Goal: Task Accomplishment & Management: Manage account settings

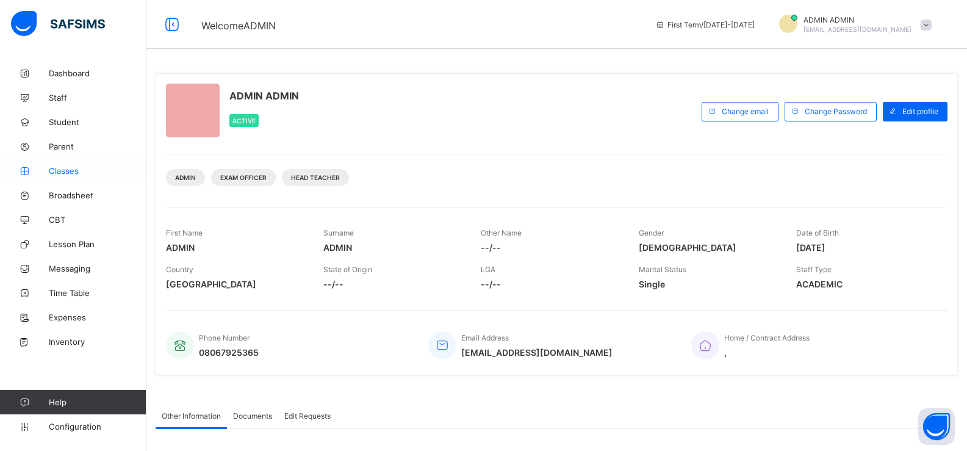
click at [81, 172] on span "Classes" at bounding box center [98, 171] width 98 height 10
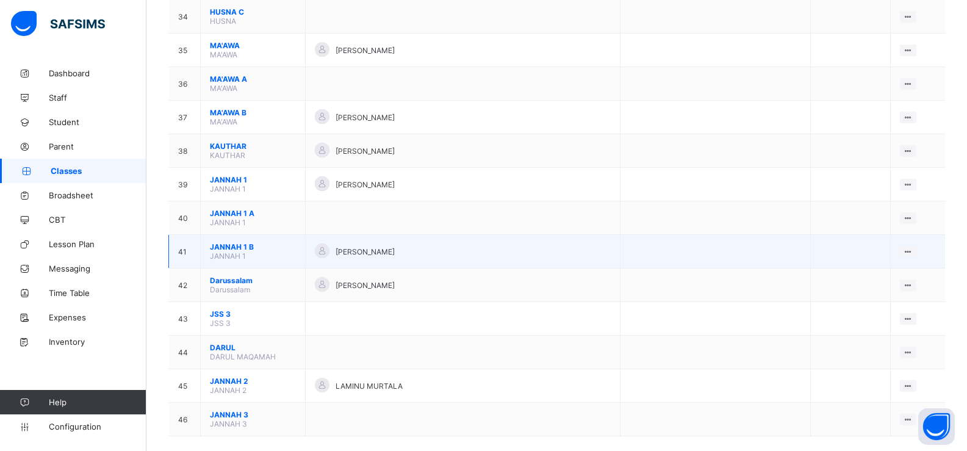
scroll to position [1267, 0]
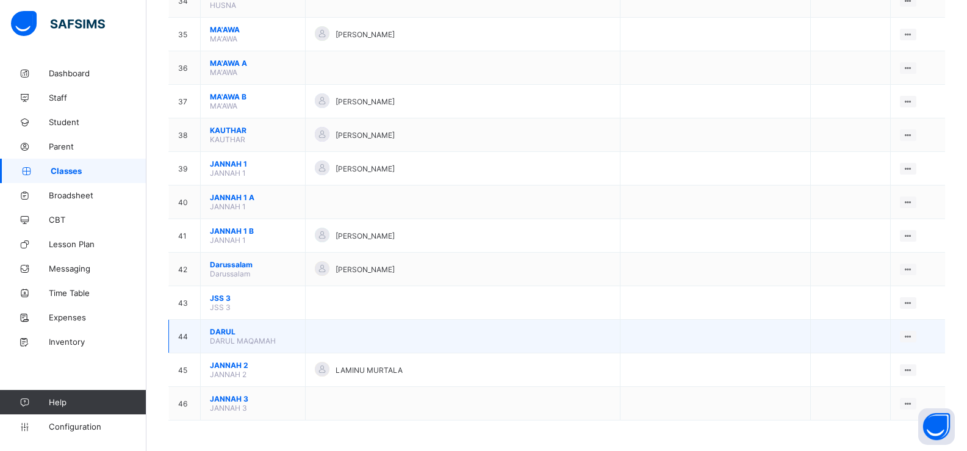
click at [286, 336] on span "DARUL" at bounding box center [253, 331] width 86 height 9
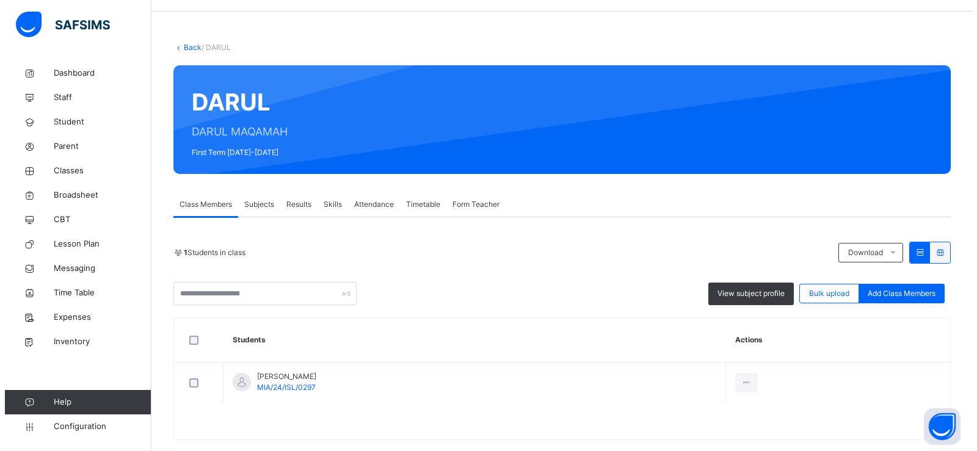
scroll to position [57, 0]
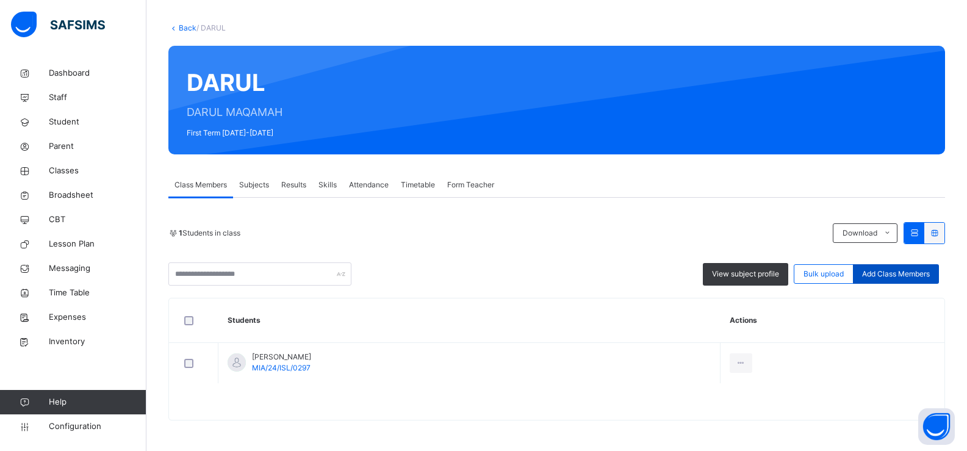
click at [873, 273] on span "Add Class Members" at bounding box center [896, 274] width 68 height 11
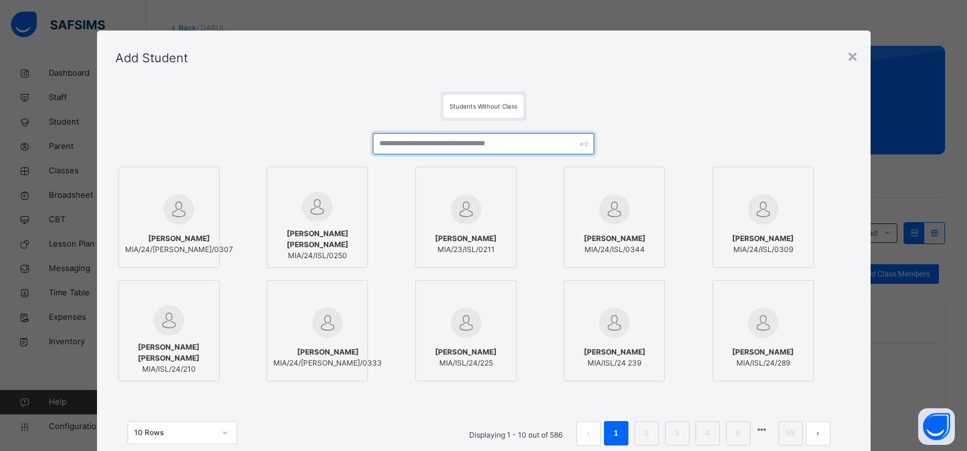
click at [394, 139] on input "text" at bounding box center [483, 143] width 221 height 21
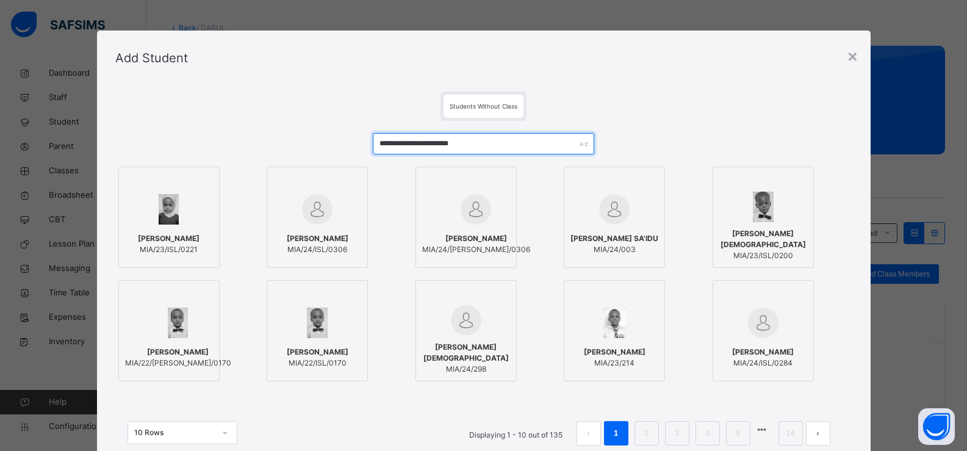
type input "**********"
click at [284, 319] on div at bounding box center [317, 322] width 88 height 35
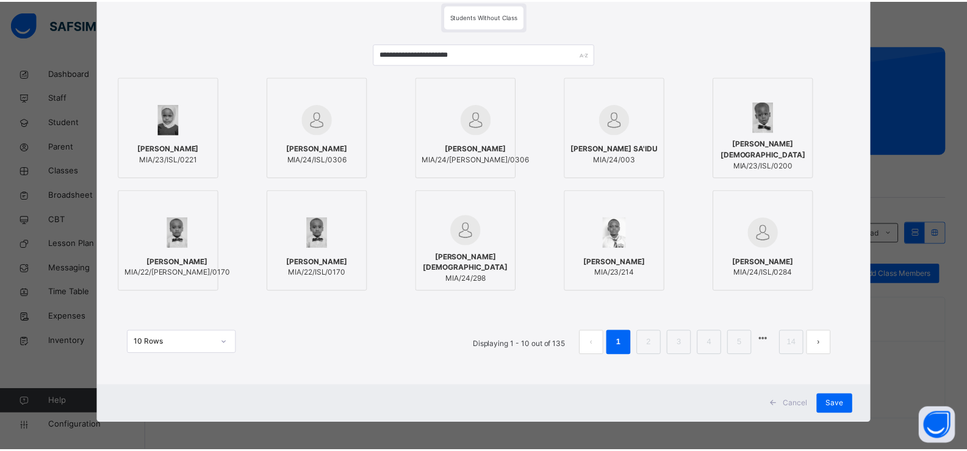
scroll to position [93, 0]
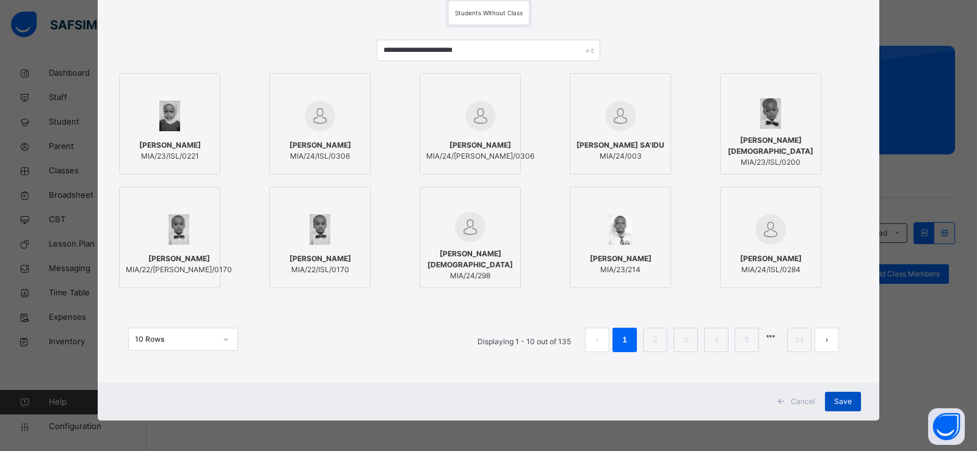
click at [841, 405] on span "Save" at bounding box center [843, 401] width 18 height 11
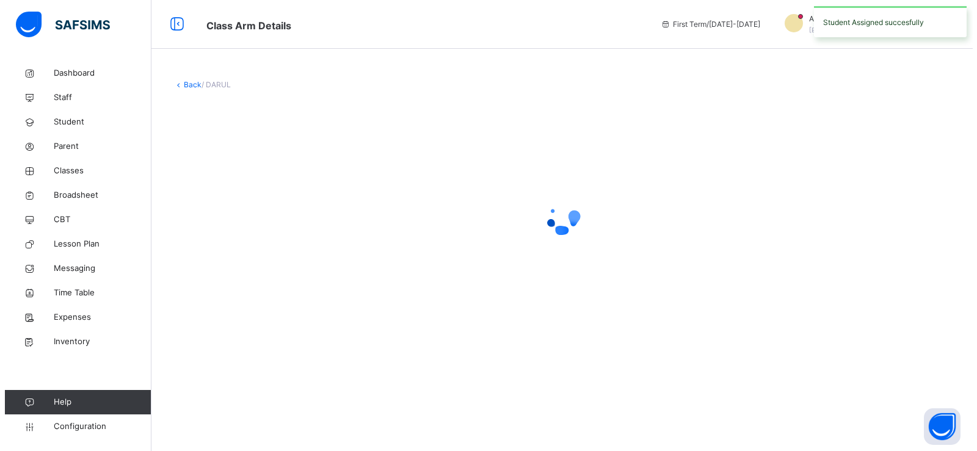
scroll to position [0, 0]
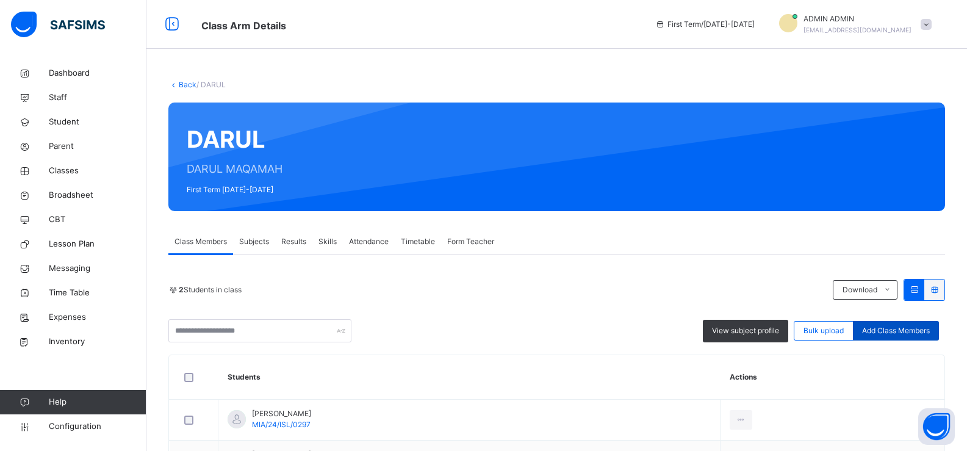
click at [875, 333] on span "Add Class Members" at bounding box center [896, 330] width 68 height 11
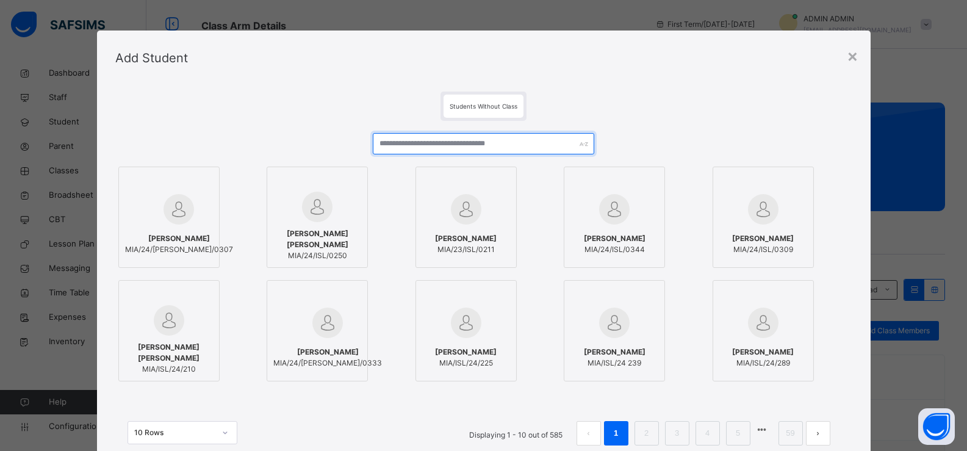
click at [374, 145] on input "text" at bounding box center [483, 143] width 221 height 21
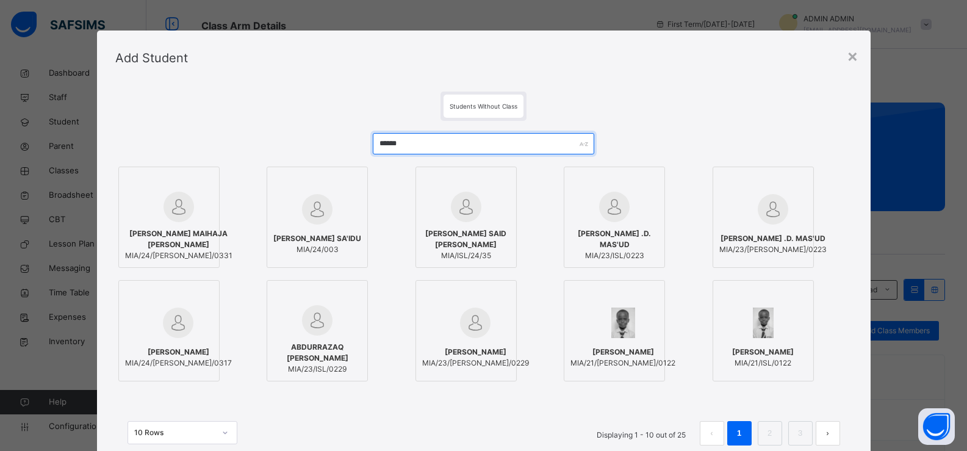
type input "******"
click at [638, 224] on div "[PERSON_NAME] .D. MAS'UD MIA/23/ISL/0223" at bounding box center [615, 244] width 88 height 45
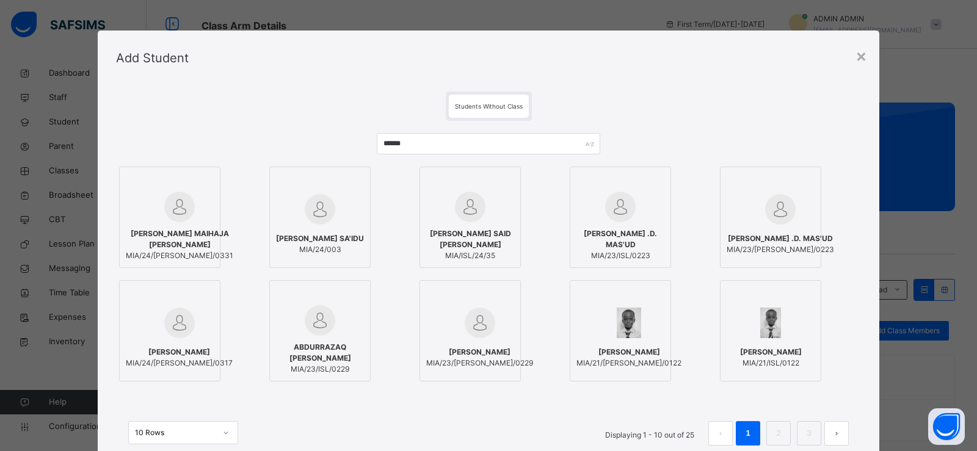
scroll to position [61, 0]
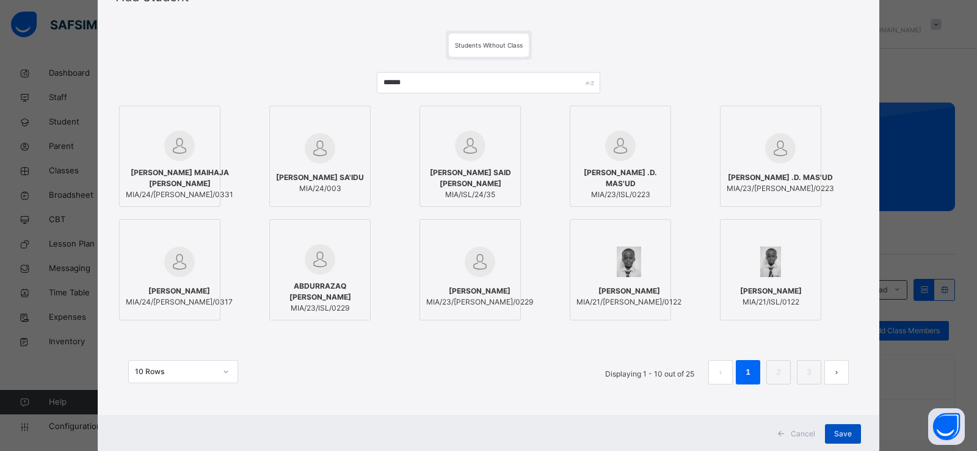
click at [834, 432] on span "Save" at bounding box center [843, 433] width 18 height 11
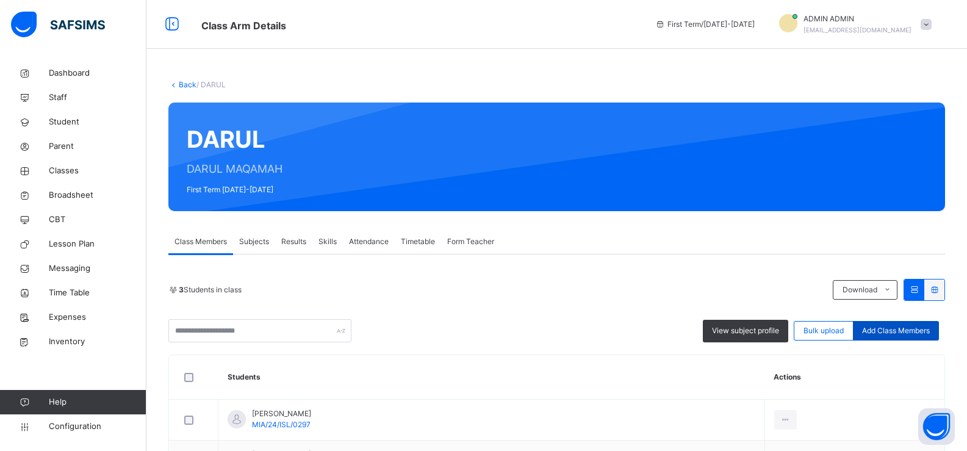
click at [899, 333] on span "Add Class Members" at bounding box center [896, 330] width 68 height 11
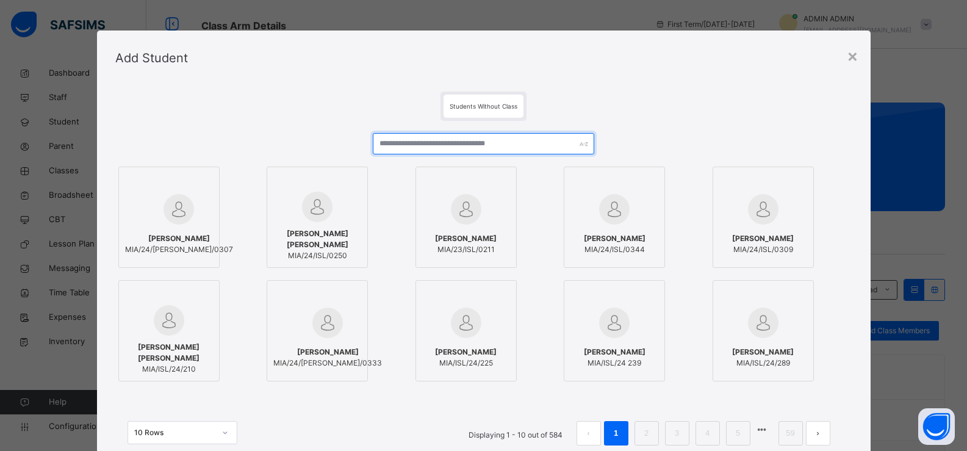
click at [421, 145] on input "text" at bounding box center [483, 143] width 221 height 21
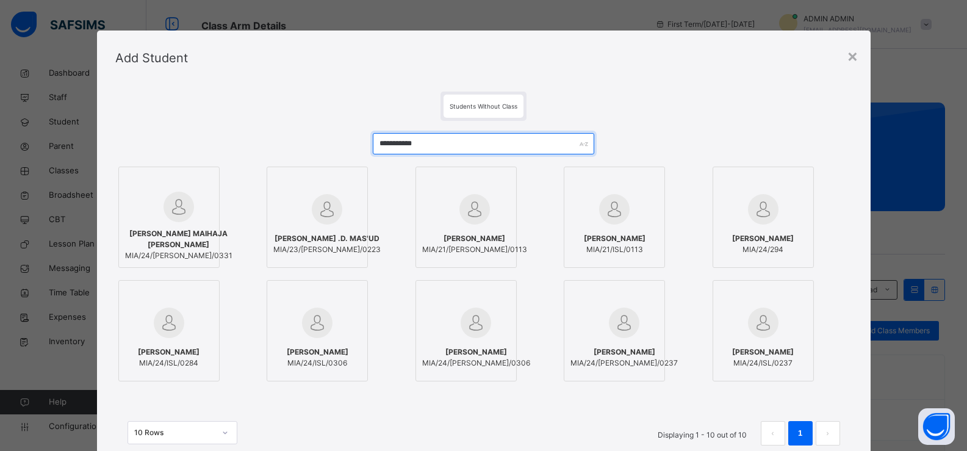
type input "**********"
click at [343, 330] on div at bounding box center [317, 322] width 88 height 35
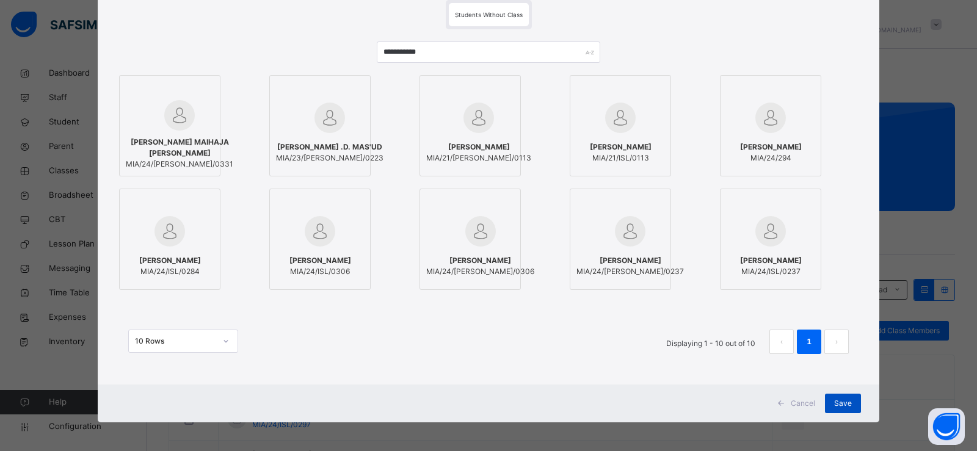
scroll to position [93, 0]
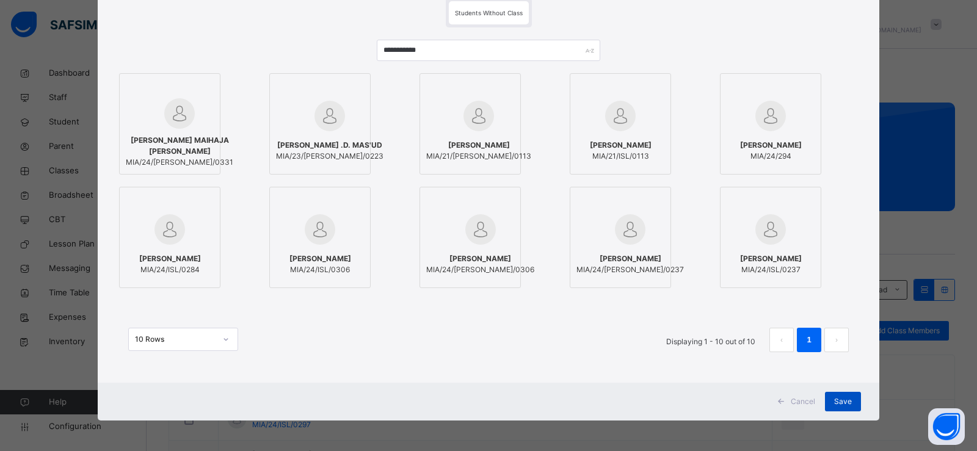
click at [842, 397] on span "Save" at bounding box center [843, 401] width 18 height 11
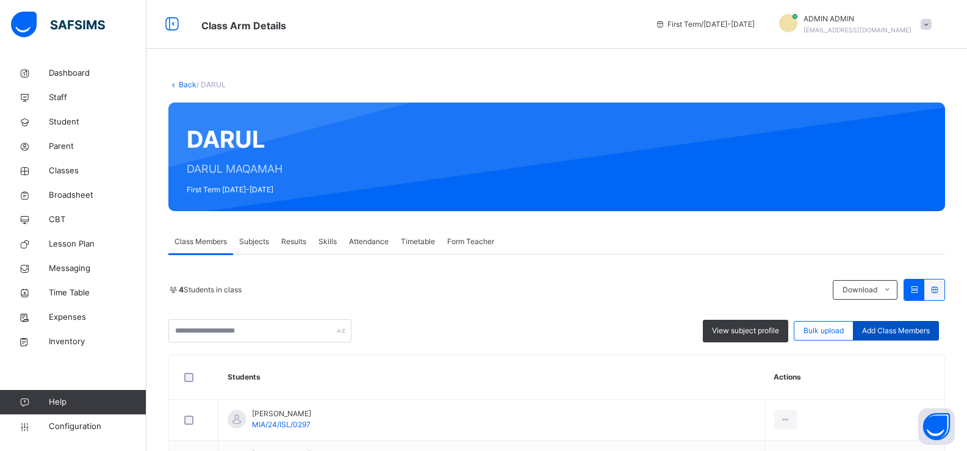
click at [902, 335] on span "Add Class Members" at bounding box center [896, 330] width 68 height 11
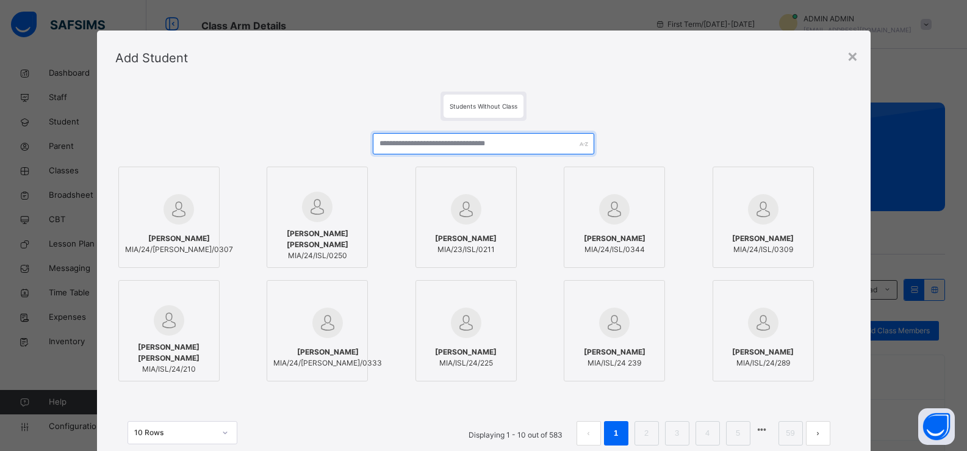
click at [402, 142] on input "text" at bounding box center [483, 143] width 221 height 21
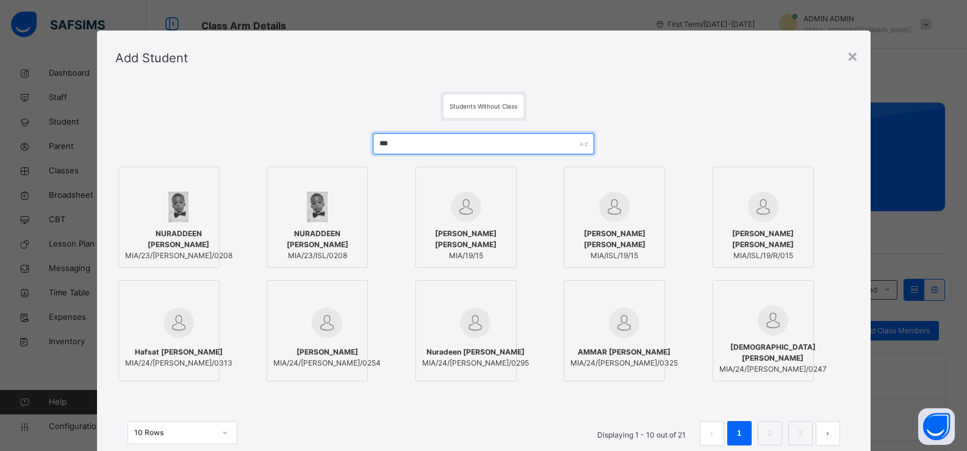
type input "***"
click at [329, 220] on div at bounding box center [317, 207] width 88 height 31
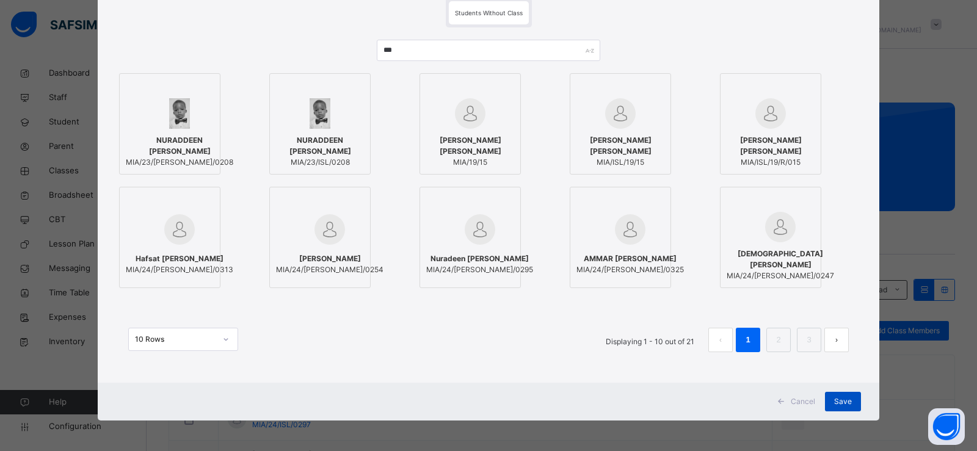
click at [845, 403] on span "Save" at bounding box center [843, 401] width 18 height 11
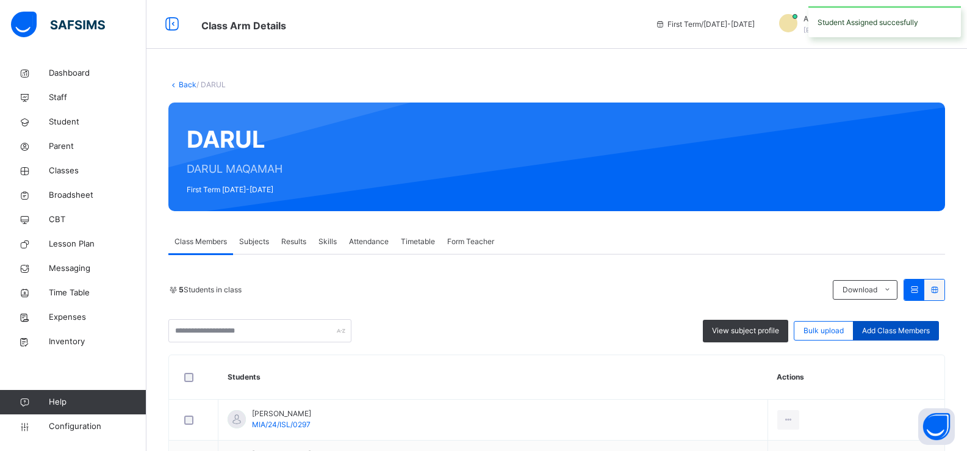
click at [905, 331] on span "Add Class Members" at bounding box center [896, 330] width 68 height 11
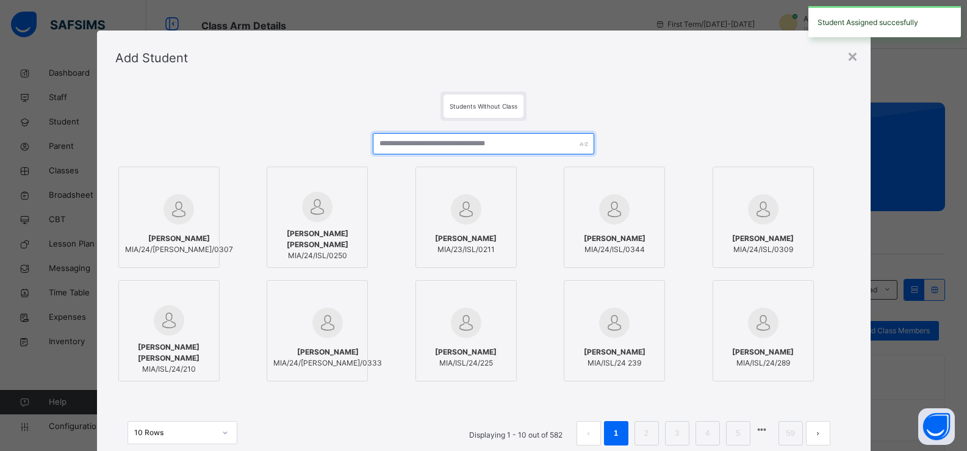
click at [392, 142] on input "text" at bounding box center [483, 143] width 221 height 21
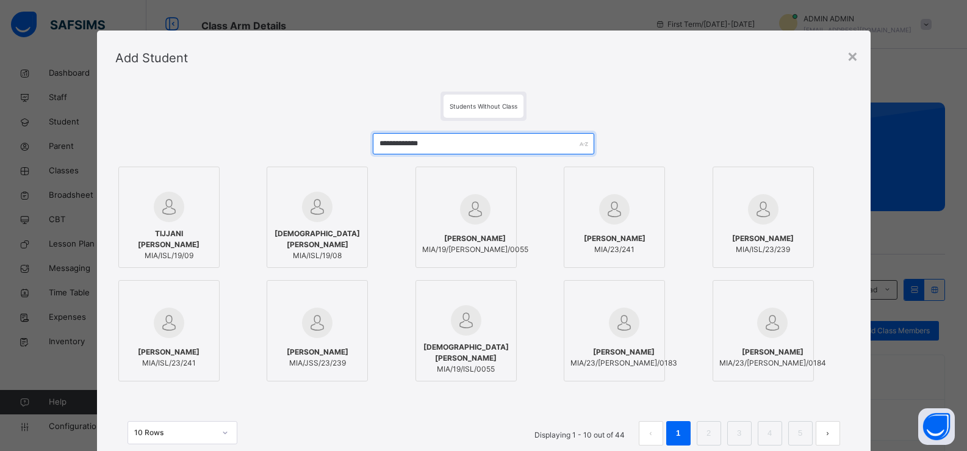
type input "**********"
click at [183, 324] on div at bounding box center [169, 322] width 88 height 35
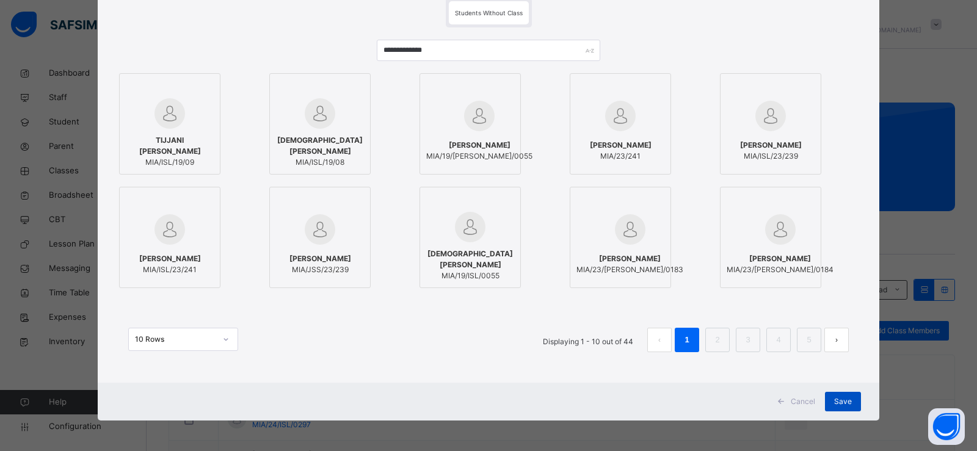
click at [846, 401] on span "Save" at bounding box center [843, 401] width 18 height 11
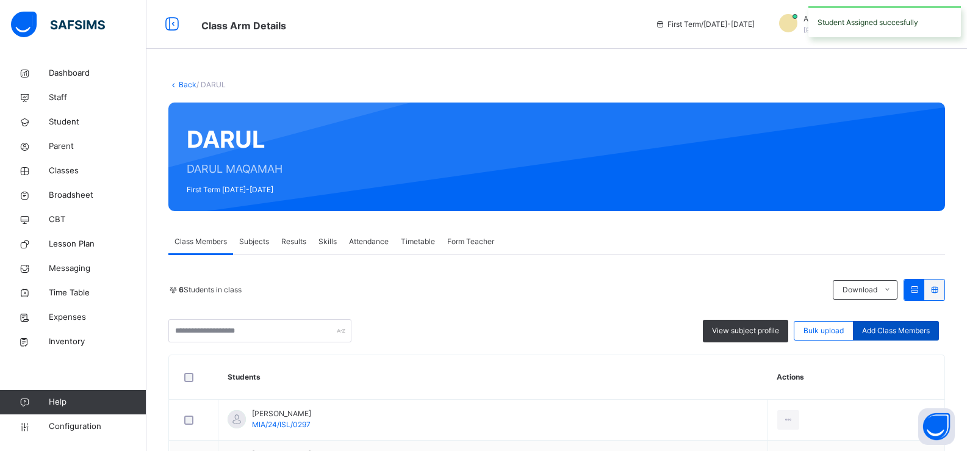
click at [889, 325] on span "Add Class Members" at bounding box center [896, 330] width 68 height 11
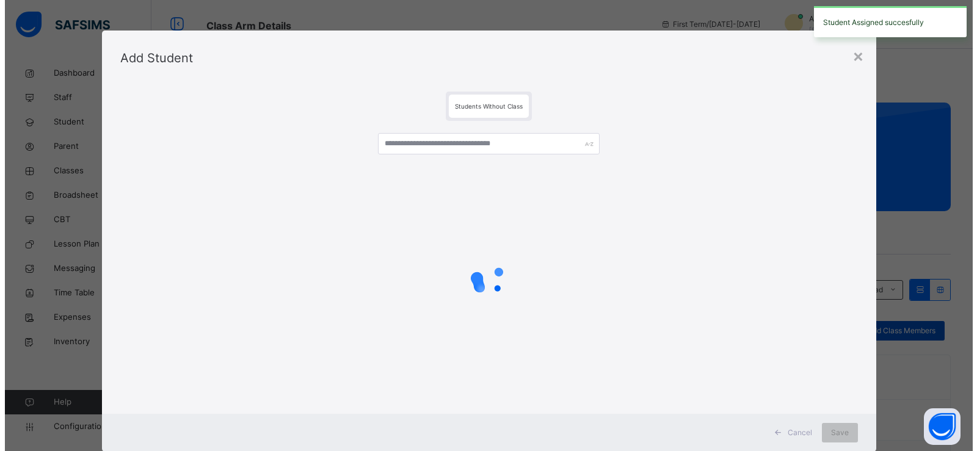
scroll to position [122, 0]
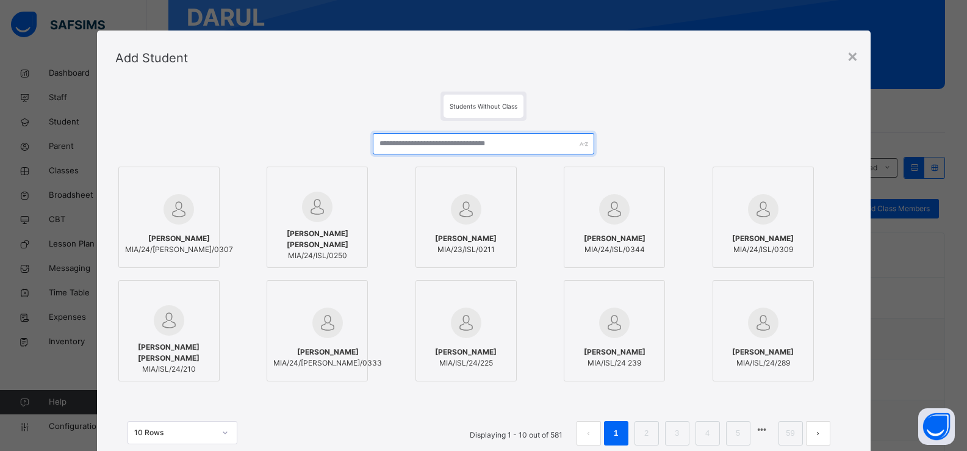
click at [385, 139] on input "text" at bounding box center [483, 143] width 221 height 21
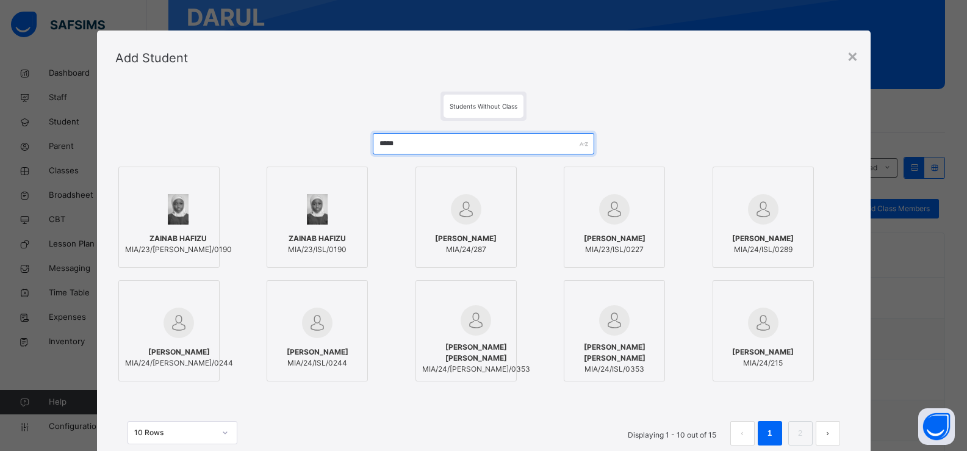
type input "*****"
click at [618, 217] on img at bounding box center [614, 209] width 31 height 31
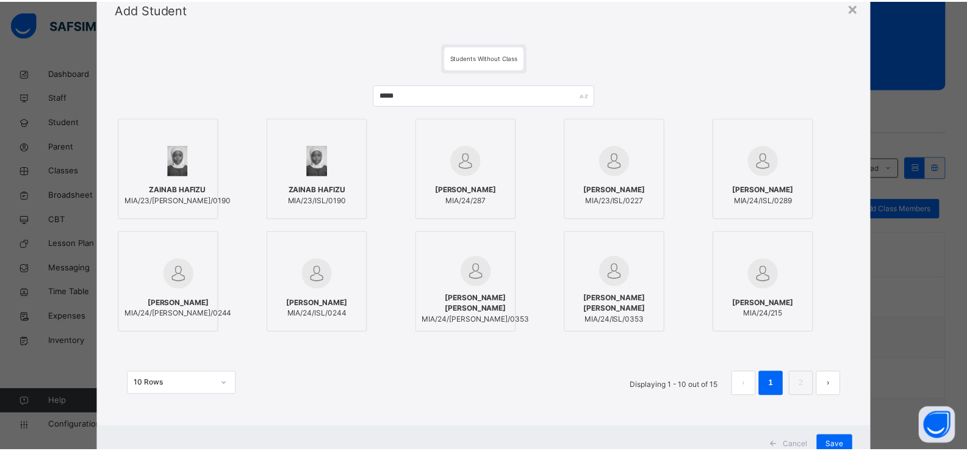
scroll to position [73, 0]
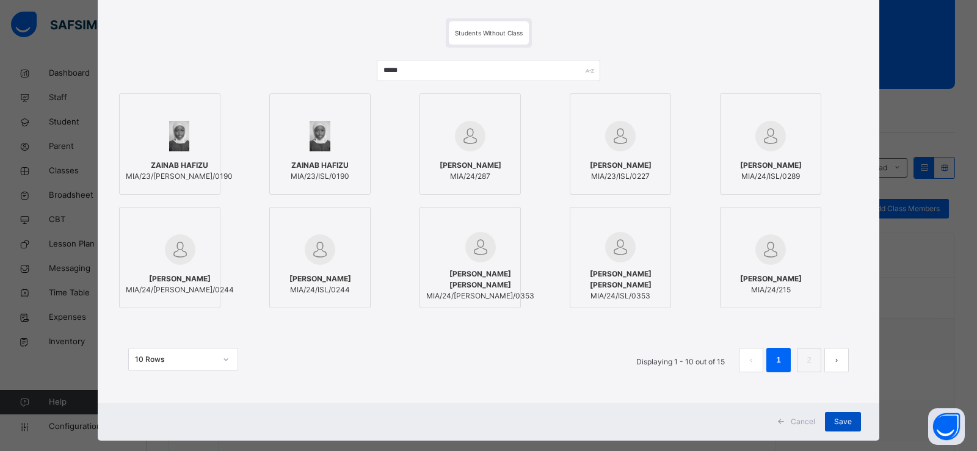
click at [839, 421] on span "Save" at bounding box center [843, 421] width 18 height 11
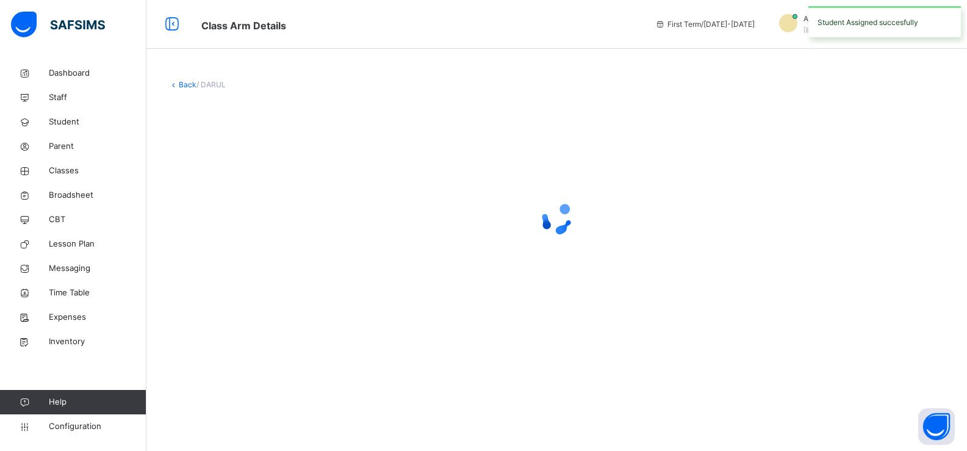
scroll to position [0, 0]
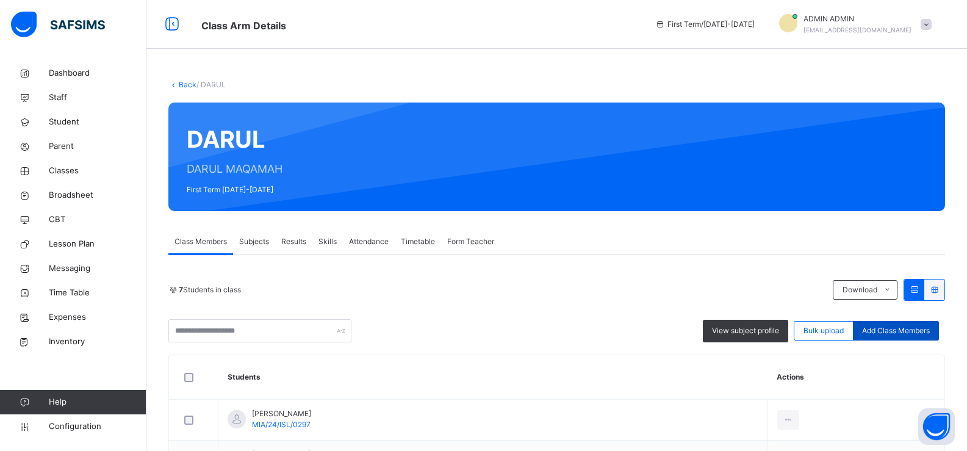
click at [915, 324] on div "Add Class Members" at bounding box center [896, 331] width 86 height 20
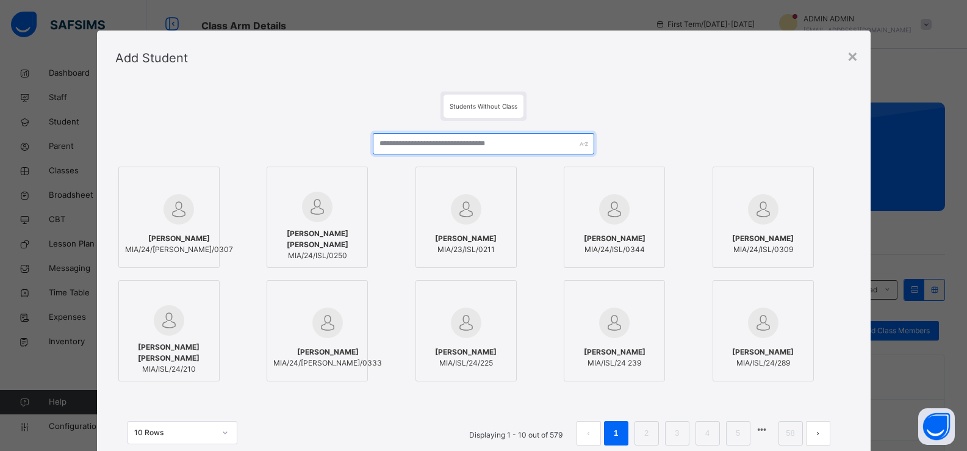
click at [422, 140] on input "text" at bounding box center [483, 143] width 221 height 21
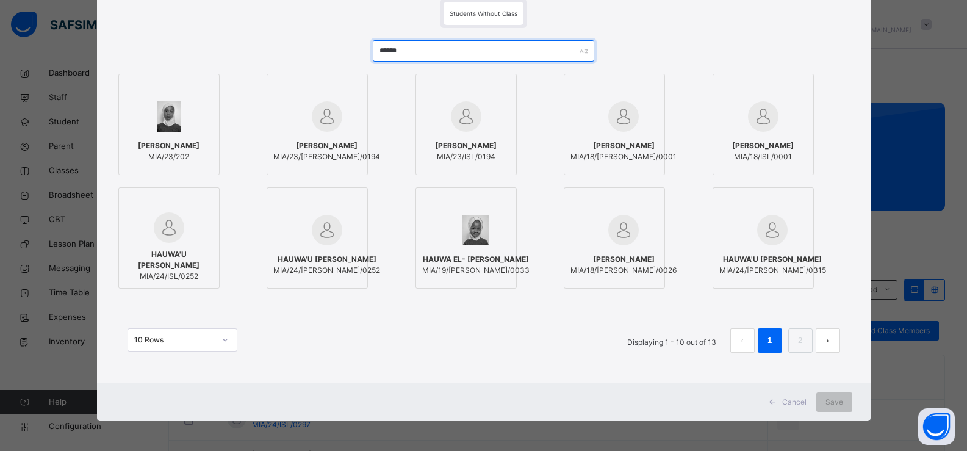
scroll to position [93, 0]
type input "*****"
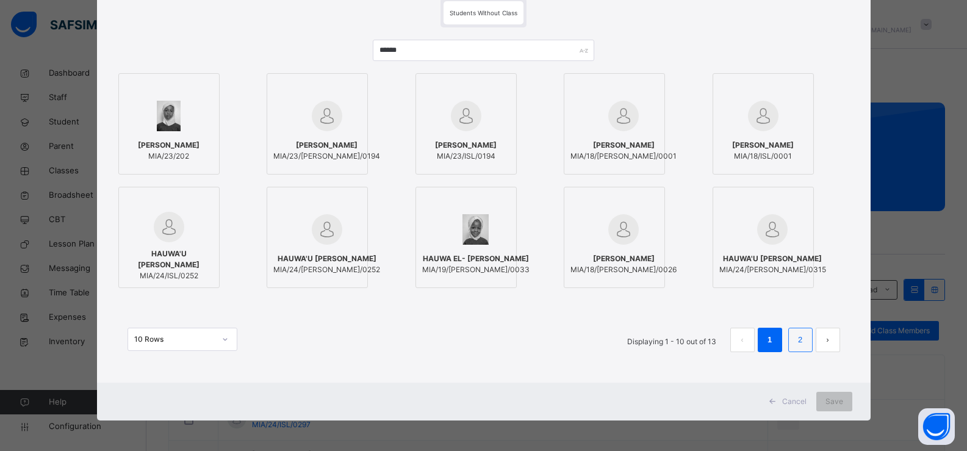
click at [800, 337] on link "2" at bounding box center [801, 340] width 12 height 16
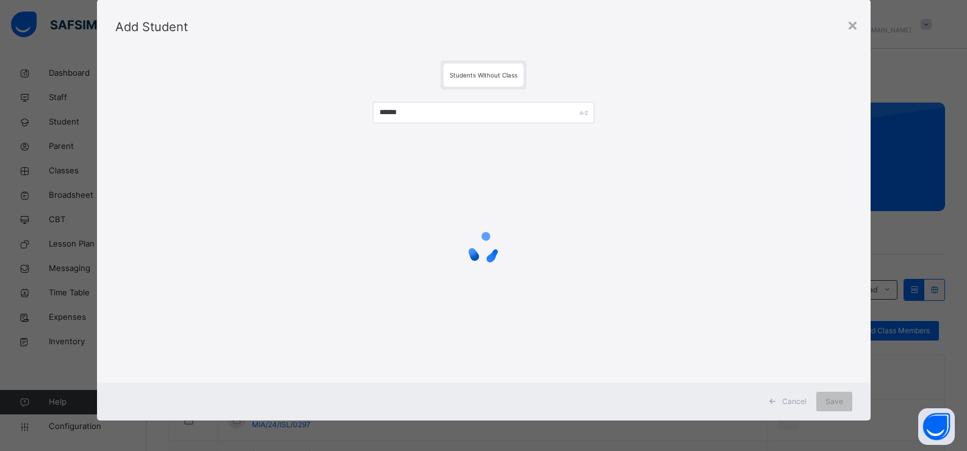
scroll to position [0, 0]
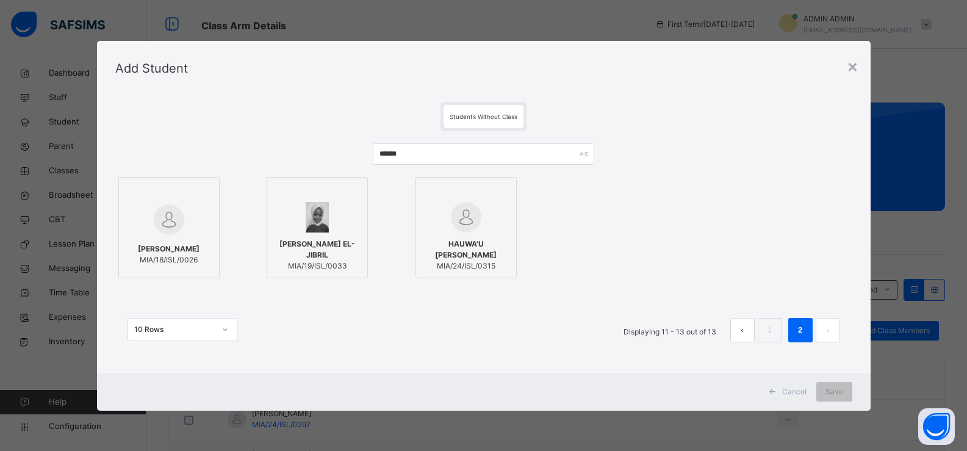
click at [475, 219] on img at bounding box center [466, 217] width 31 height 31
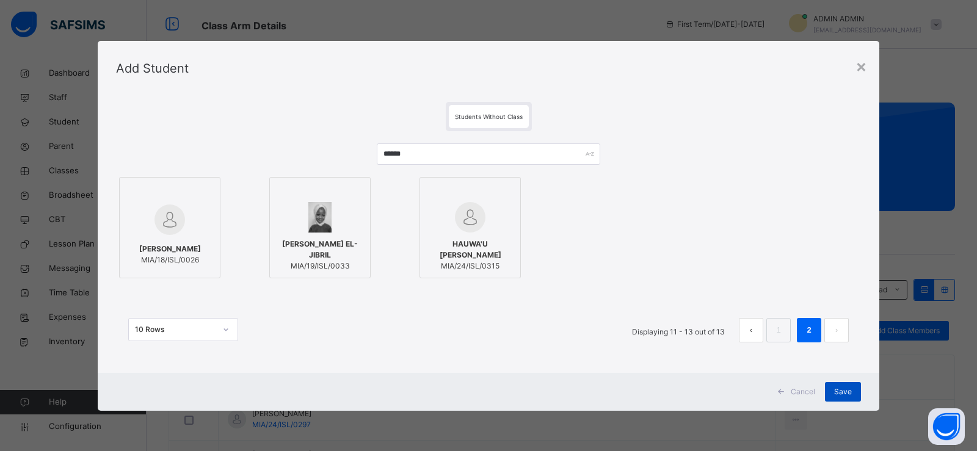
click at [832, 391] on div "Save" at bounding box center [843, 392] width 36 height 20
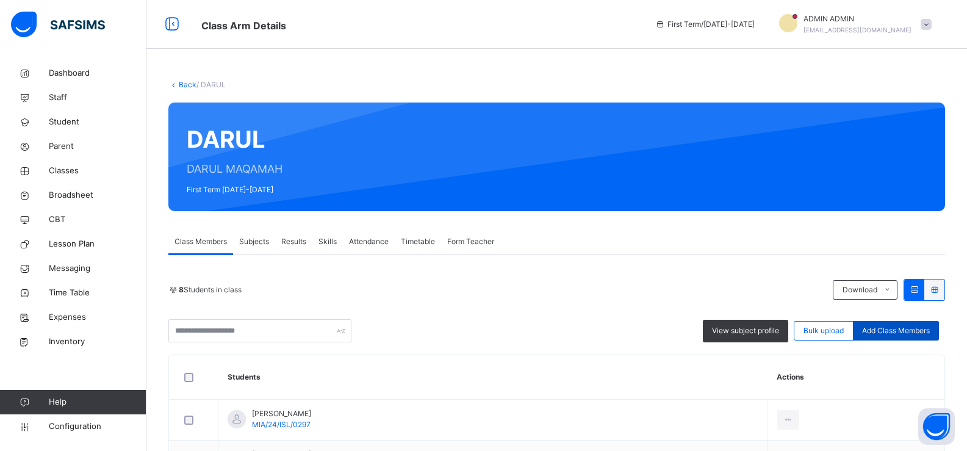
click at [899, 330] on span "Add Class Members" at bounding box center [896, 330] width 68 height 11
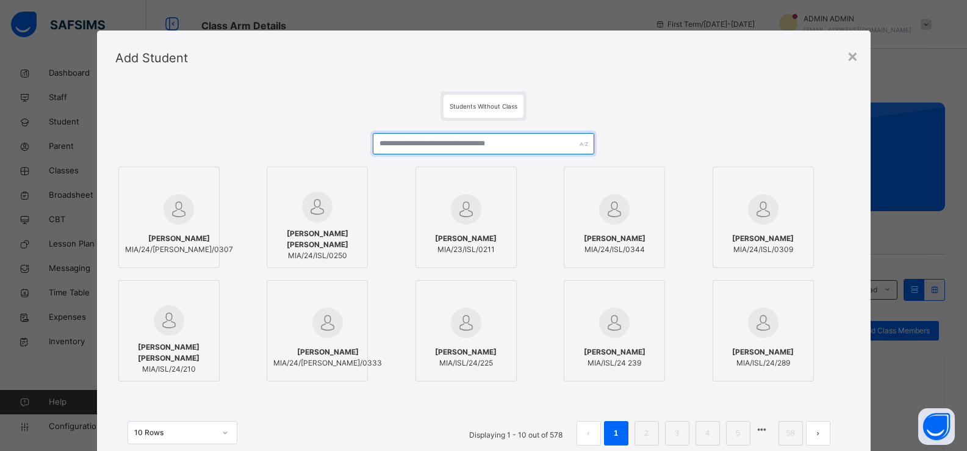
click at [420, 143] on input "text" at bounding box center [483, 143] width 221 height 21
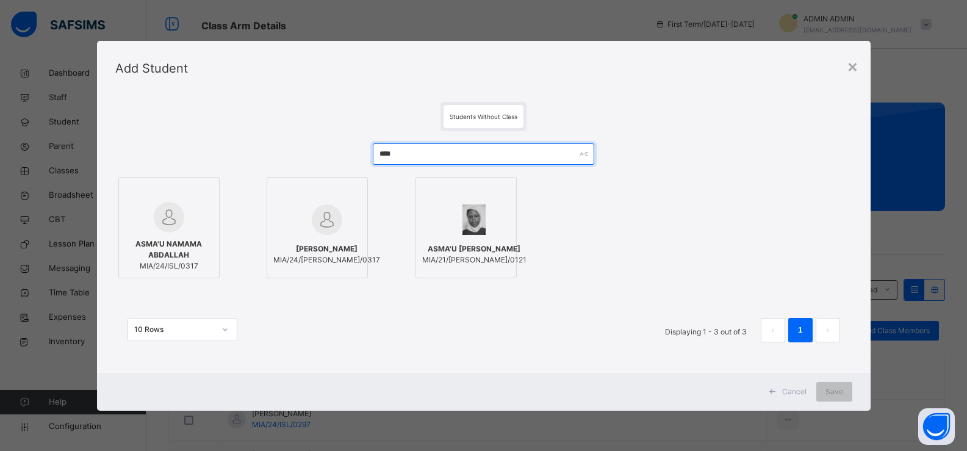
type input "****"
click at [197, 215] on div at bounding box center [169, 217] width 88 height 31
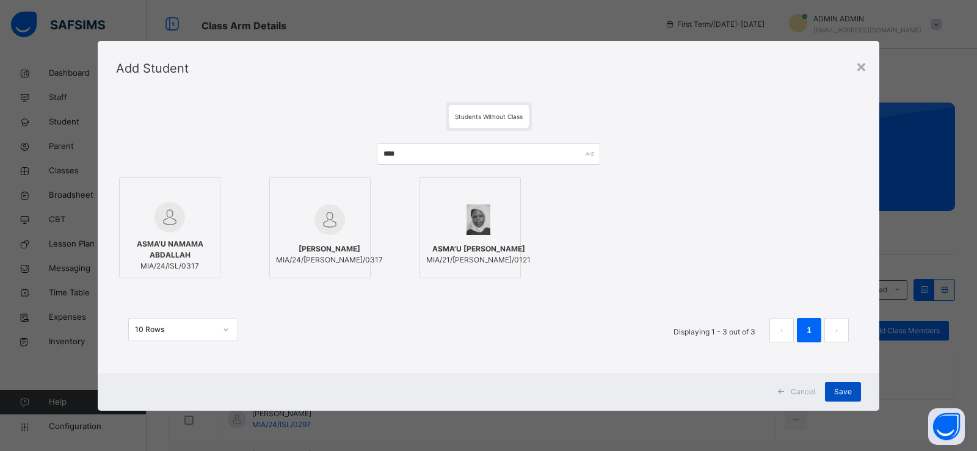
click at [842, 383] on div "Save" at bounding box center [843, 392] width 36 height 20
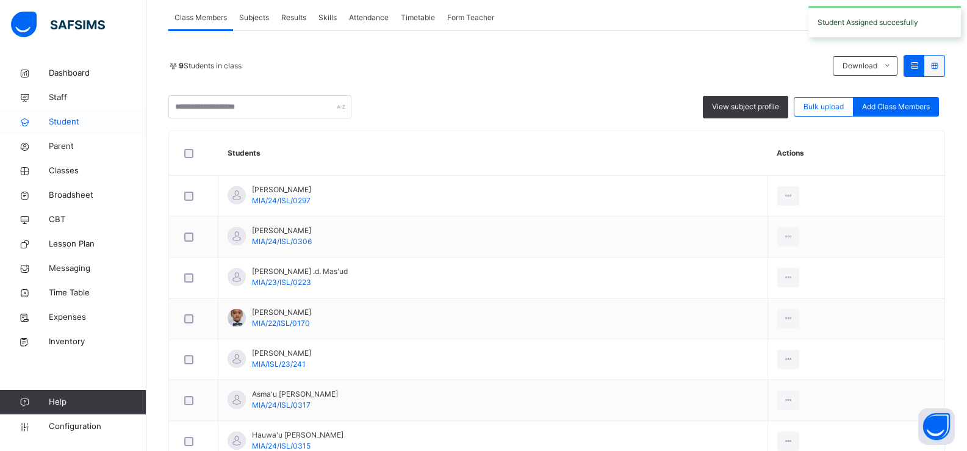
scroll to position [61, 0]
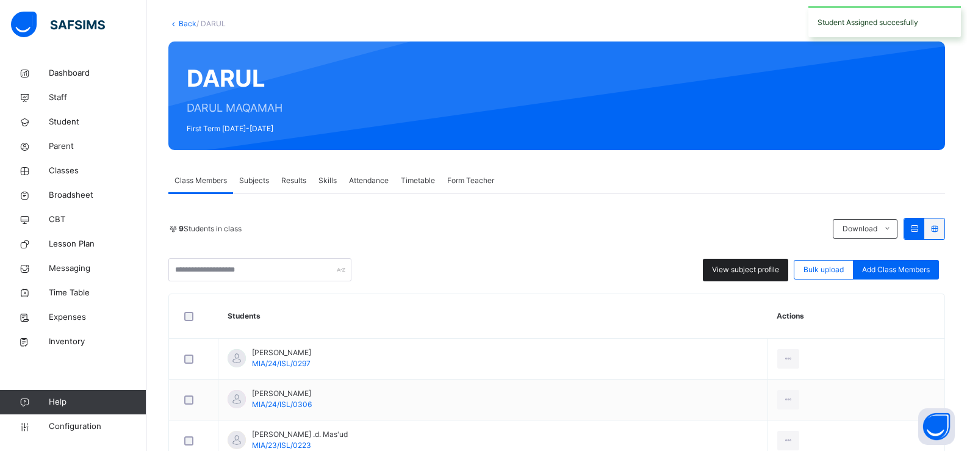
click at [740, 275] on div "View subject profile" at bounding box center [745, 270] width 85 height 23
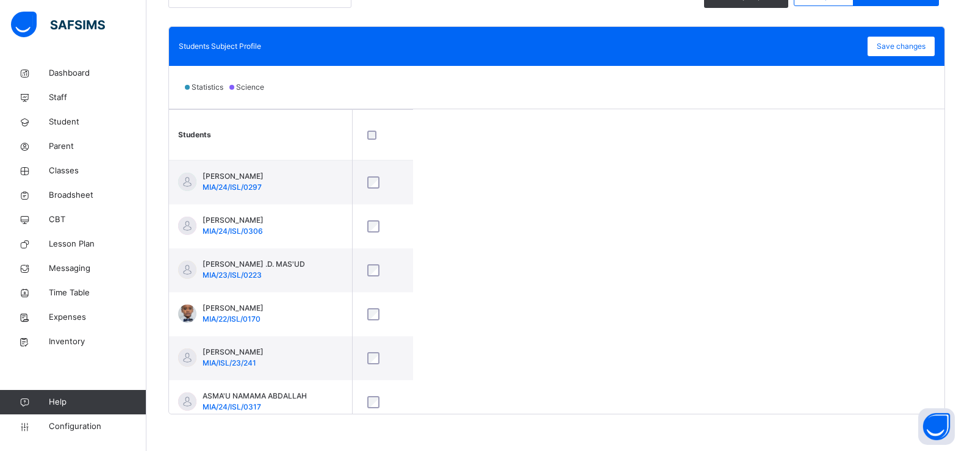
scroll to position [88, 0]
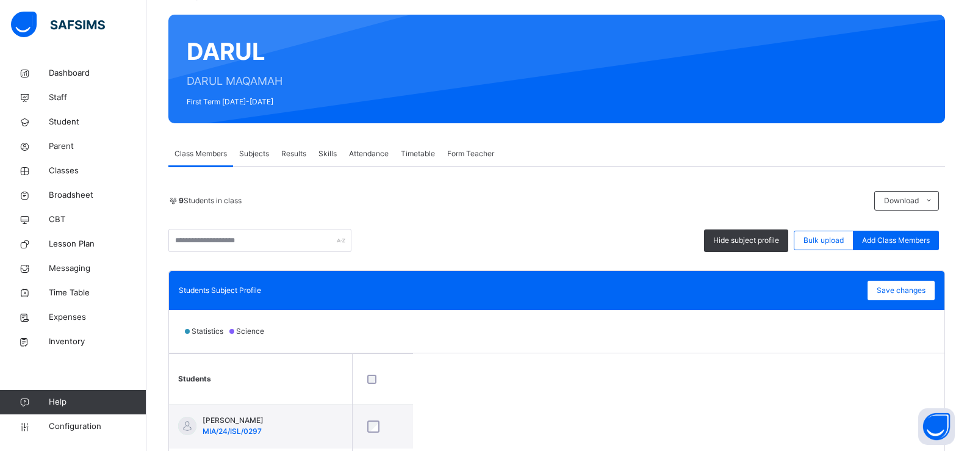
click at [256, 154] on span "Subjects" at bounding box center [254, 153] width 30 height 11
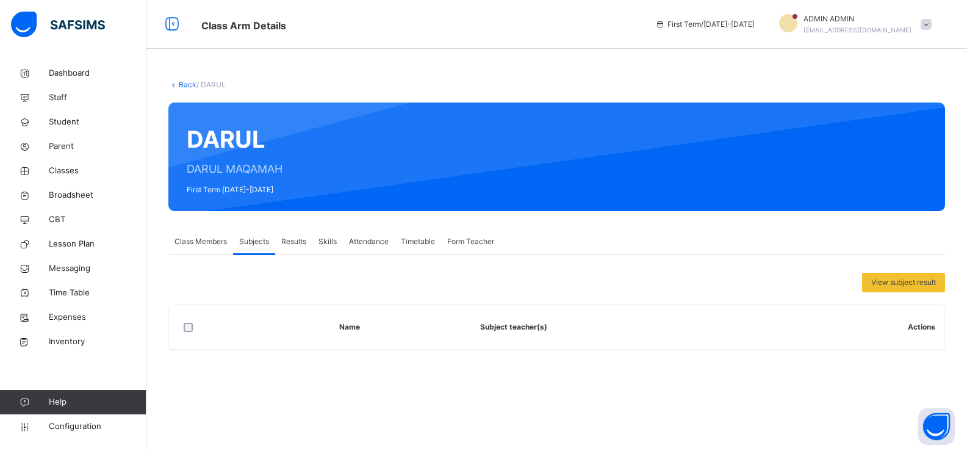
scroll to position [0, 0]
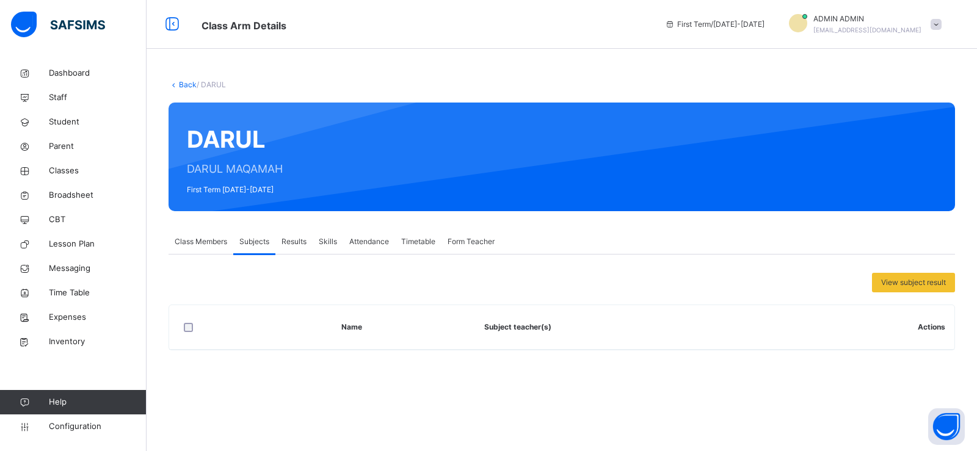
click at [296, 237] on span "Results" at bounding box center [293, 241] width 25 height 11
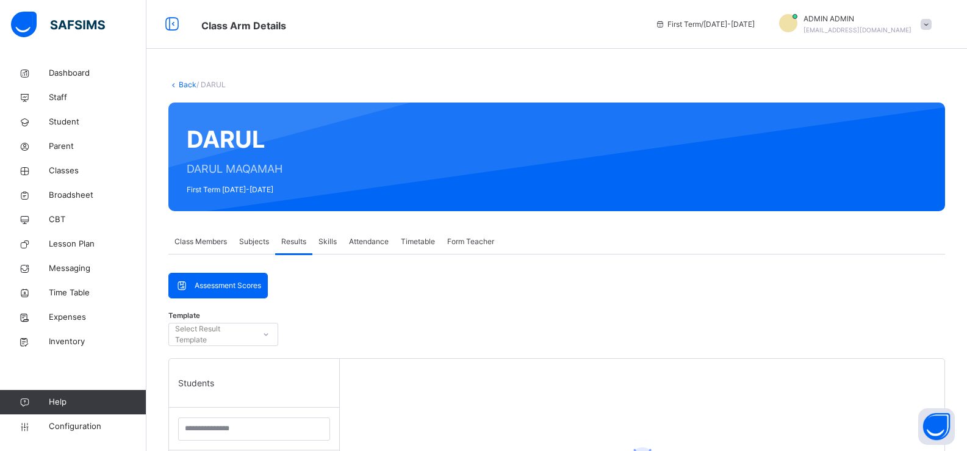
click at [317, 244] on div "Skills" at bounding box center [328, 242] width 31 height 24
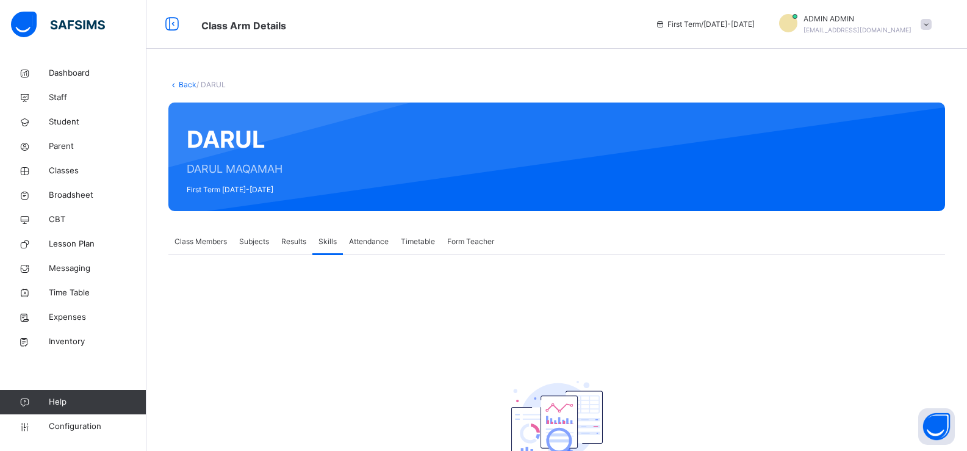
click at [197, 240] on span "Class Members" at bounding box center [201, 241] width 52 height 11
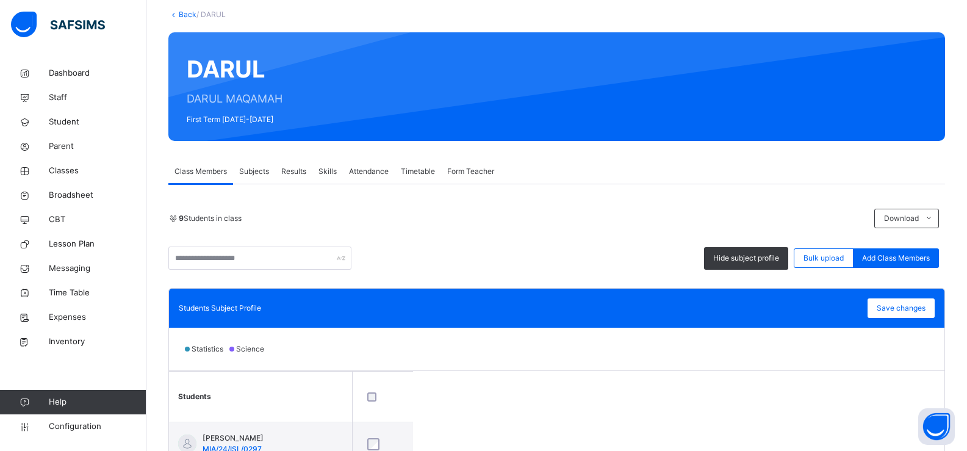
scroll to position [61, 0]
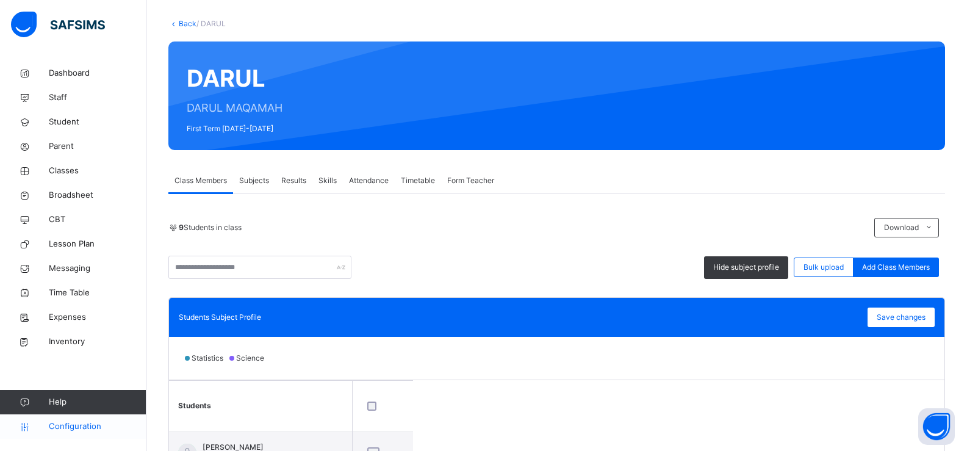
click at [88, 429] on span "Configuration" at bounding box center [97, 427] width 97 height 12
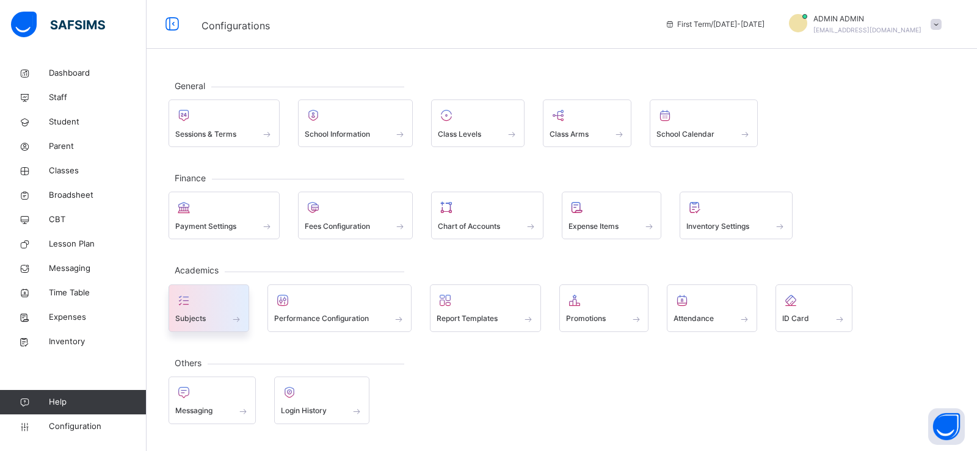
click at [219, 306] on div at bounding box center [208, 300] width 67 height 18
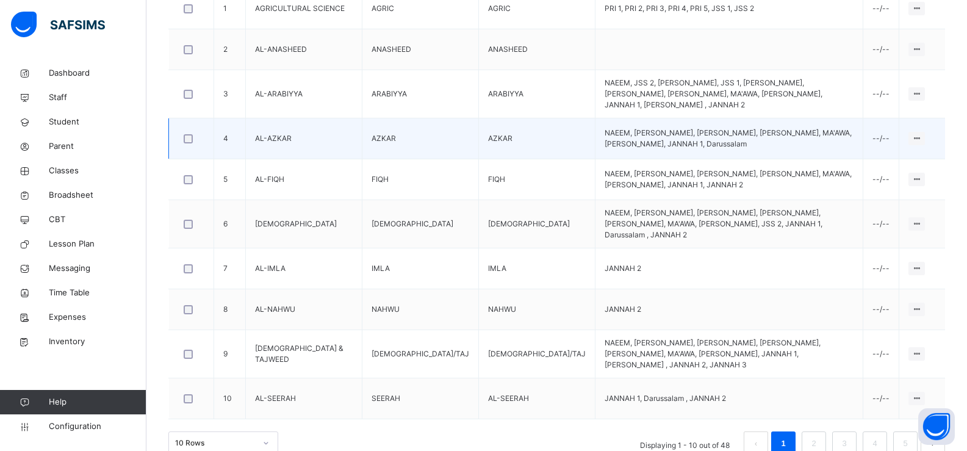
scroll to position [407, 0]
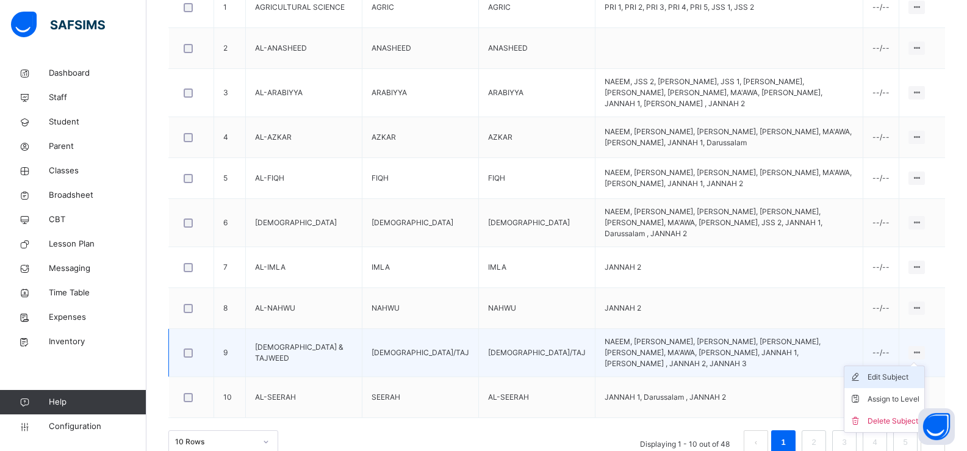
click at [904, 371] on div "Edit Subject" at bounding box center [894, 377] width 52 height 12
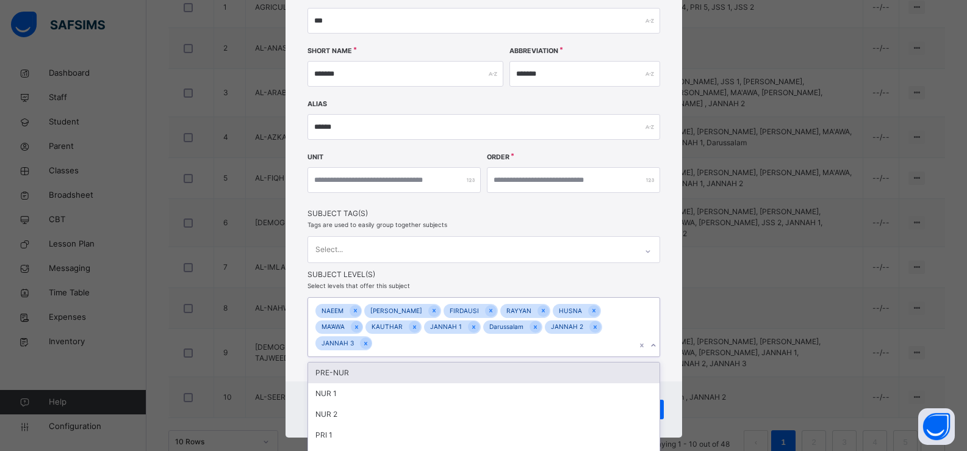
scroll to position [230, 0]
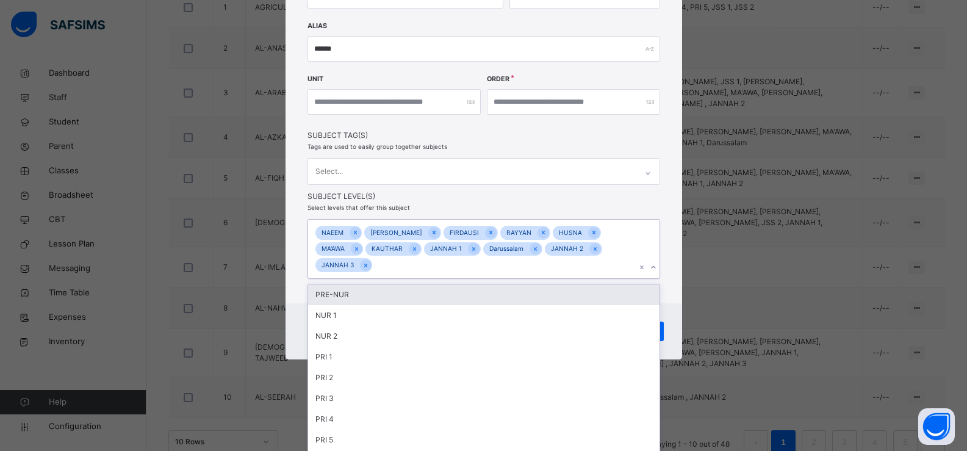
click at [650, 279] on div "option PRE-NUR focused, 1 of 23. 12 results available. Use Up and Down to choos…" at bounding box center [484, 249] width 353 height 60
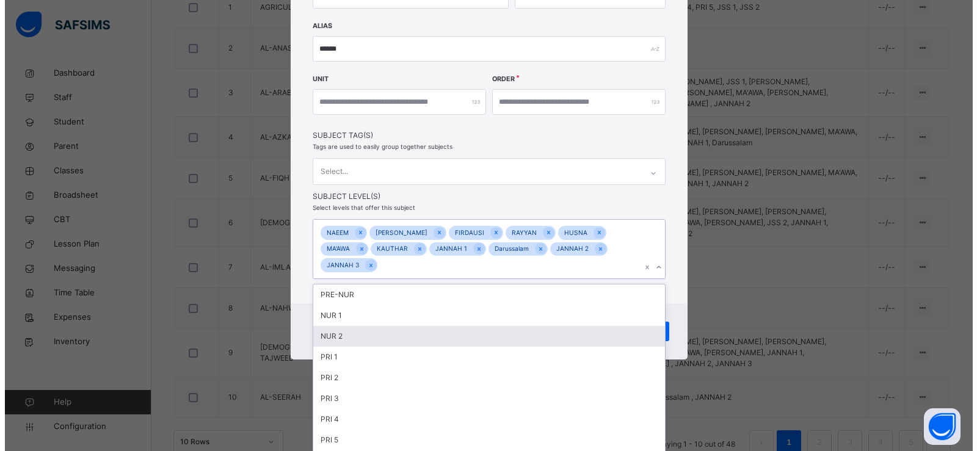
scroll to position [66, 0]
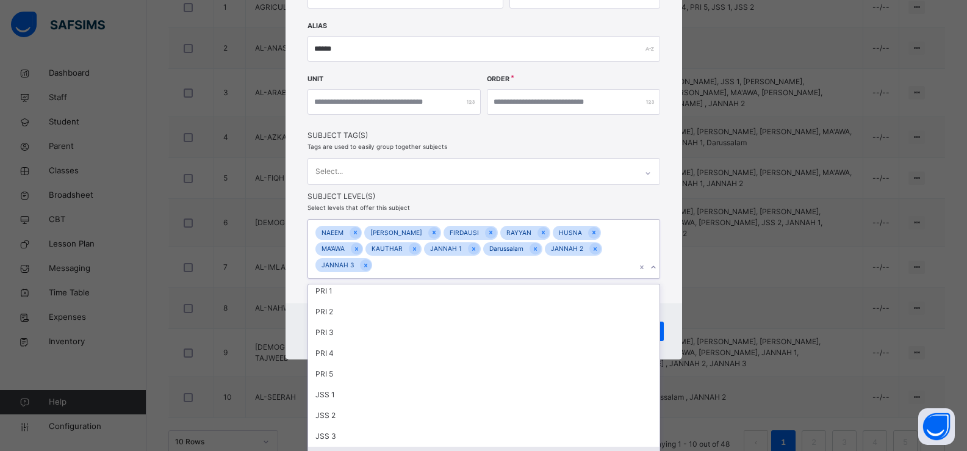
click at [358, 447] on div "DARUL" at bounding box center [484, 457] width 352 height 21
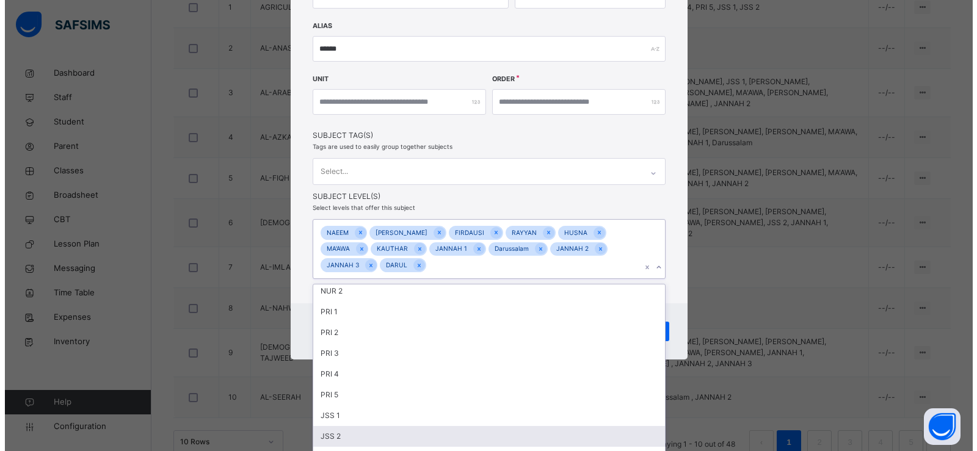
scroll to position [45, 0]
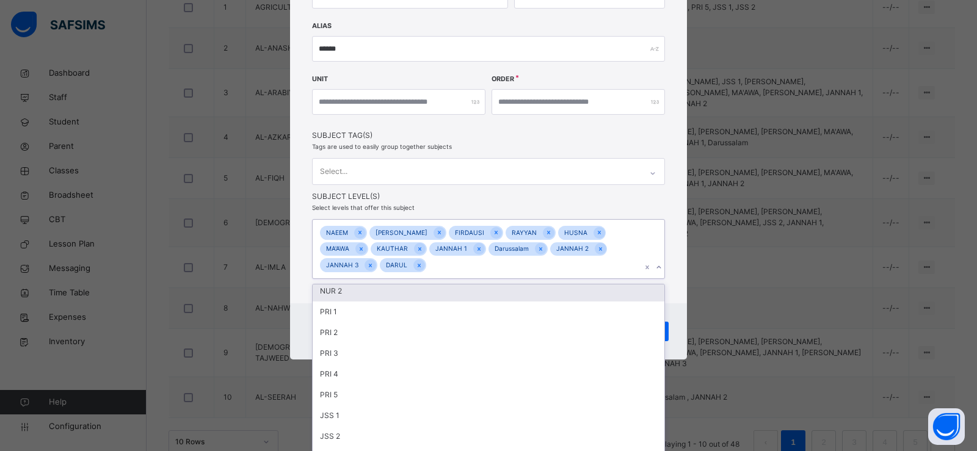
click at [668, 283] on div "**********" at bounding box center [488, 52] width 397 height 502
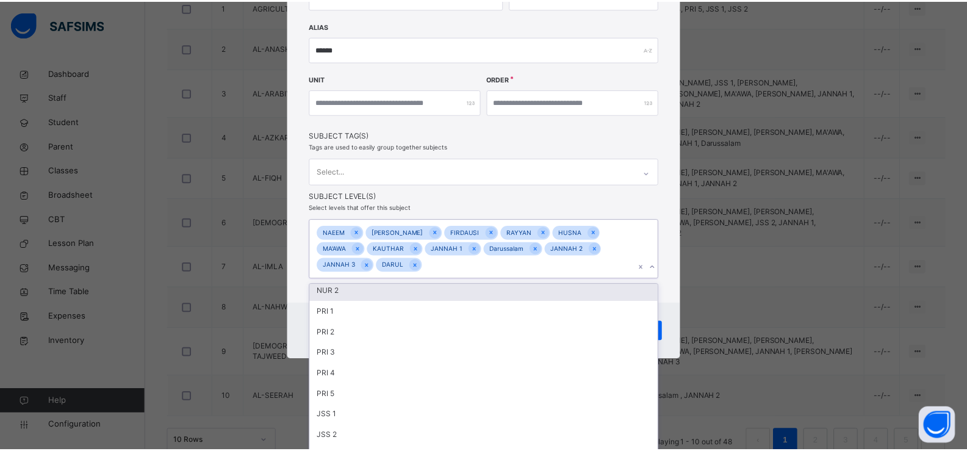
scroll to position [168, 0]
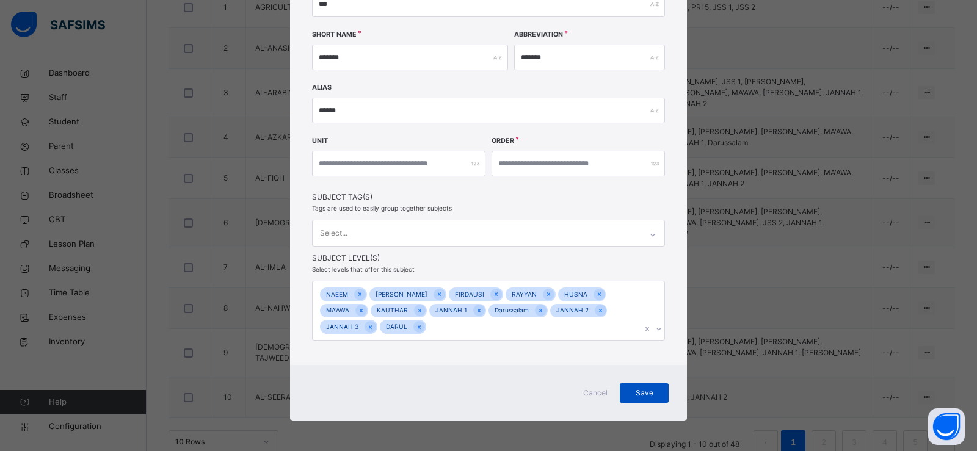
click at [631, 392] on span "Save" at bounding box center [644, 393] width 31 height 11
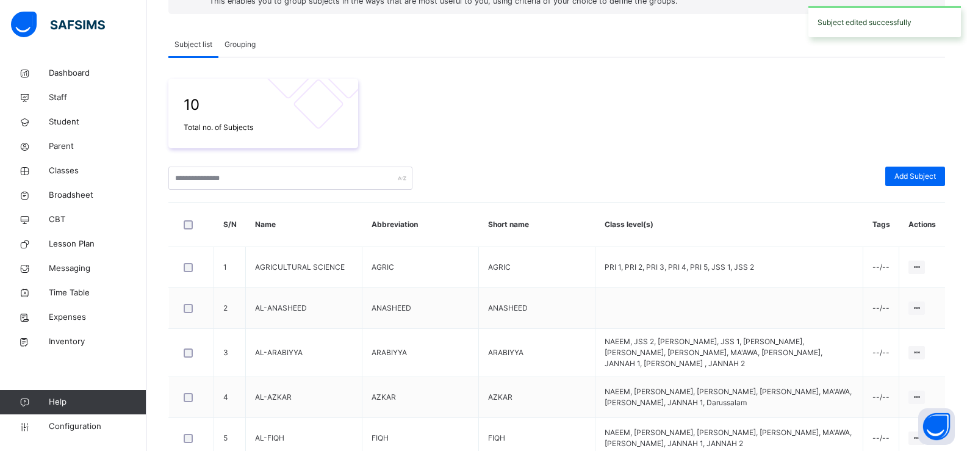
scroll to position [407, 0]
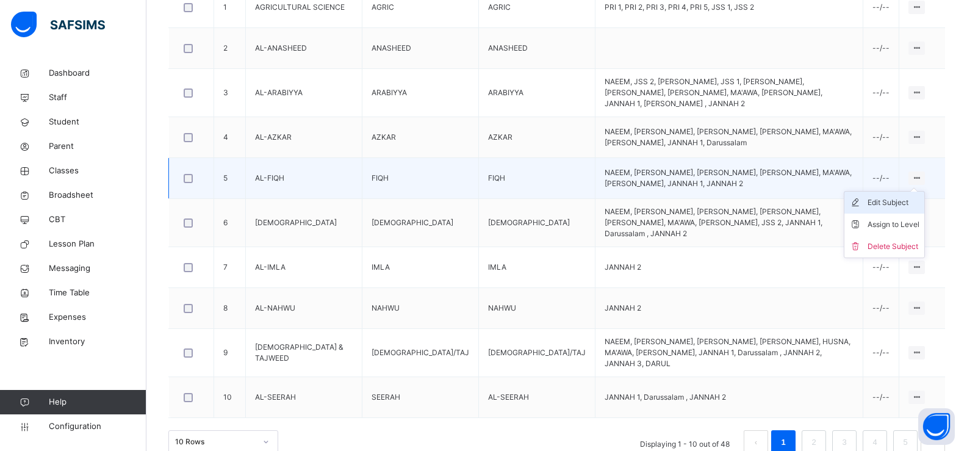
click at [906, 200] on div "Edit Subject" at bounding box center [894, 203] width 52 height 12
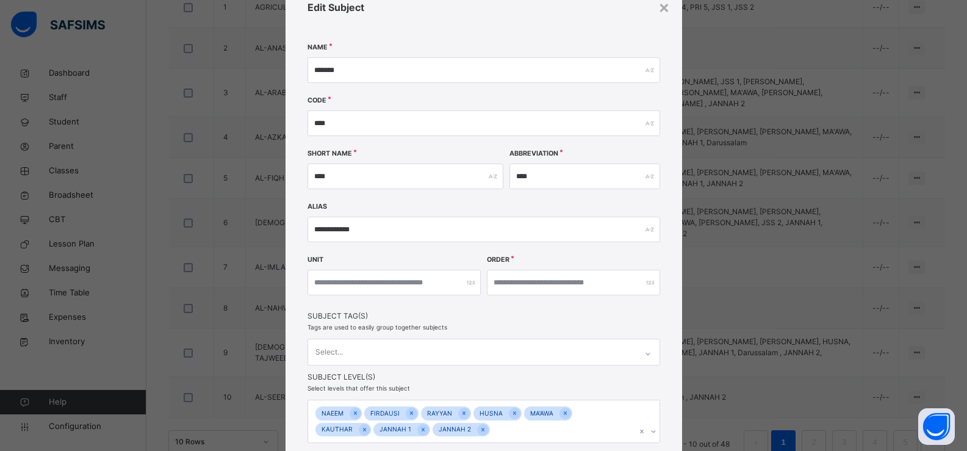
scroll to position [151, 0]
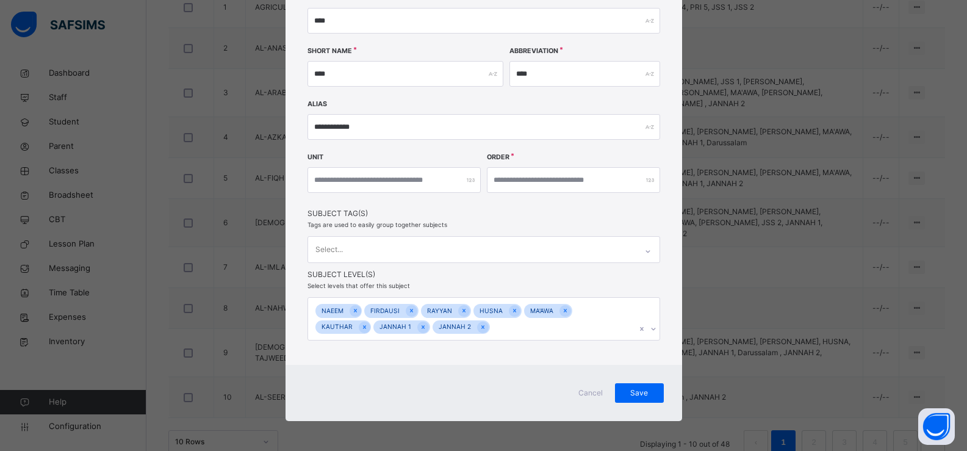
click at [650, 327] on div "[PERSON_NAME] 1 JANNAH 2" at bounding box center [484, 318] width 353 height 43
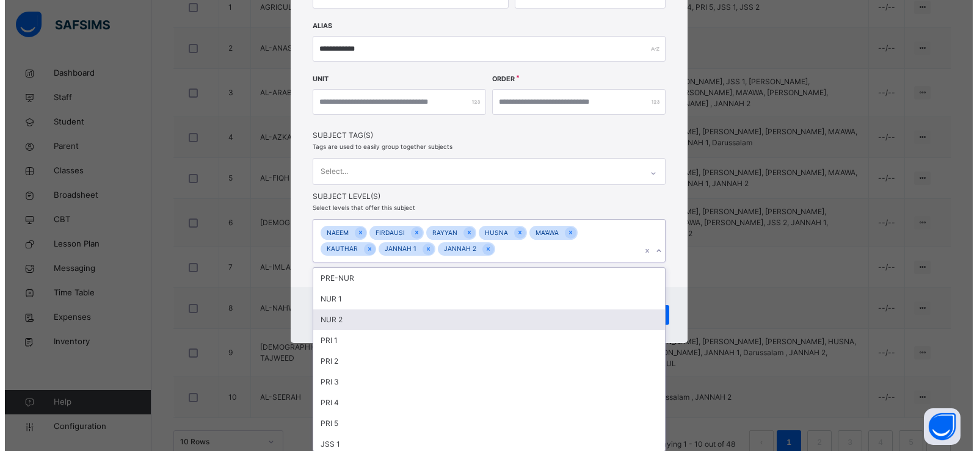
scroll to position [128, 0]
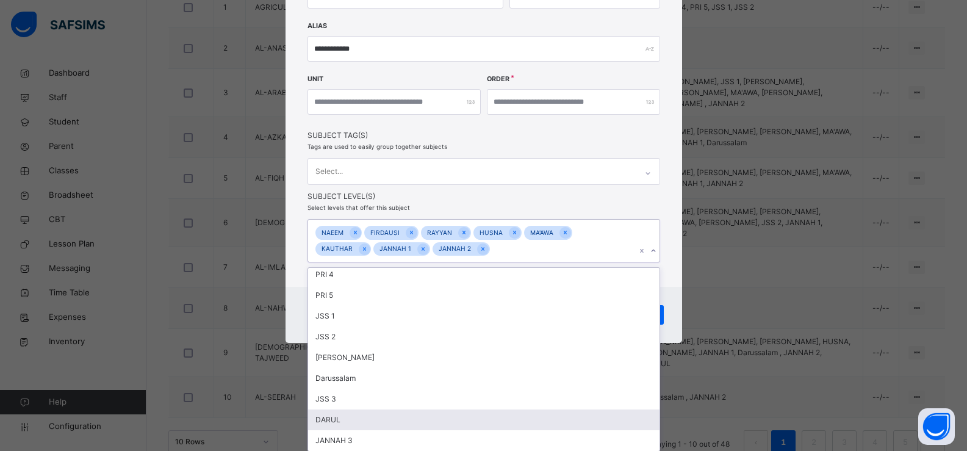
click at [380, 425] on div "DARUL" at bounding box center [484, 420] width 352 height 21
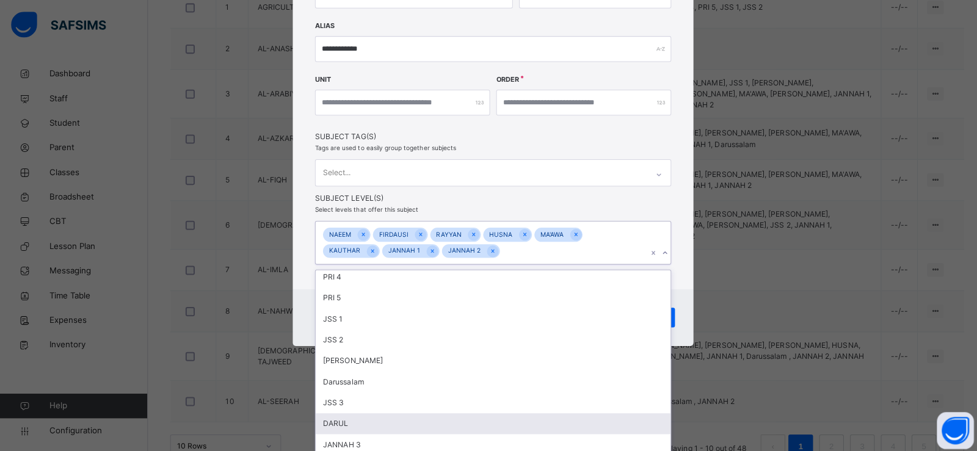
scroll to position [107, 0]
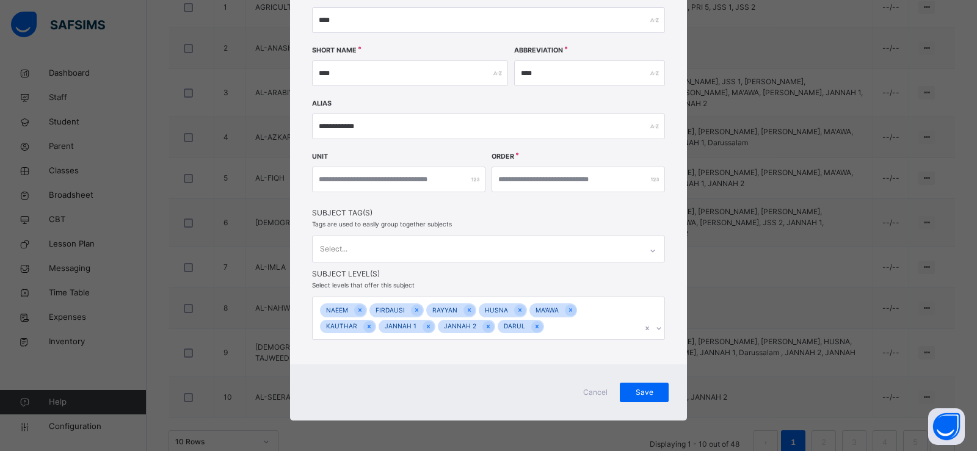
click at [676, 282] on div "**********" at bounding box center [488, 122] width 397 height 486
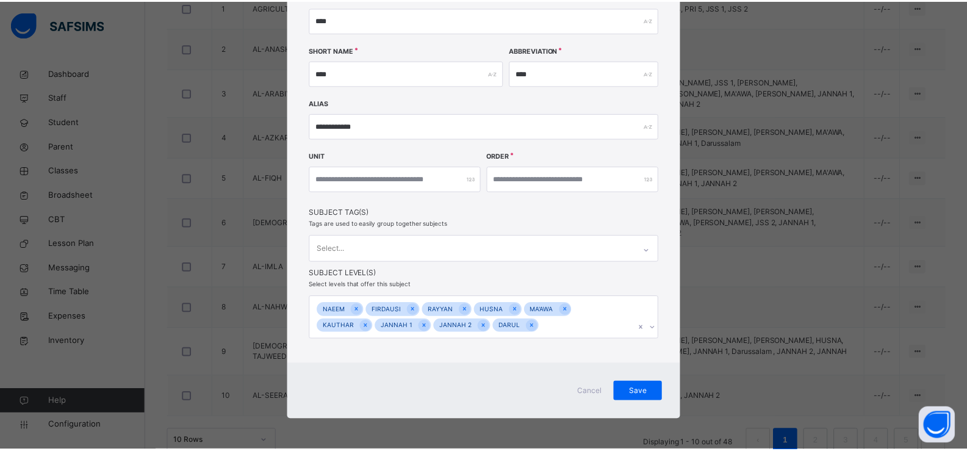
scroll to position [151, 0]
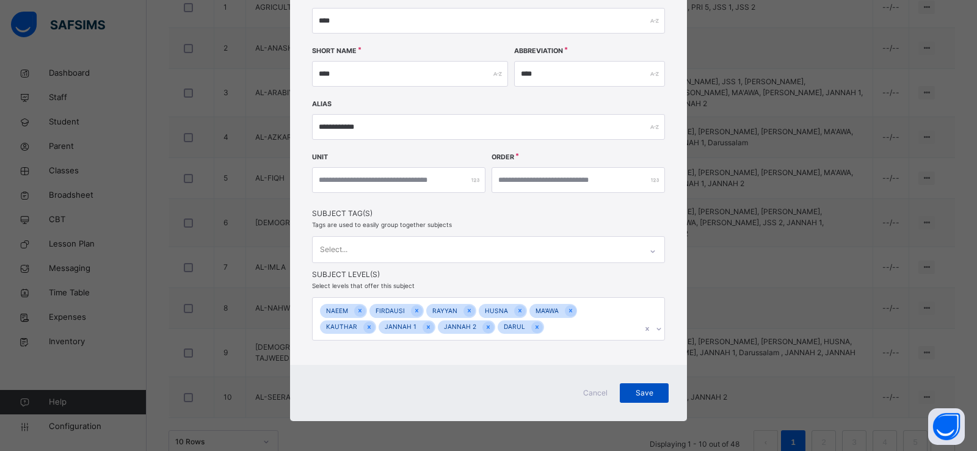
click at [636, 396] on span "Save" at bounding box center [644, 393] width 31 height 11
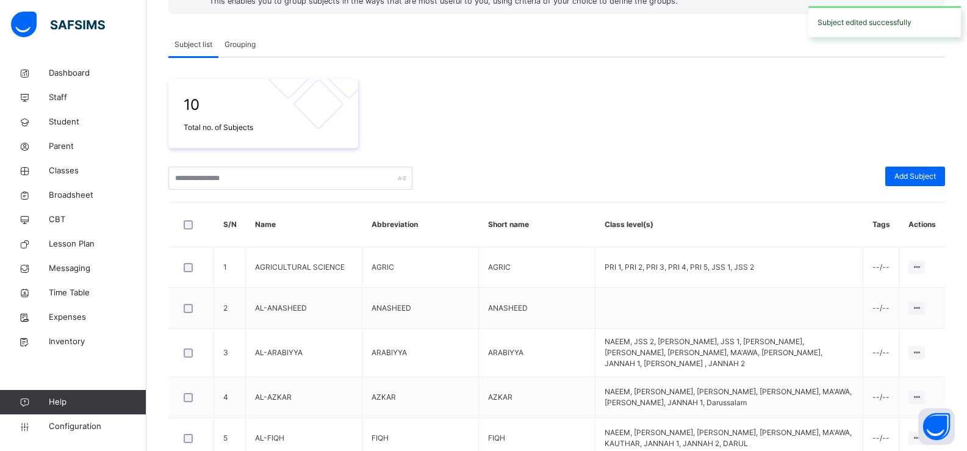
scroll to position [407, 0]
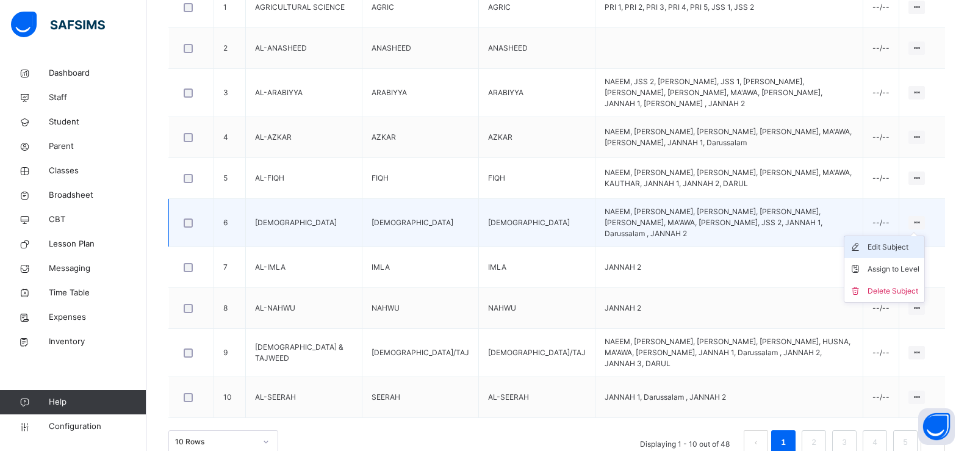
click at [909, 241] on div "Edit Subject" at bounding box center [894, 247] width 52 height 12
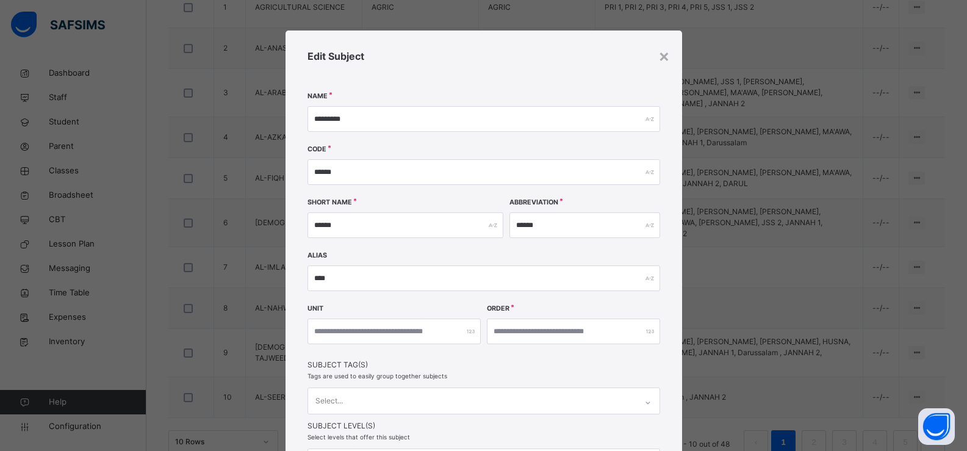
scroll to position [151, 0]
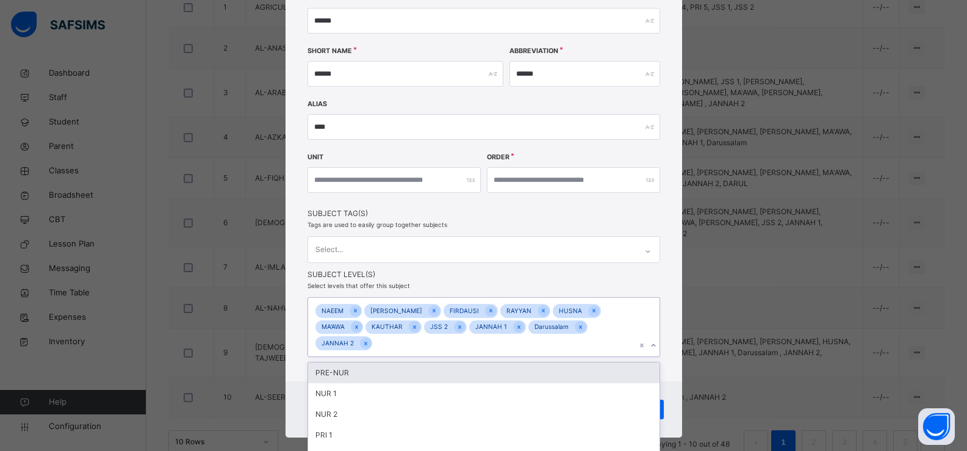
click at [649, 326] on div "option PRE-NUR focused, 1 of 23. 12 results available. Use Up and Down to choos…" at bounding box center [484, 327] width 353 height 60
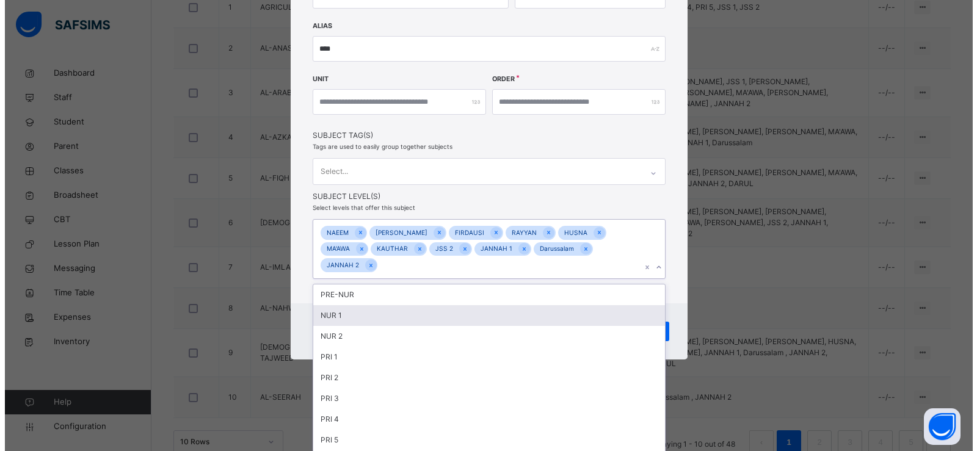
scroll to position [66, 0]
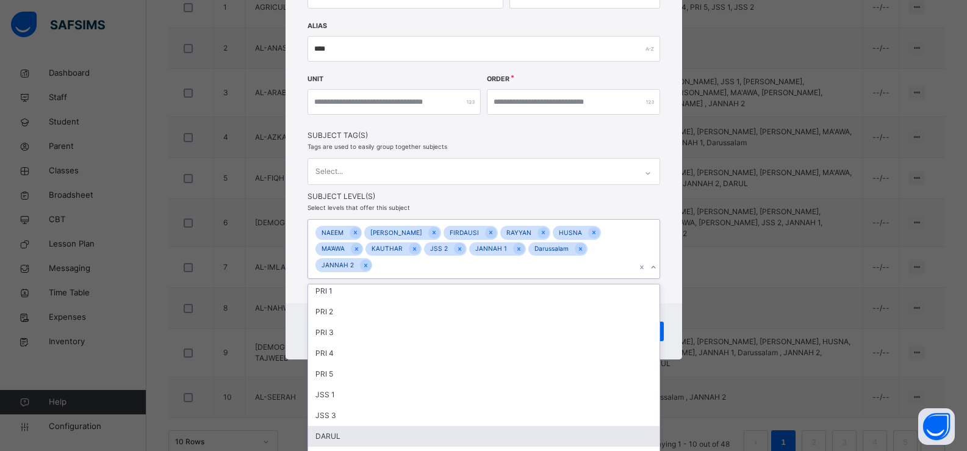
click at [405, 426] on div "DARUL" at bounding box center [484, 436] width 352 height 21
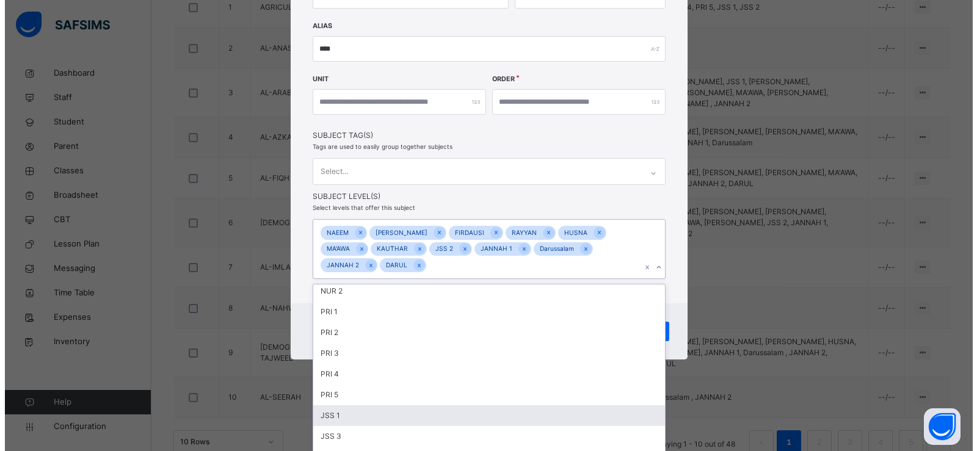
scroll to position [45, 0]
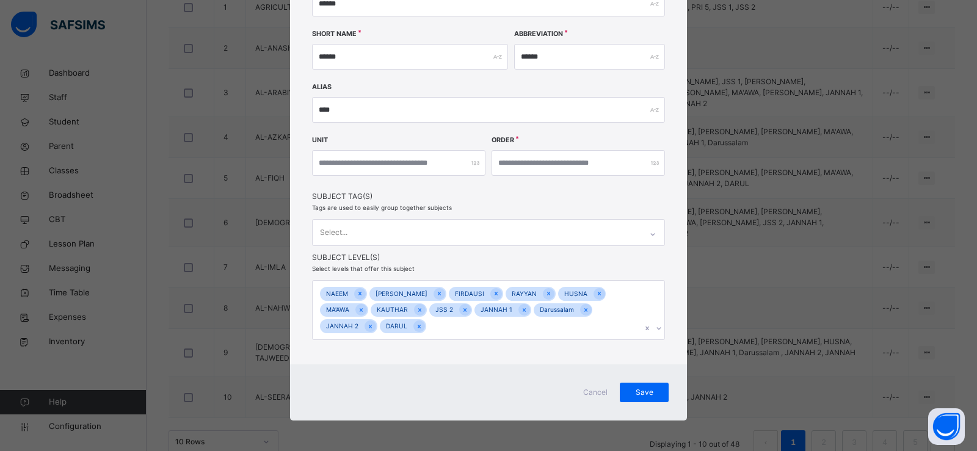
click at [679, 281] on div "Edit Subject Name ********* Code ****** Short Name ****** Abbreviation ****** A…" at bounding box center [488, 113] width 397 height 502
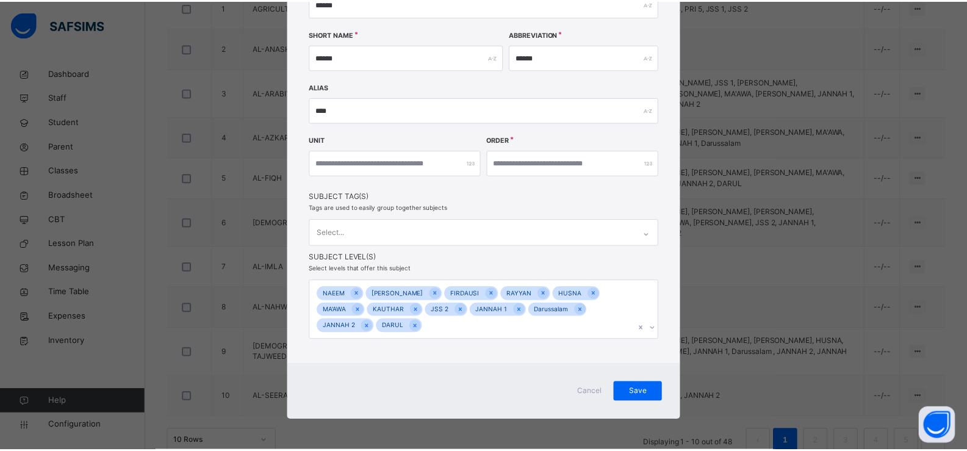
scroll to position [168, 0]
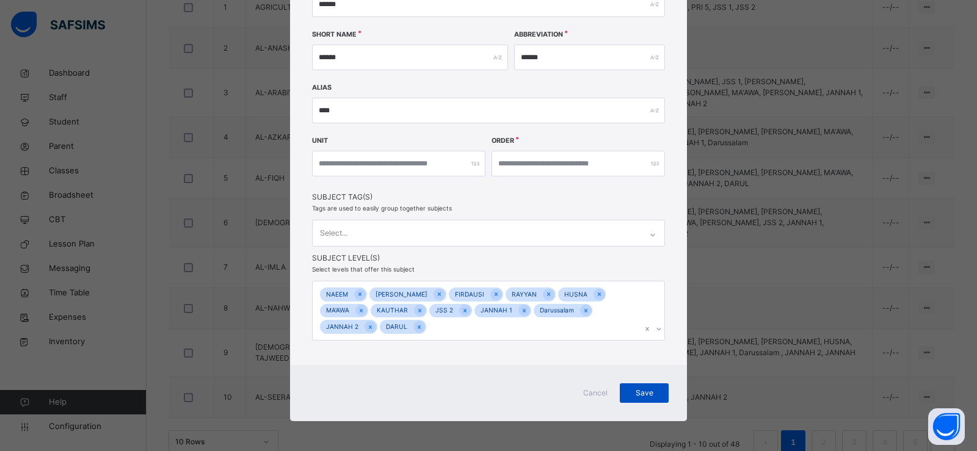
click at [624, 390] on div "Save" at bounding box center [644, 393] width 49 height 20
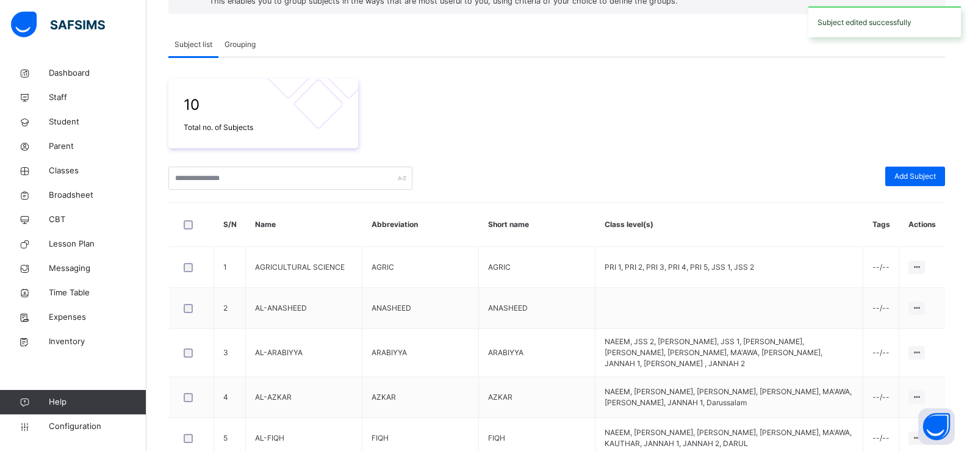
scroll to position [407, 0]
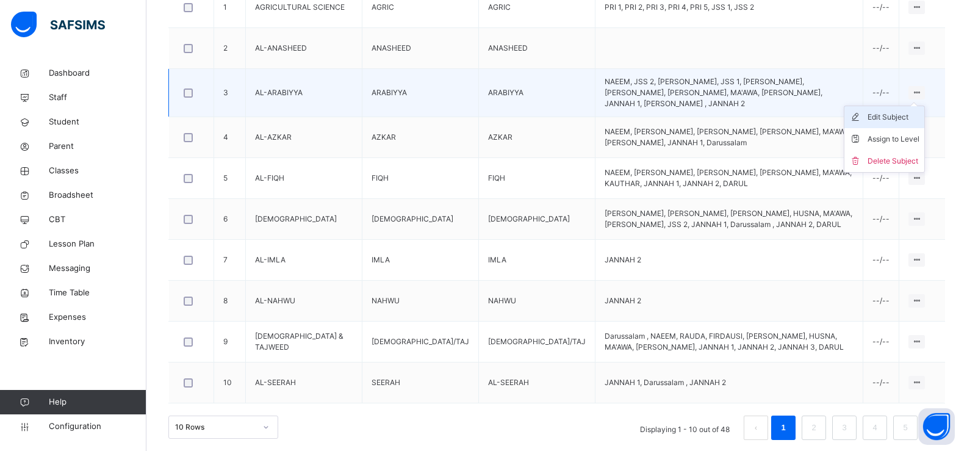
click at [914, 111] on div "Edit Subject" at bounding box center [894, 117] width 52 height 12
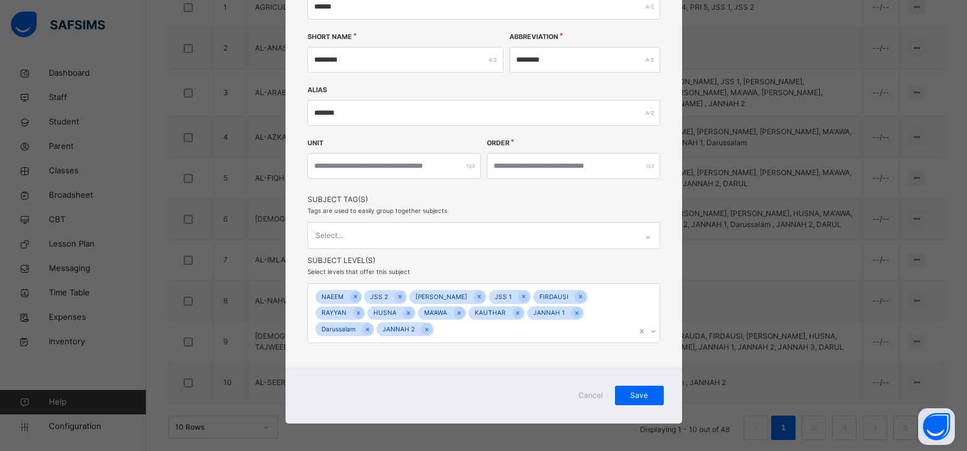
scroll to position [168, 0]
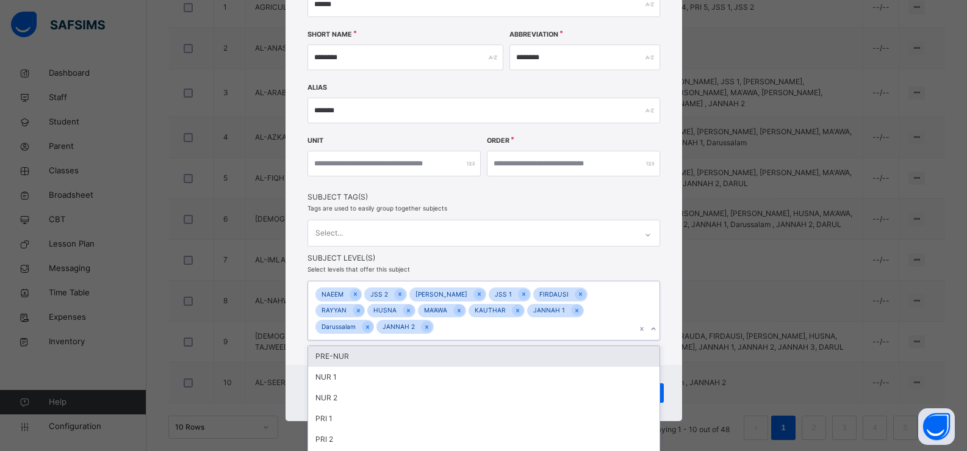
click at [651, 327] on div "option PRE-NUR focused, 1 of 23. 11 results available. Use Up and Down to choos…" at bounding box center [484, 311] width 353 height 60
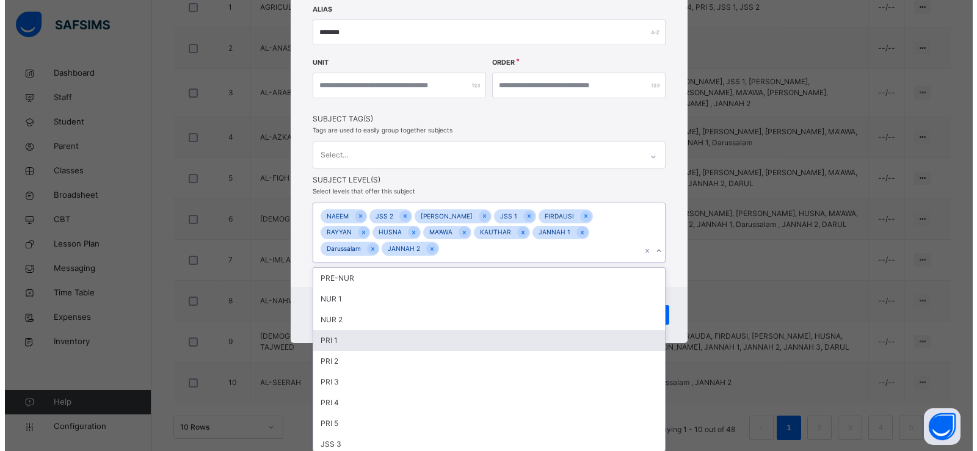
scroll to position [45, 0]
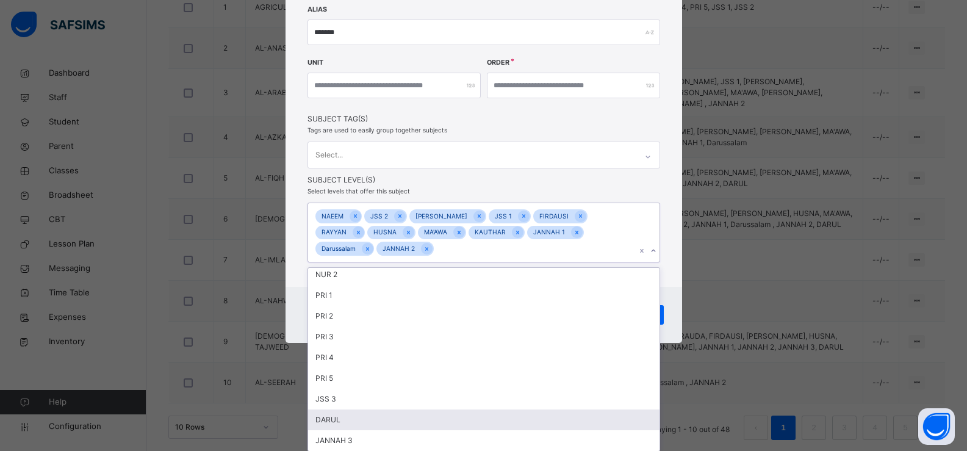
click at [397, 412] on div "DARUL" at bounding box center [484, 420] width 352 height 21
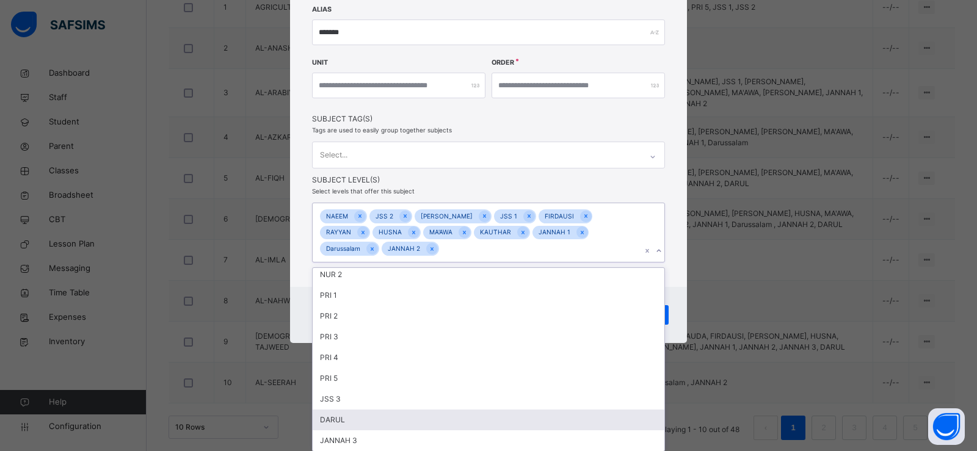
scroll to position [24, 0]
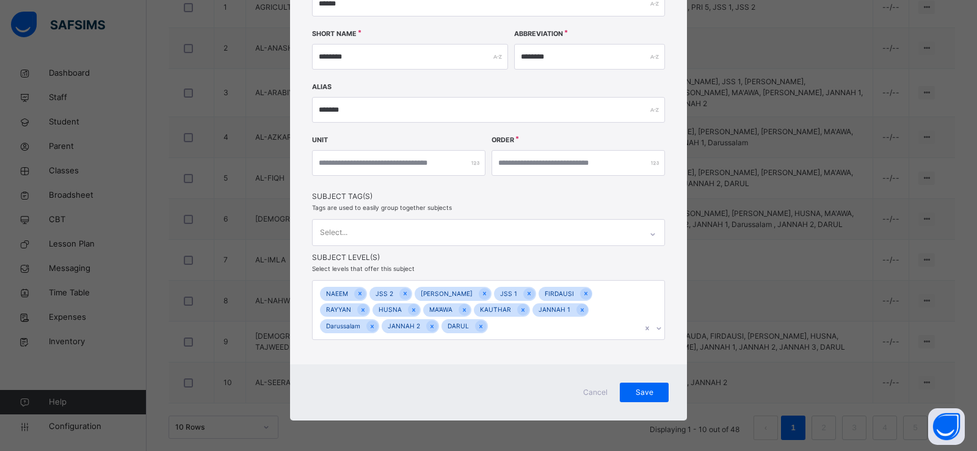
click at [674, 259] on div "**********" at bounding box center [488, 113] width 397 height 502
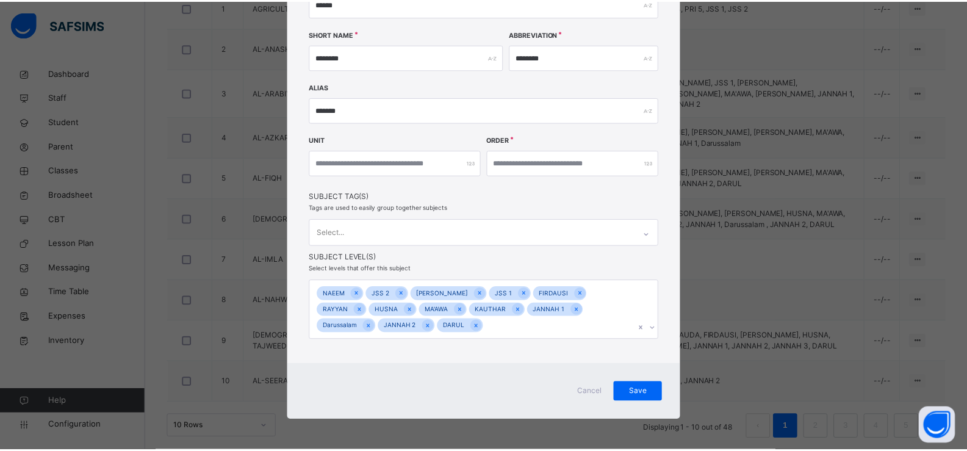
scroll to position [168, 0]
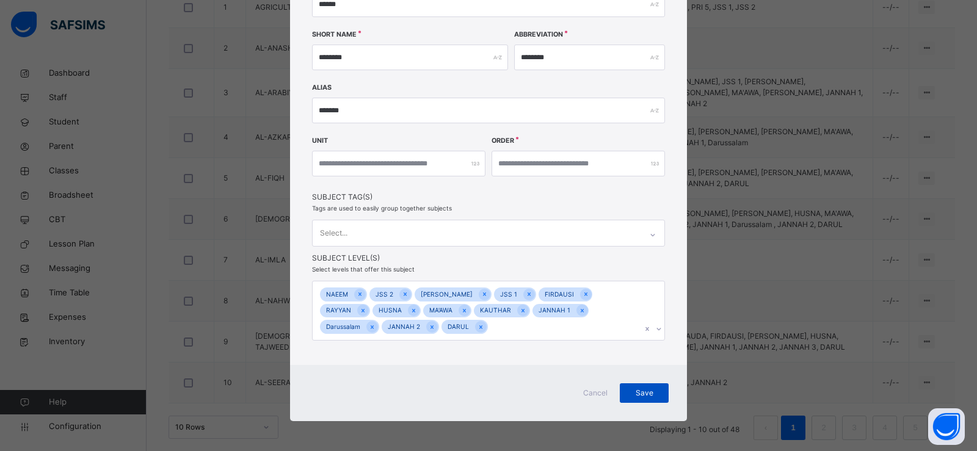
click at [629, 388] on span "Save" at bounding box center [644, 393] width 31 height 11
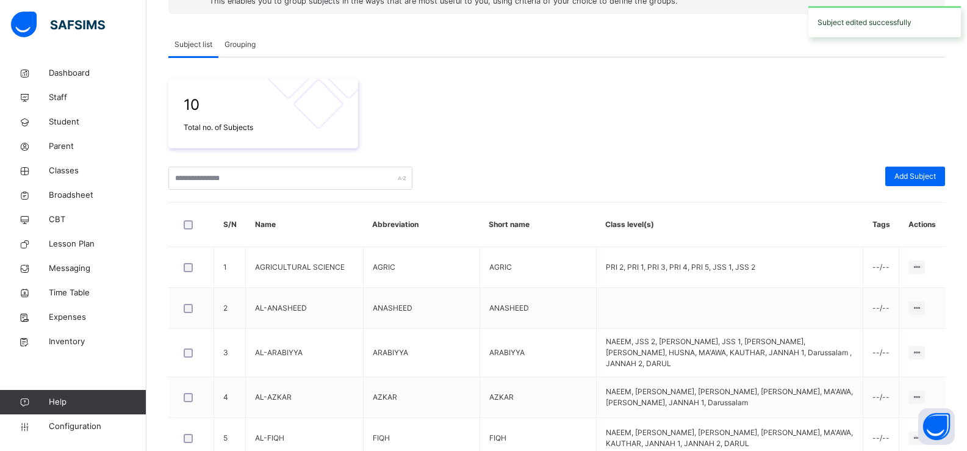
scroll to position [407, 0]
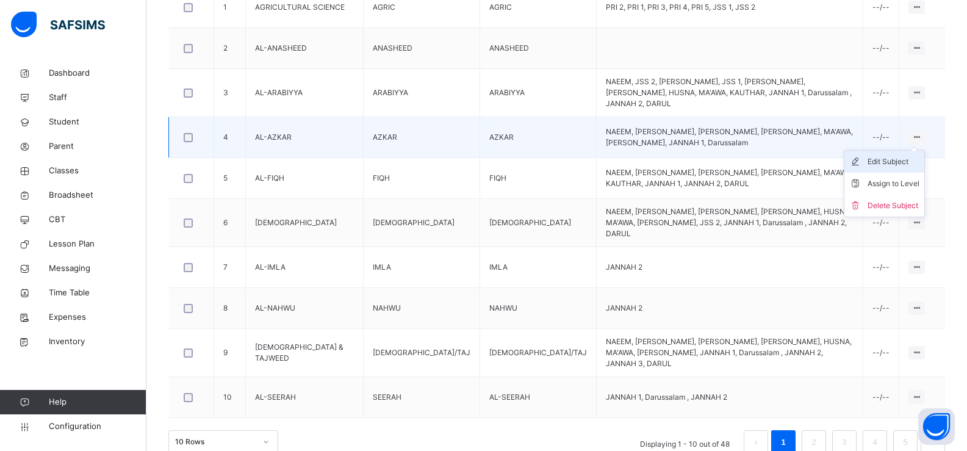
click at [913, 156] on div "Edit Subject" at bounding box center [894, 162] width 52 height 12
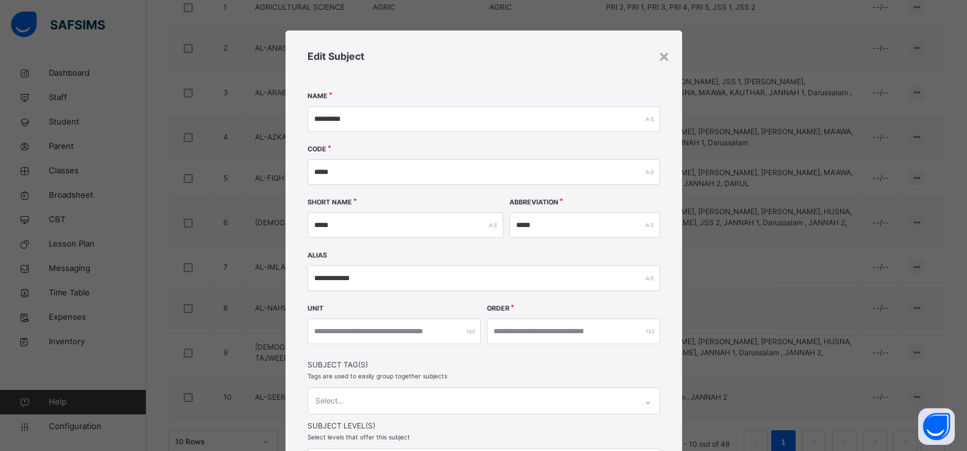
scroll to position [151, 0]
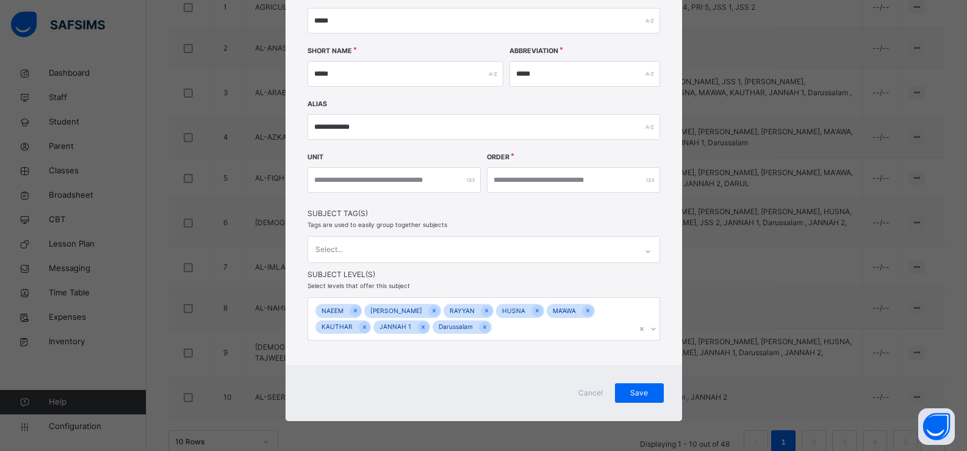
click at [651, 330] on div "[PERSON_NAME] JANNAH 1 Darussalam" at bounding box center [484, 318] width 353 height 43
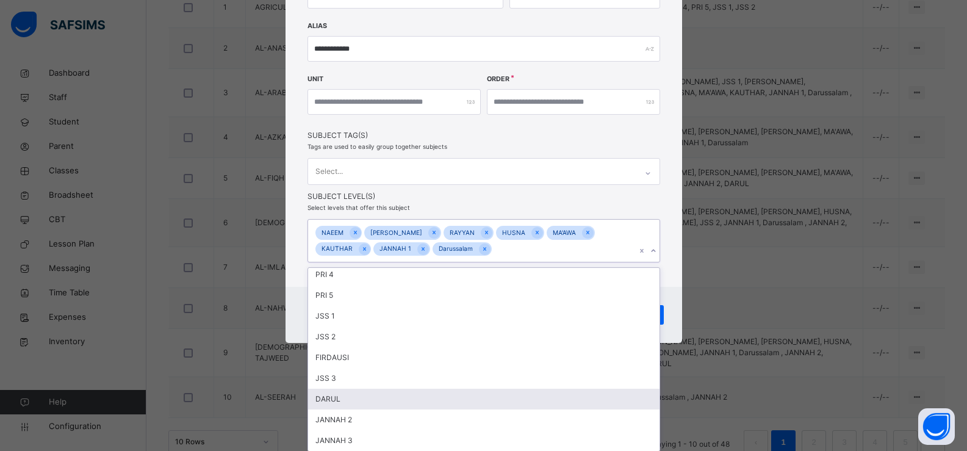
click at [416, 399] on div "DARUL" at bounding box center [484, 399] width 352 height 21
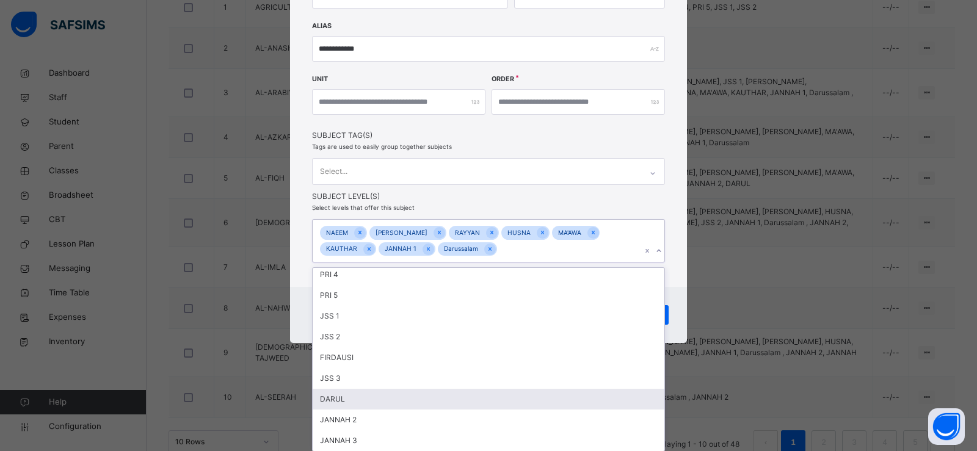
scroll to position [107, 0]
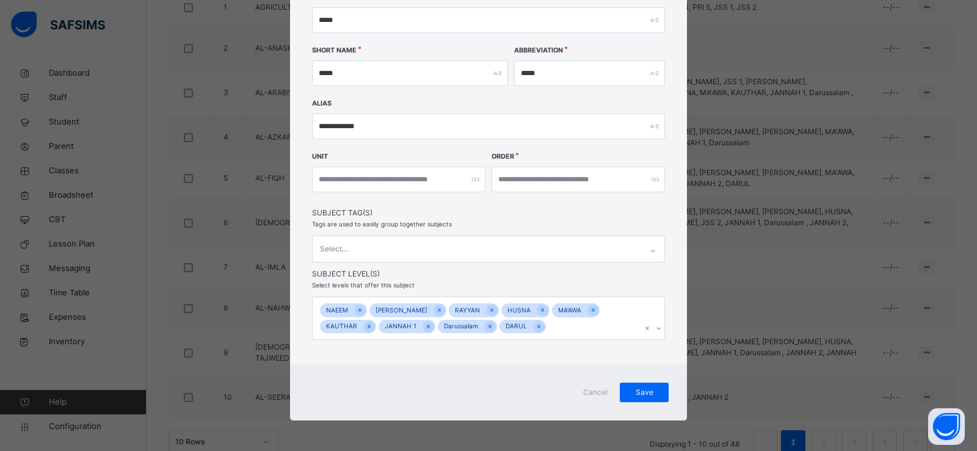
click at [674, 261] on div "**********" at bounding box center [488, 122] width 397 height 486
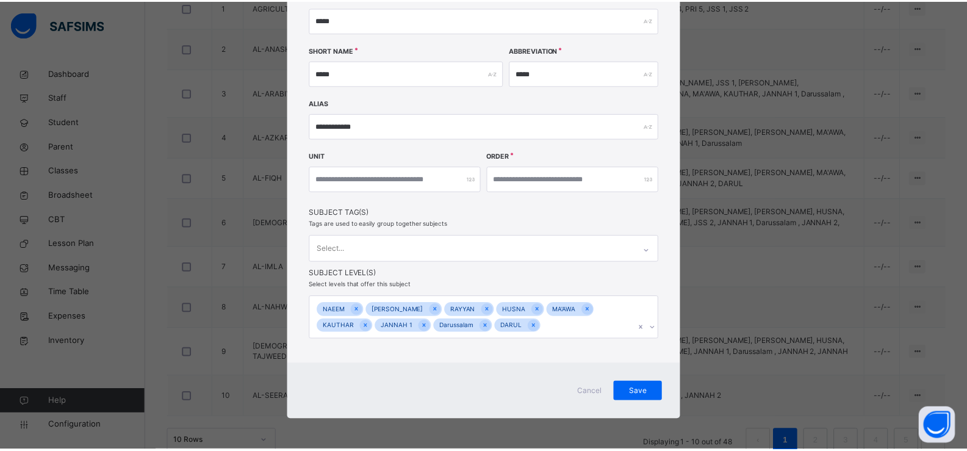
scroll to position [151, 0]
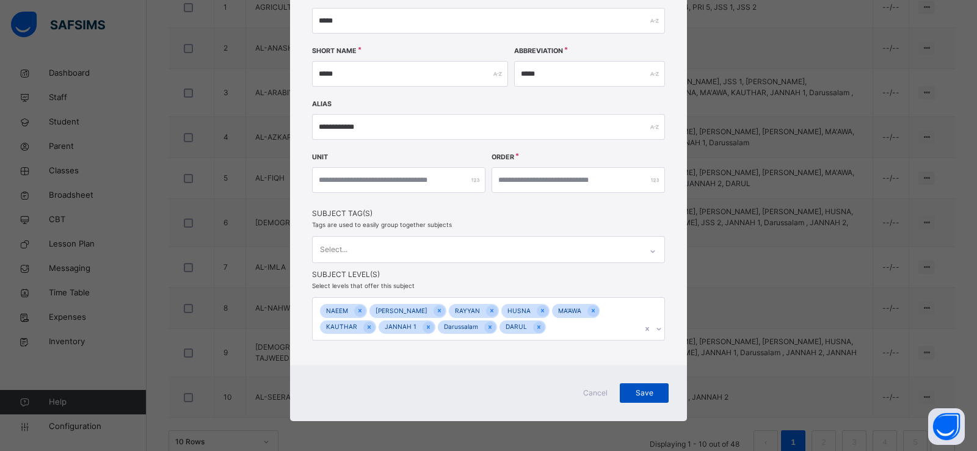
click at [629, 397] on span "Save" at bounding box center [644, 393] width 31 height 11
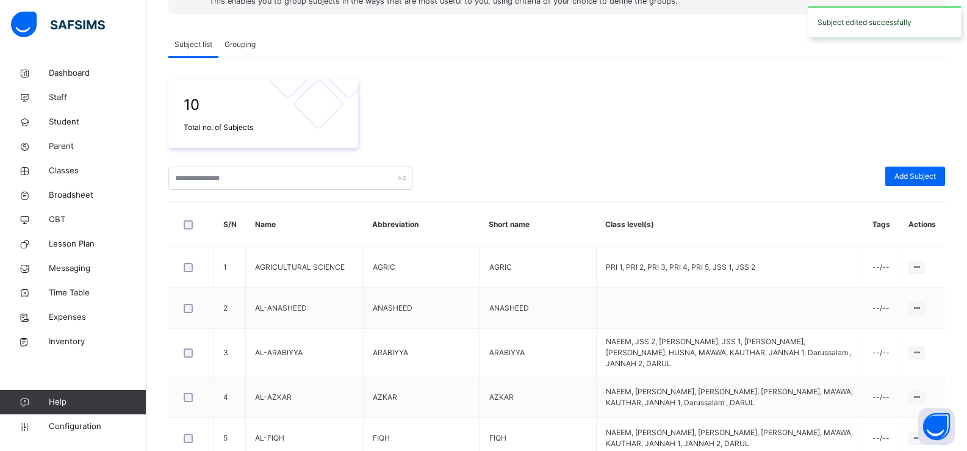
scroll to position [407, 0]
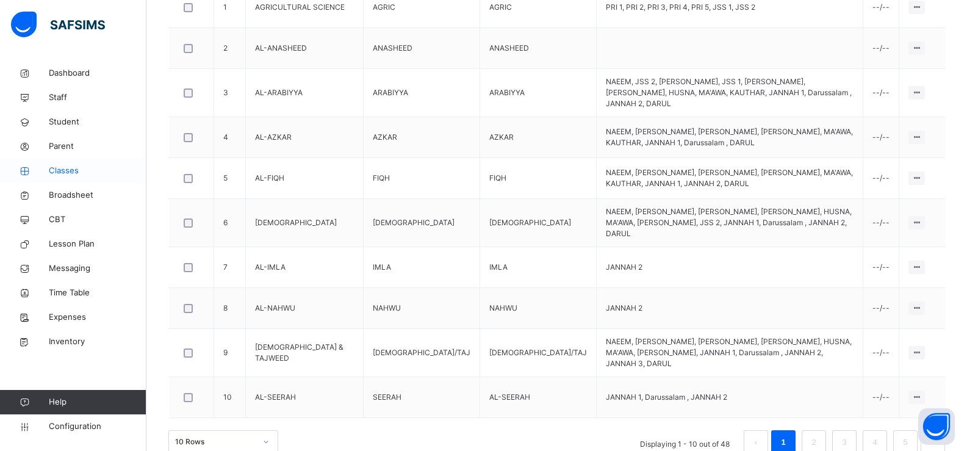
click at [88, 170] on span "Classes" at bounding box center [98, 171] width 98 height 12
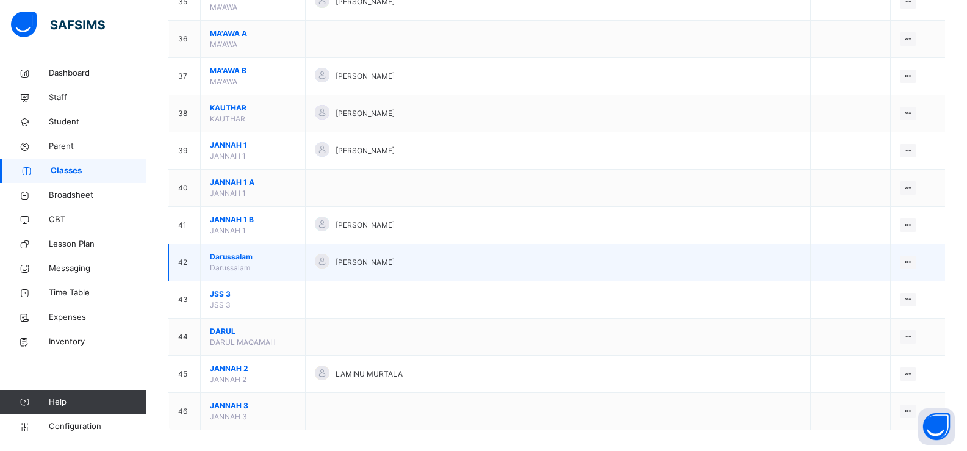
scroll to position [1437, 0]
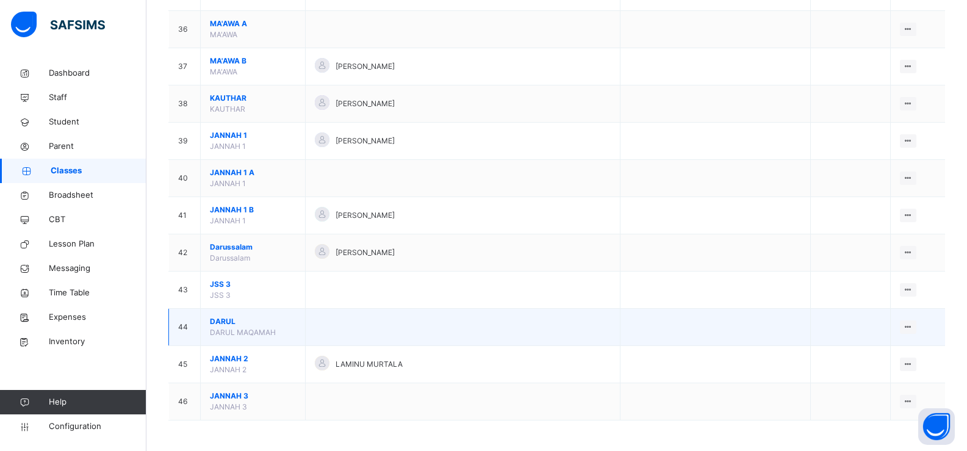
click at [291, 328] on td "[GEOGRAPHIC_DATA]" at bounding box center [253, 327] width 105 height 37
click at [281, 316] on span "DARUL" at bounding box center [253, 321] width 86 height 11
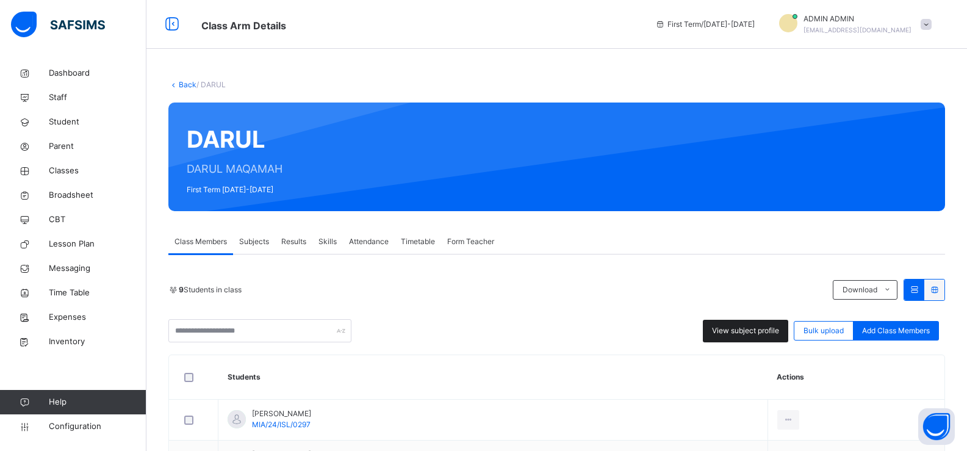
click at [739, 328] on span "View subject profile" at bounding box center [745, 330] width 67 height 11
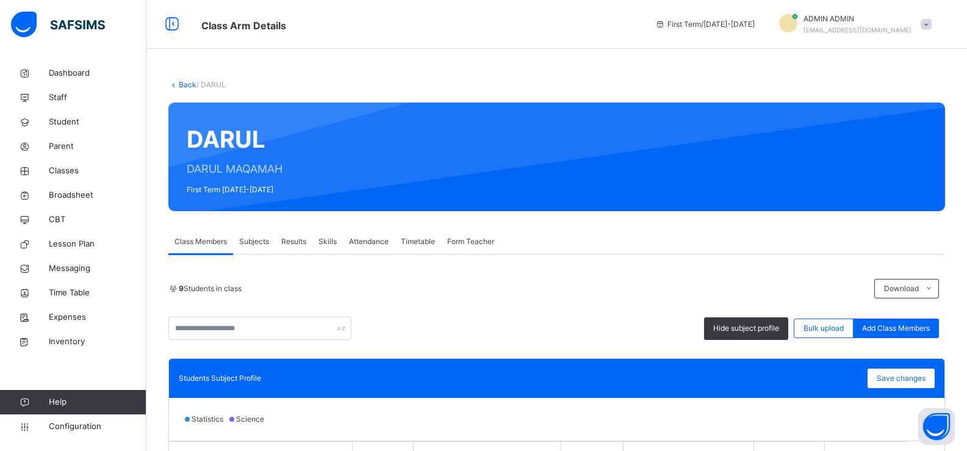
scroll to position [305, 0]
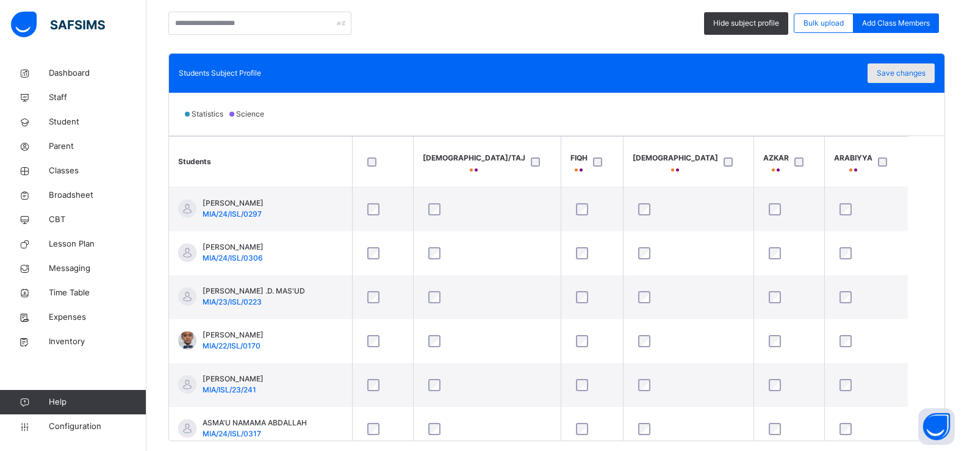
click at [909, 72] on span "Save changes" at bounding box center [901, 73] width 49 height 11
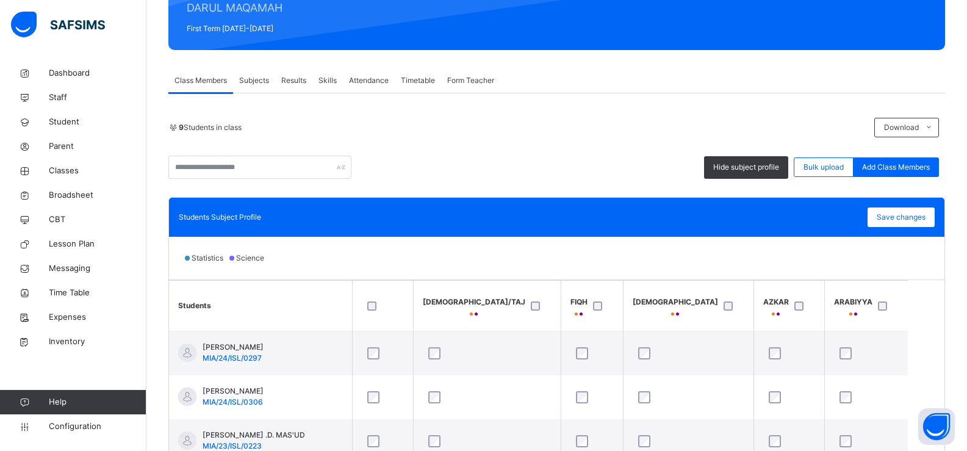
scroll to position [61, 0]
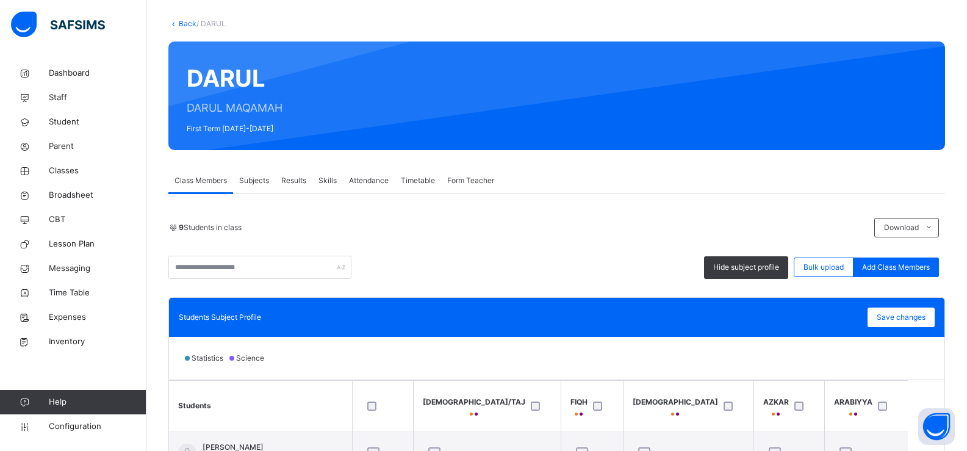
click at [258, 181] on span "Subjects" at bounding box center [254, 180] width 30 height 11
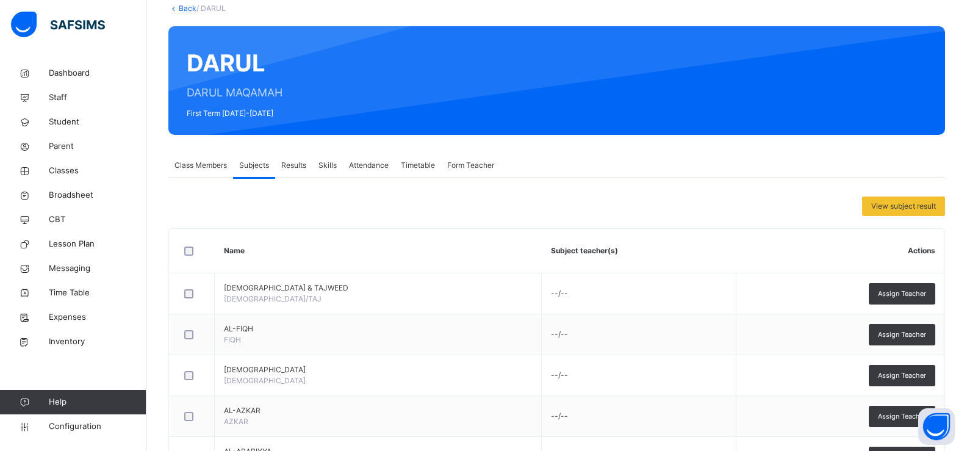
scroll to position [0, 0]
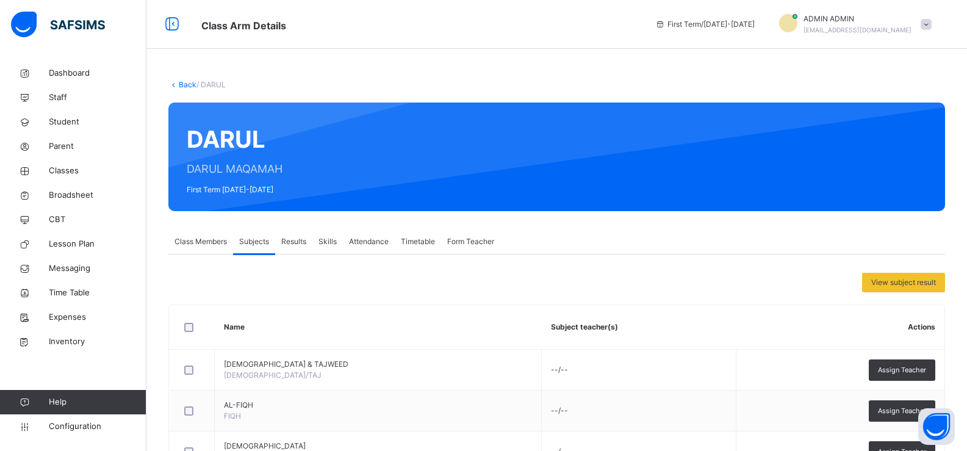
click at [293, 236] on div "Results" at bounding box center [293, 242] width 37 height 24
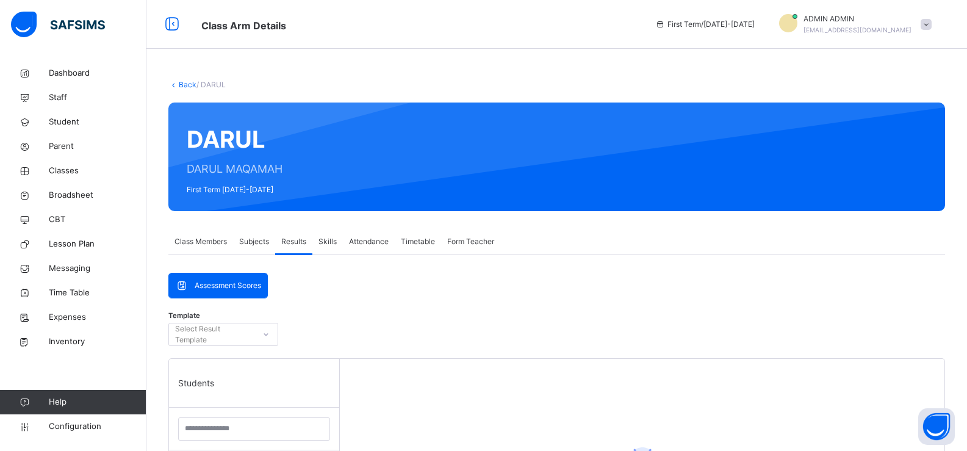
click at [328, 236] on span "Skills" at bounding box center [328, 241] width 18 height 11
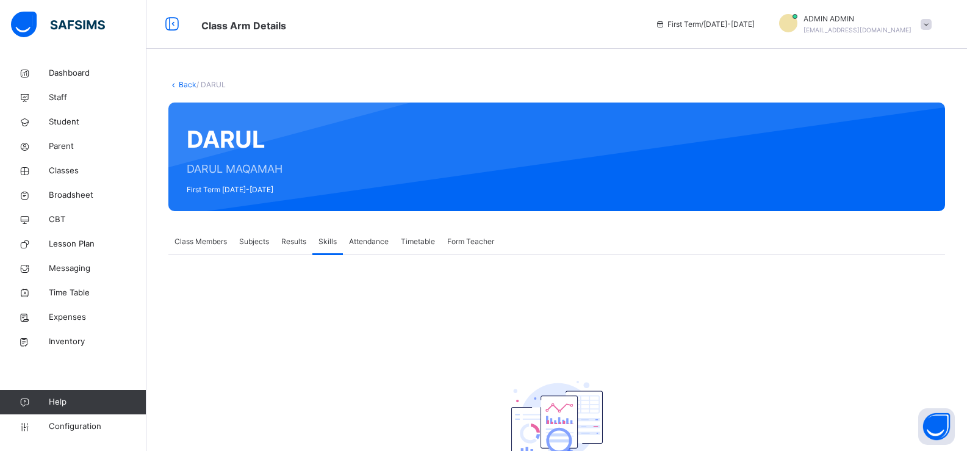
click at [208, 236] on span "Class Members" at bounding box center [201, 241] width 52 height 11
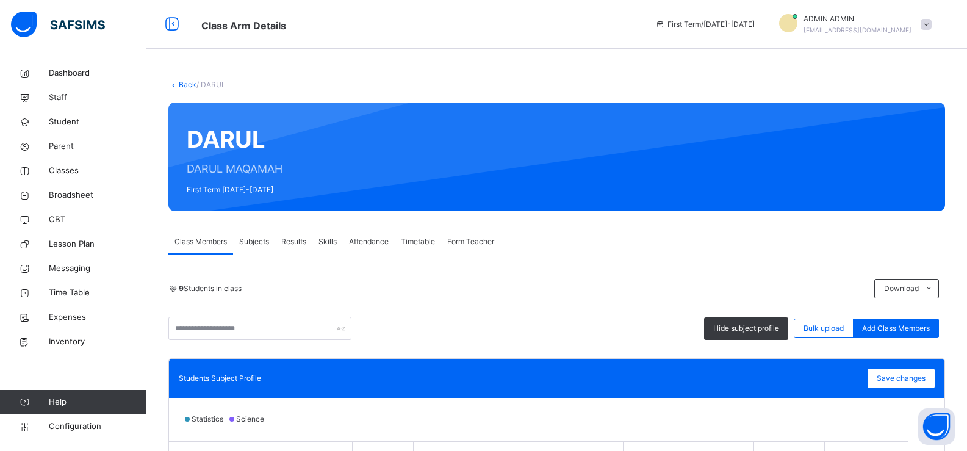
click at [186, 83] on link "Back" at bounding box center [188, 84] width 18 height 9
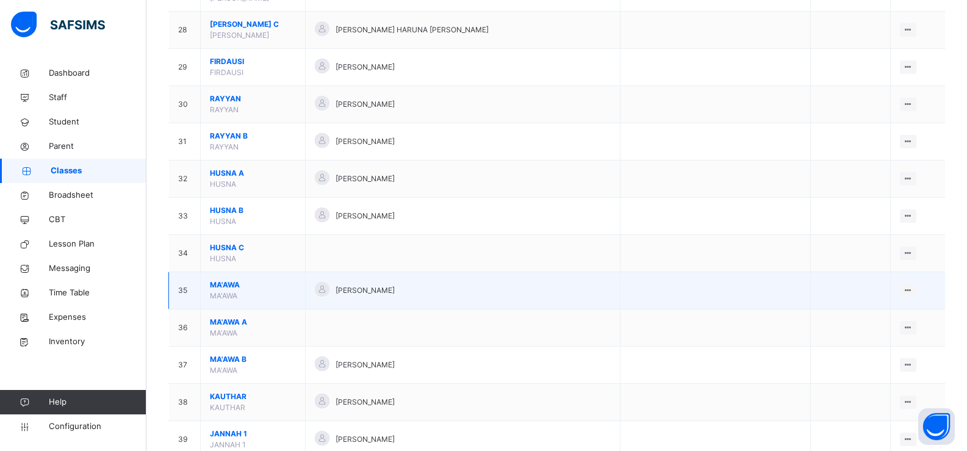
scroll to position [1160, 0]
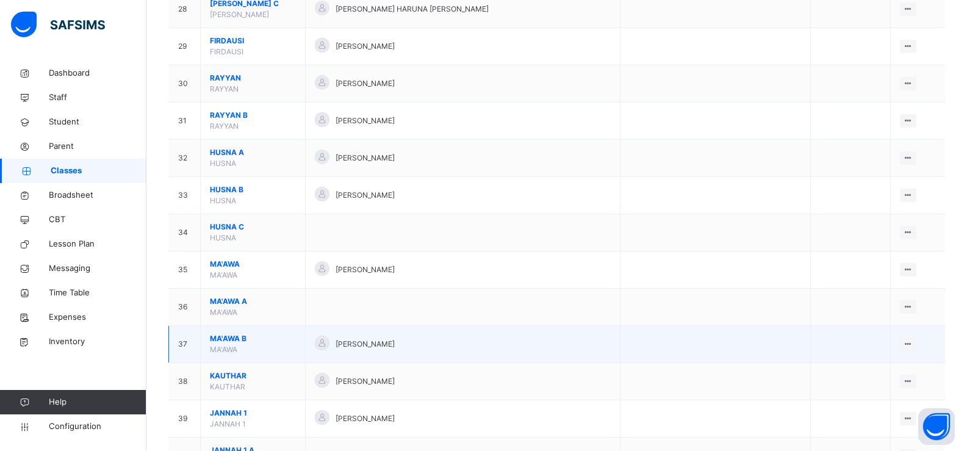
click at [289, 338] on span "MA'AWA B" at bounding box center [253, 338] width 86 height 11
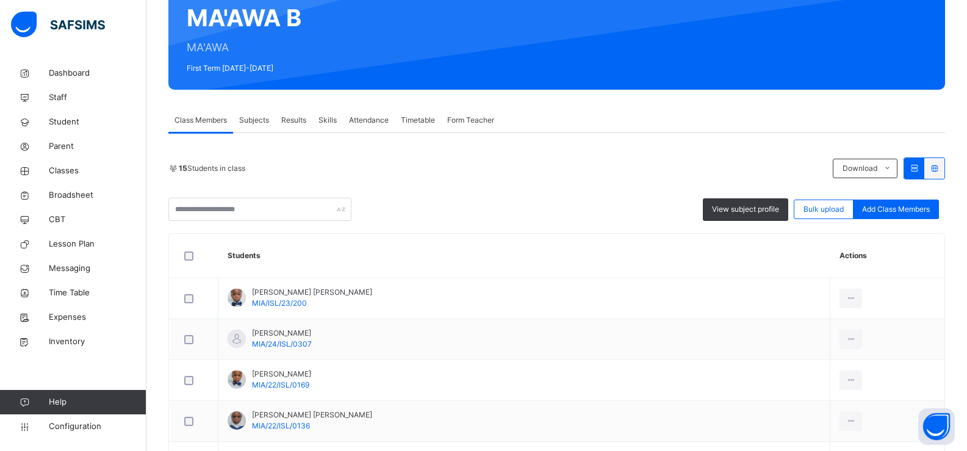
scroll to position [122, 0]
click at [731, 209] on span "View subject profile" at bounding box center [745, 208] width 67 height 11
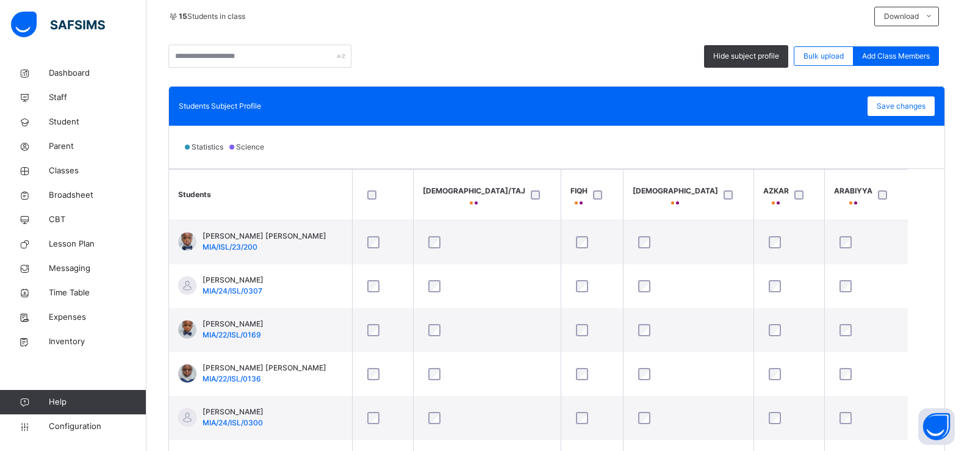
scroll to position [244, 0]
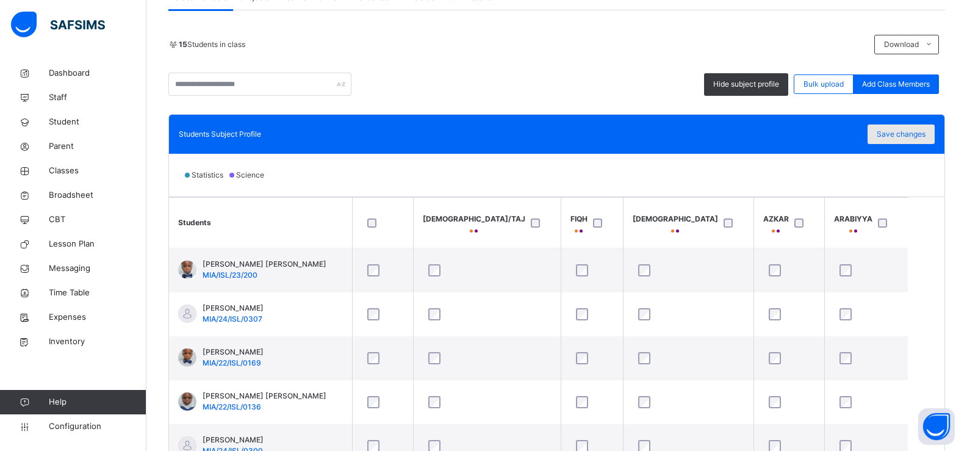
click at [917, 132] on span "Save changes" at bounding box center [901, 134] width 49 height 11
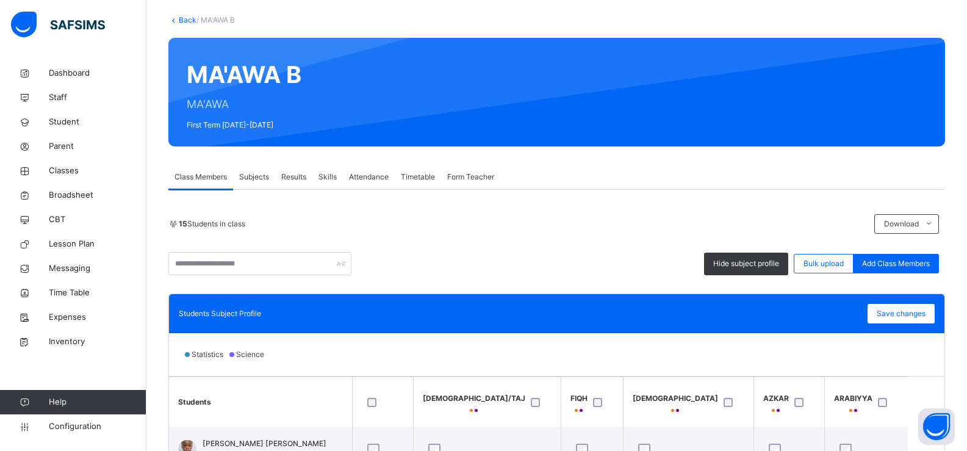
scroll to position [61, 0]
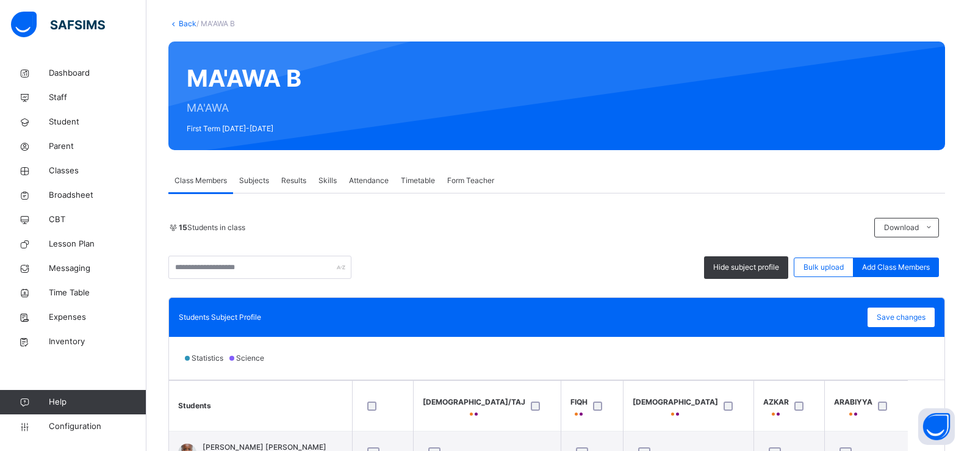
click at [186, 22] on link "Back" at bounding box center [188, 23] width 18 height 9
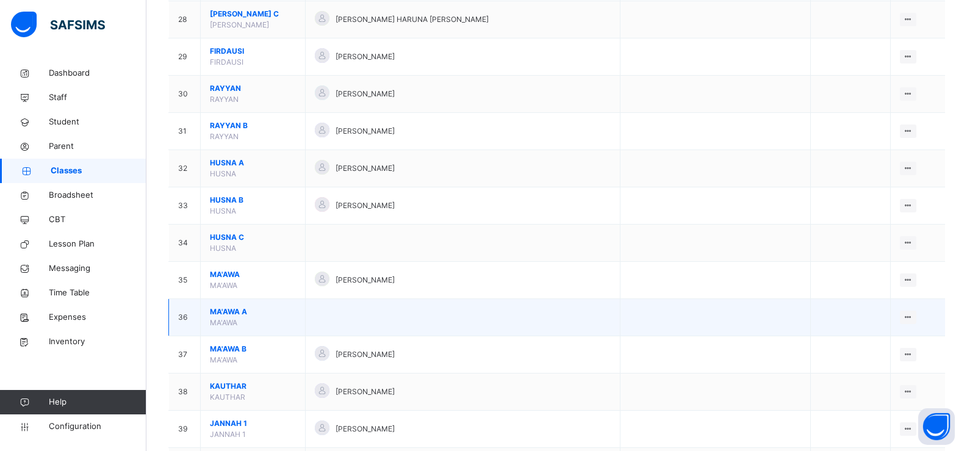
scroll to position [1160, 0]
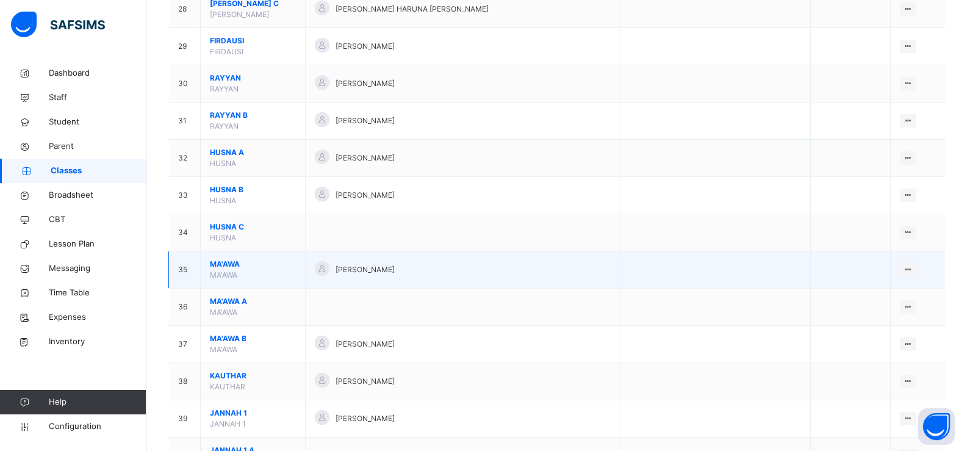
click at [276, 269] on span "MA'AWA" at bounding box center [253, 264] width 86 height 11
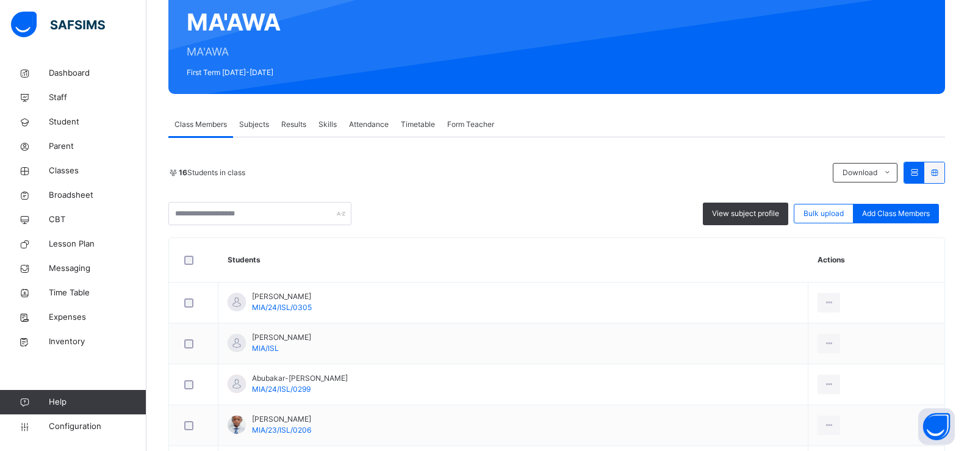
scroll to position [122, 0]
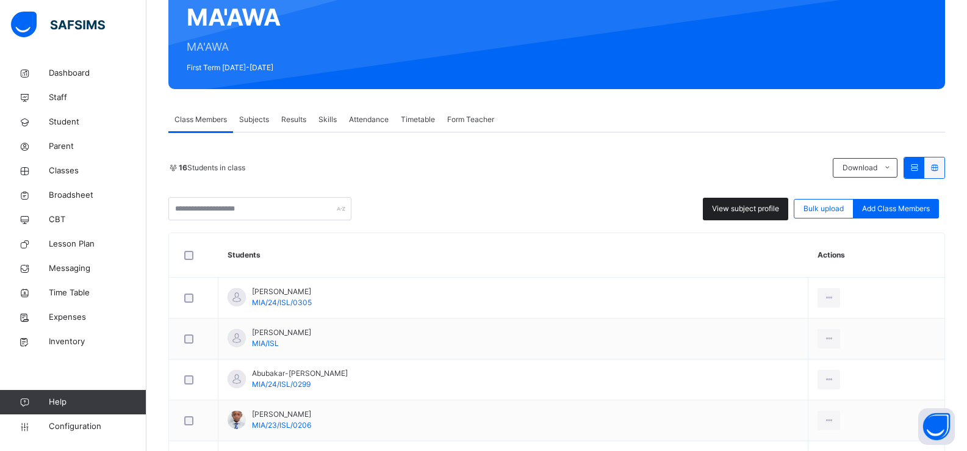
click at [763, 212] on span "View subject profile" at bounding box center [745, 208] width 67 height 11
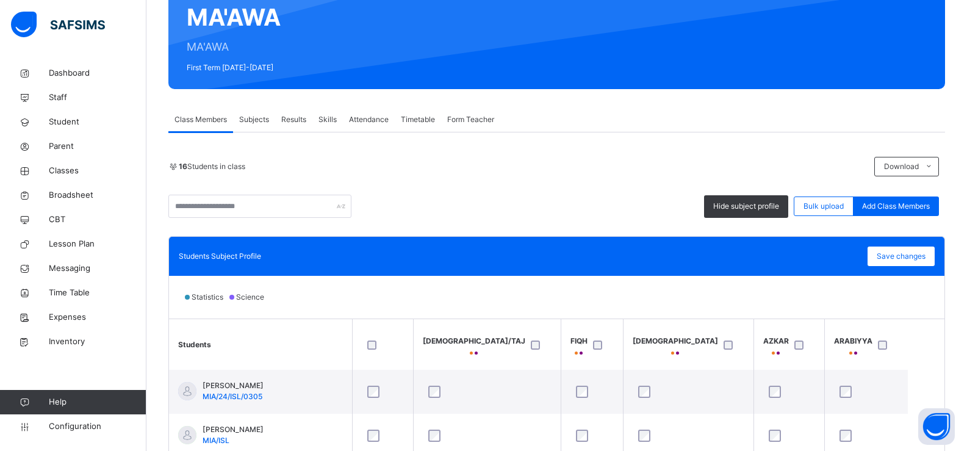
scroll to position [0, 0]
click at [892, 255] on span "Save changes" at bounding box center [901, 256] width 49 height 11
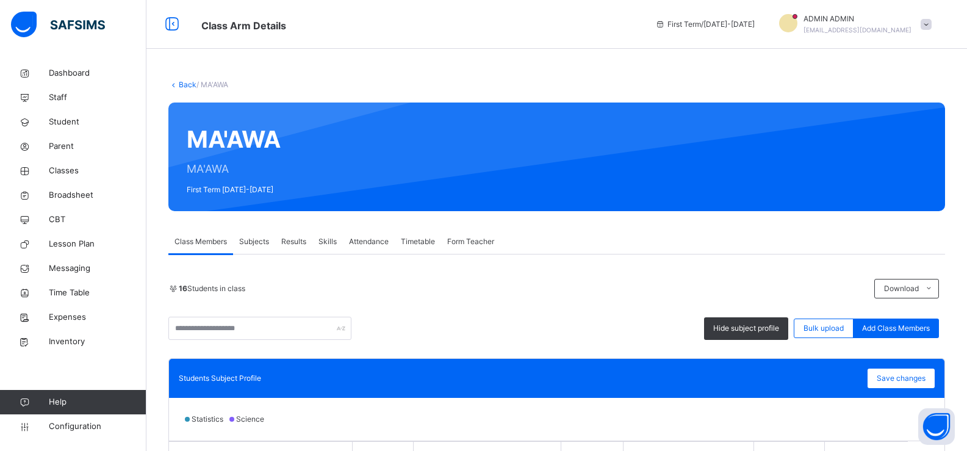
click at [180, 81] on link "Back" at bounding box center [188, 84] width 18 height 9
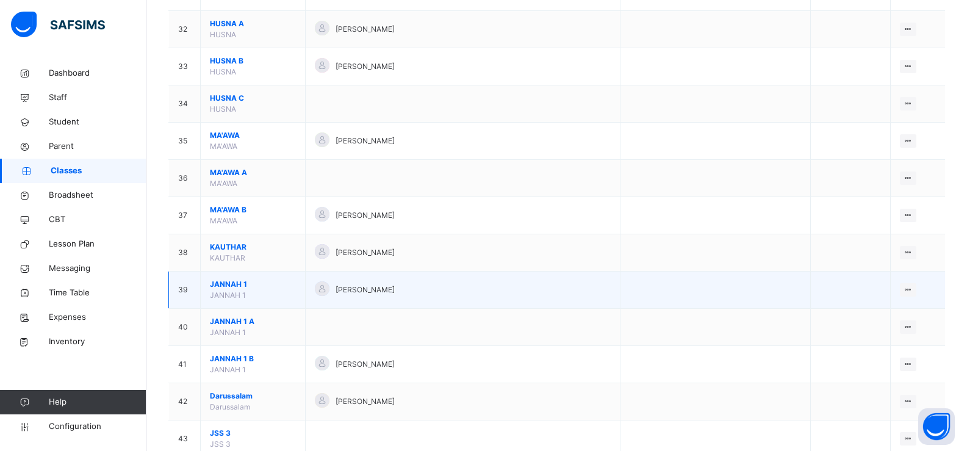
scroll to position [1315, 0]
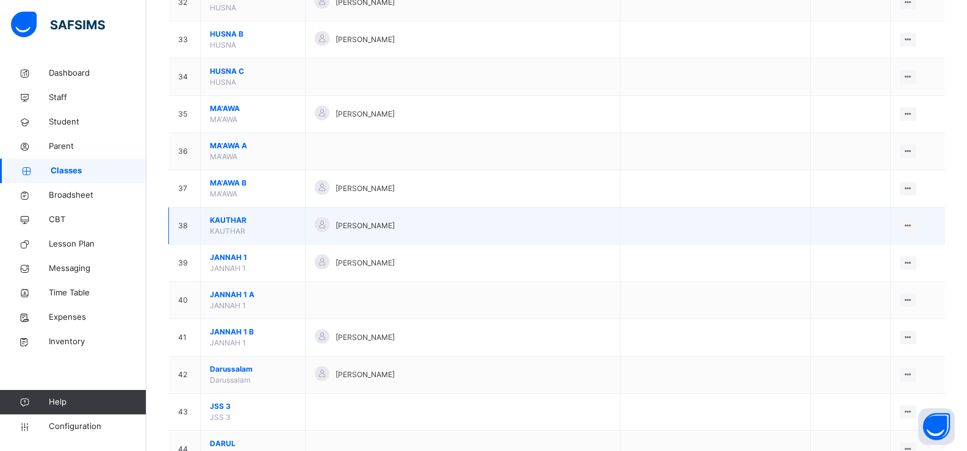
click at [271, 222] on span "KAUTHAR" at bounding box center [253, 220] width 86 height 11
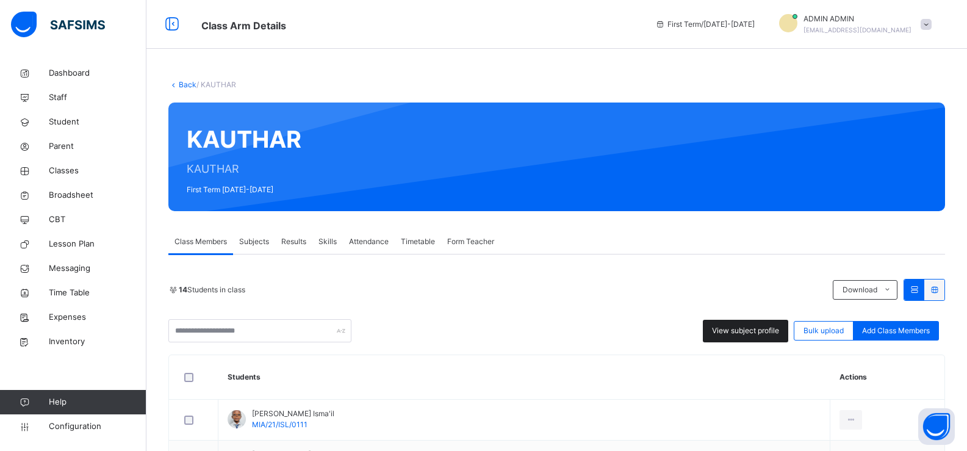
click at [773, 331] on span "View subject profile" at bounding box center [745, 330] width 67 height 11
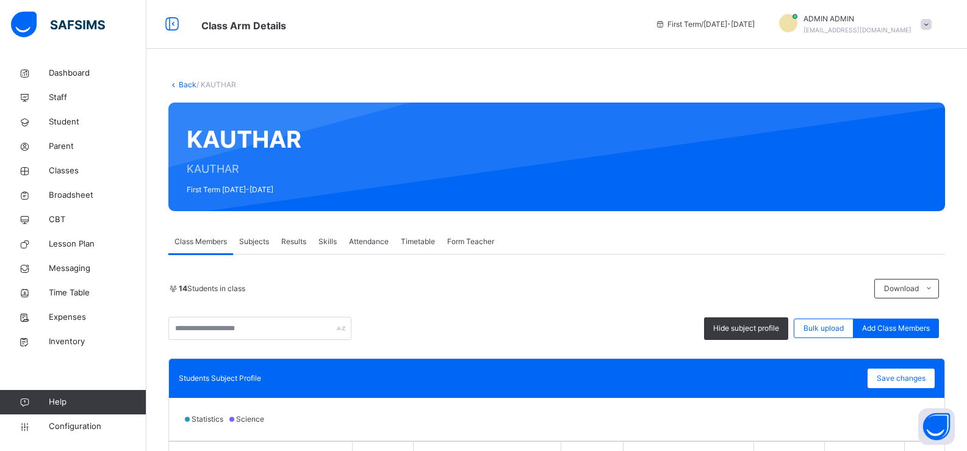
scroll to position [244, 0]
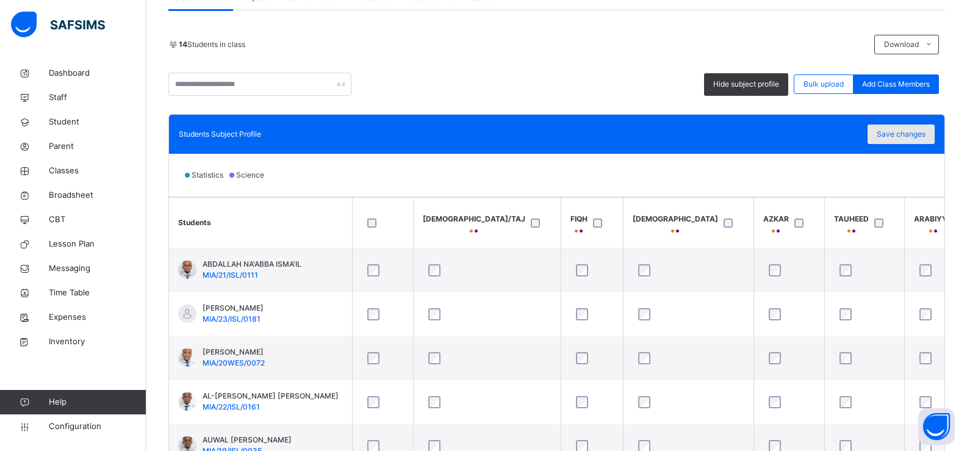
click at [898, 134] on span "Save changes" at bounding box center [901, 134] width 49 height 11
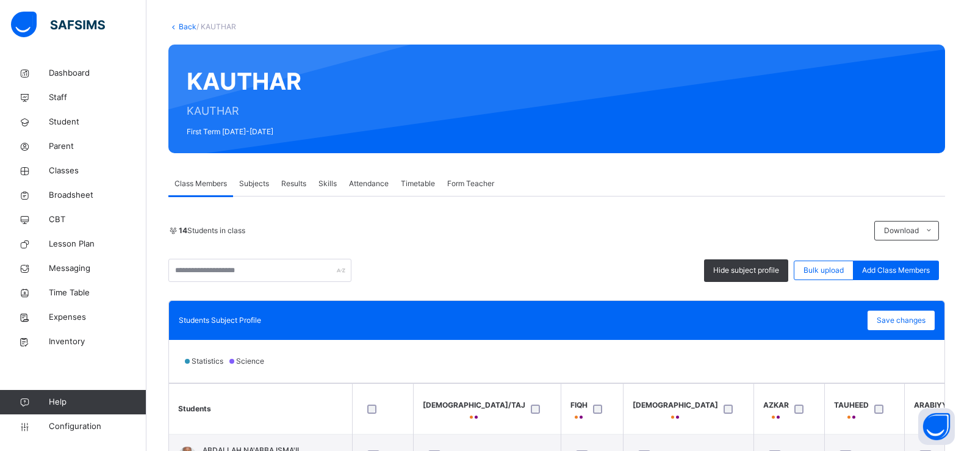
scroll to position [0, 0]
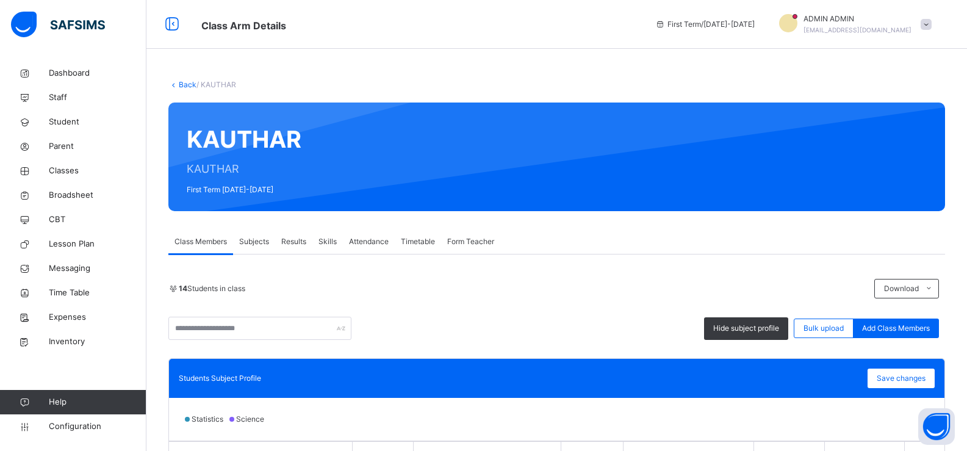
click at [180, 82] on link "Back" at bounding box center [188, 84] width 18 height 9
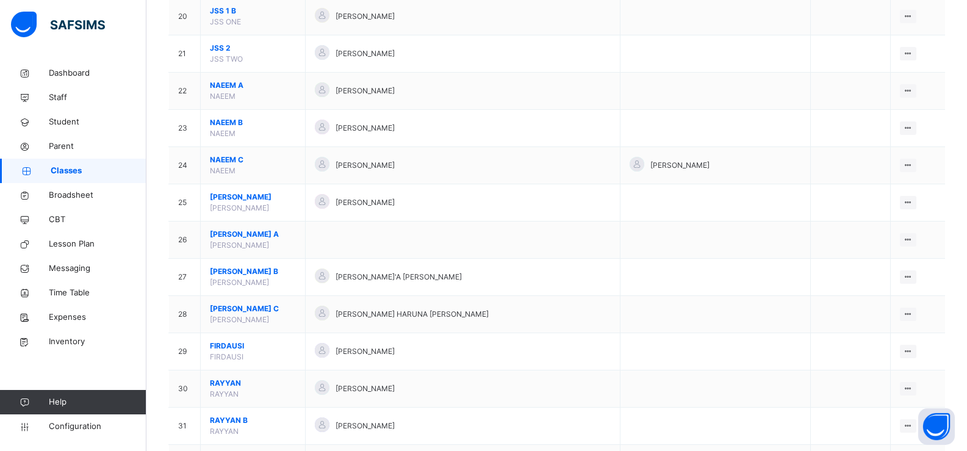
scroll to position [1038, 0]
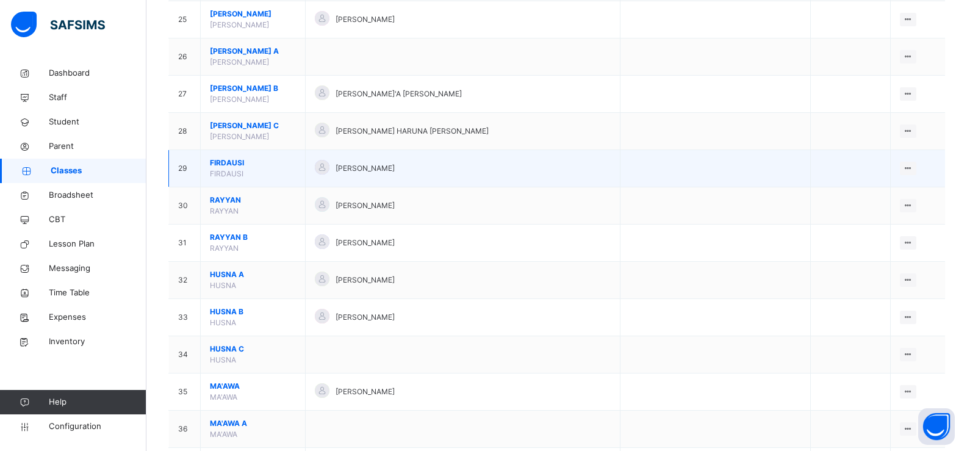
click at [296, 160] on span "FIRDAUSI" at bounding box center [253, 162] width 86 height 11
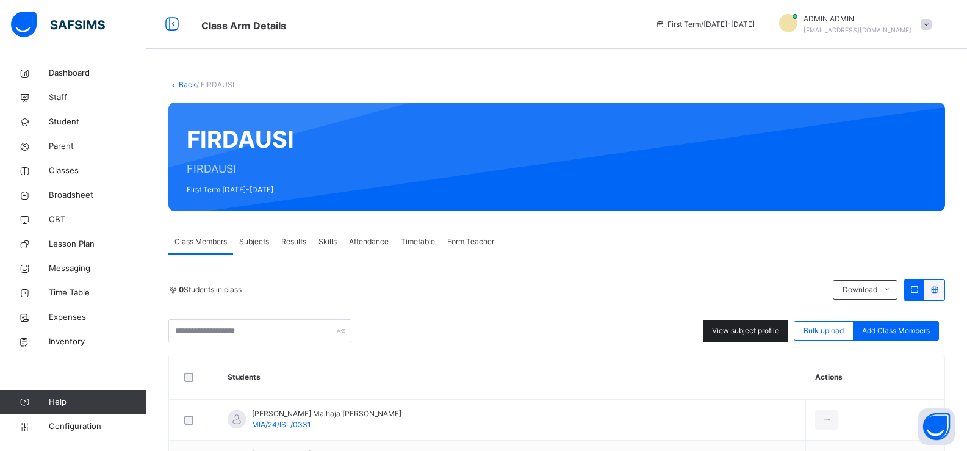
click at [743, 335] on span "View subject profile" at bounding box center [745, 330] width 67 height 11
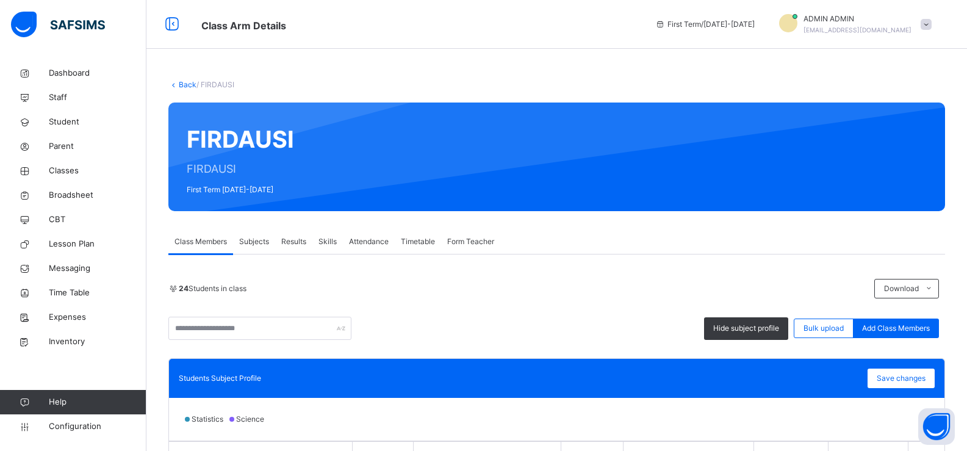
scroll to position [244, 0]
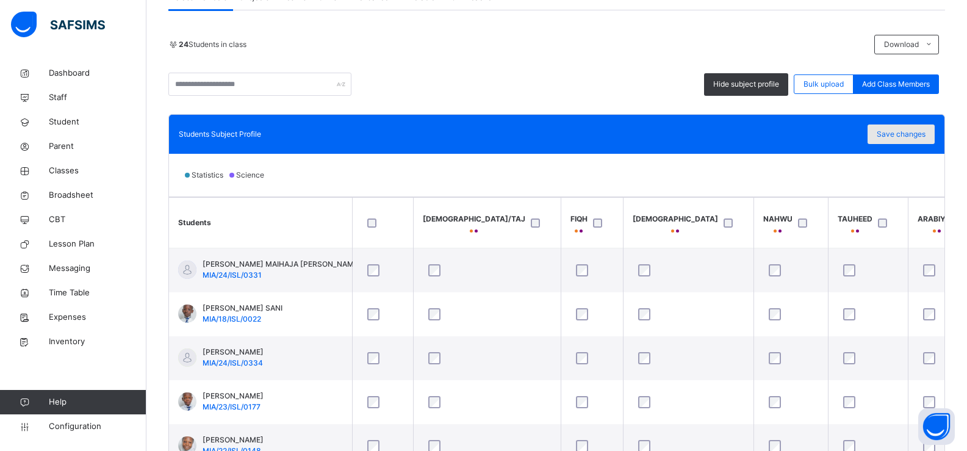
click at [903, 131] on span "Save changes" at bounding box center [901, 134] width 49 height 11
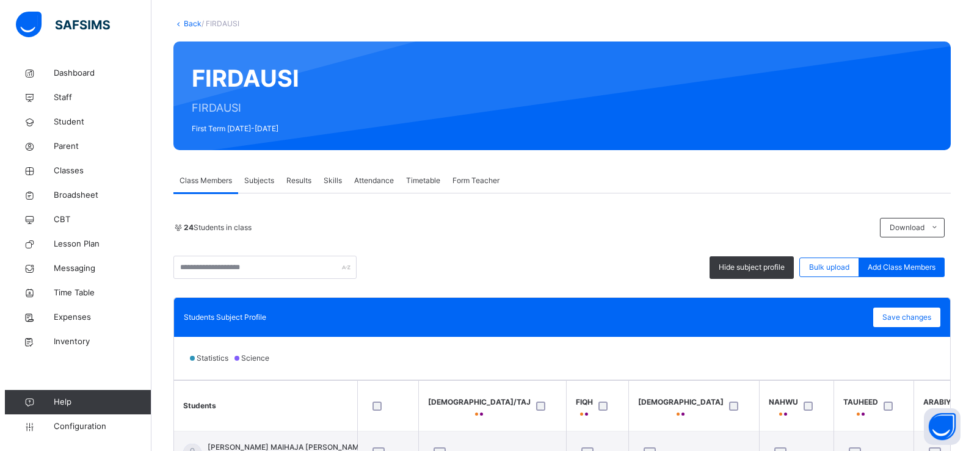
scroll to position [0, 0]
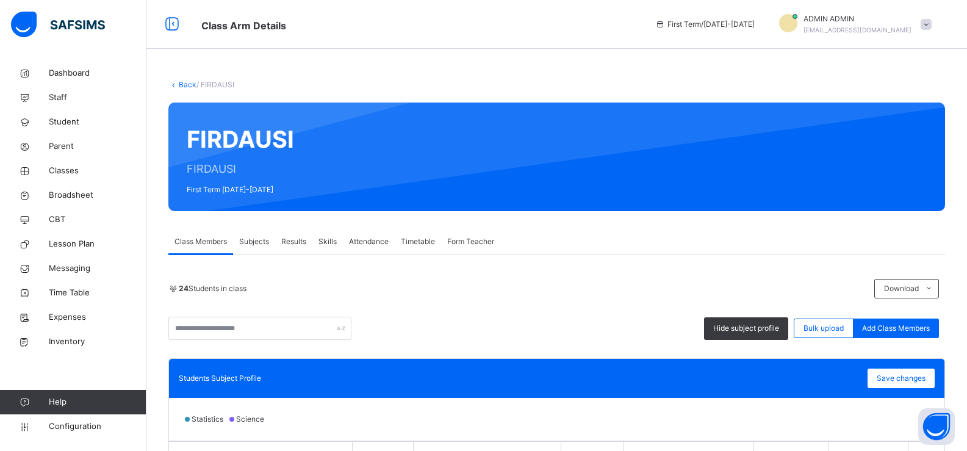
click at [183, 81] on link "Back" at bounding box center [188, 84] width 18 height 9
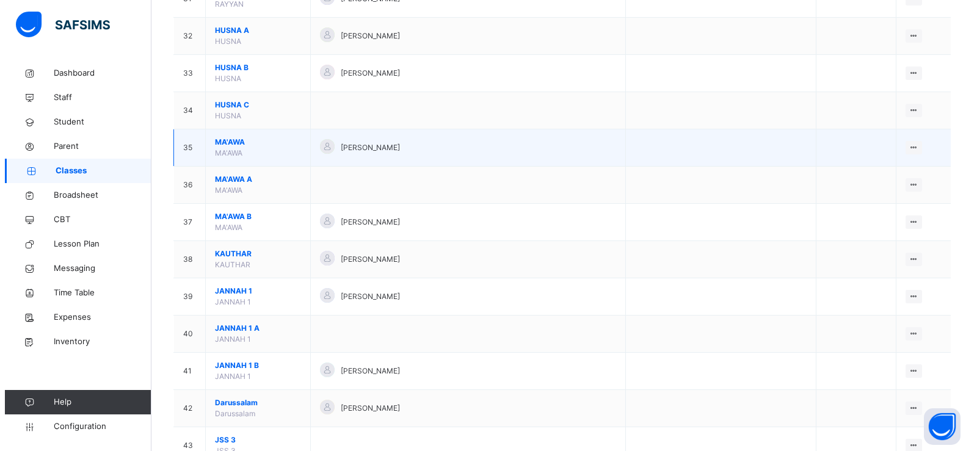
scroll to position [1343, 0]
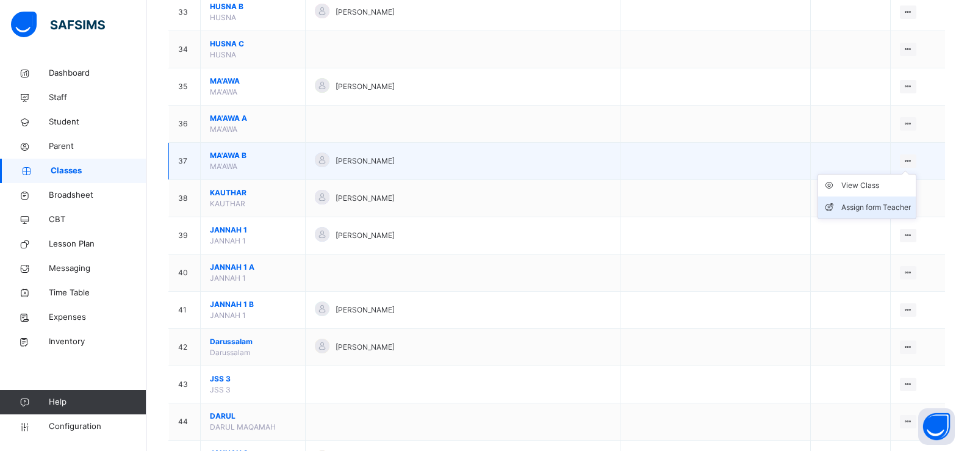
click at [875, 208] on div "Assign form Teacher" at bounding box center [877, 207] width 70 height 12
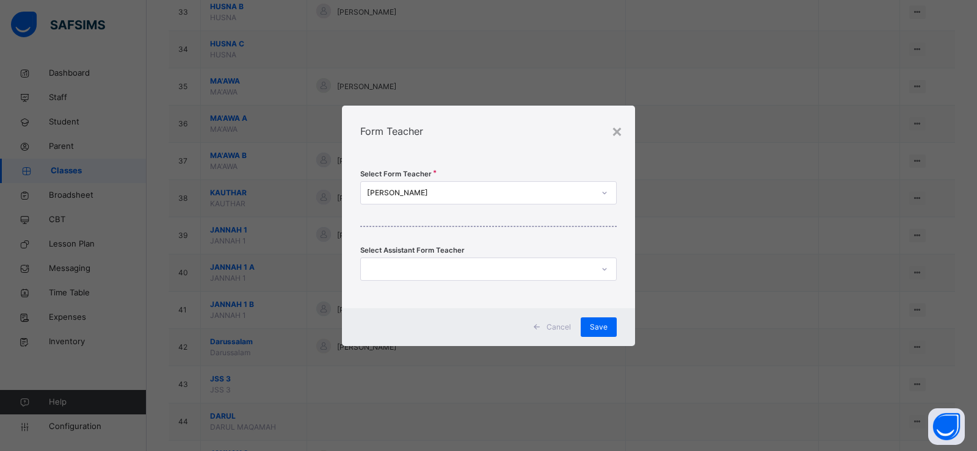
click at [513, 195] on div "[PERSON_NAME]" at bounding box center [480, 192] width 227 height 11
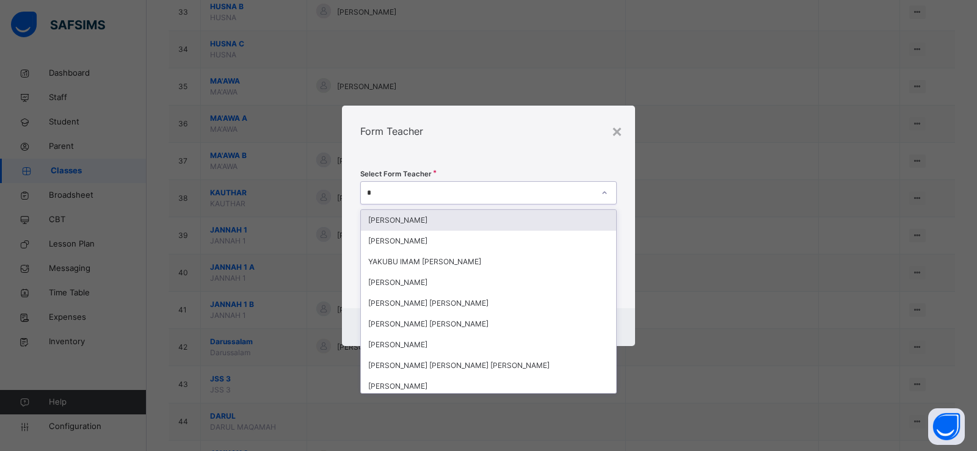
type input "**"
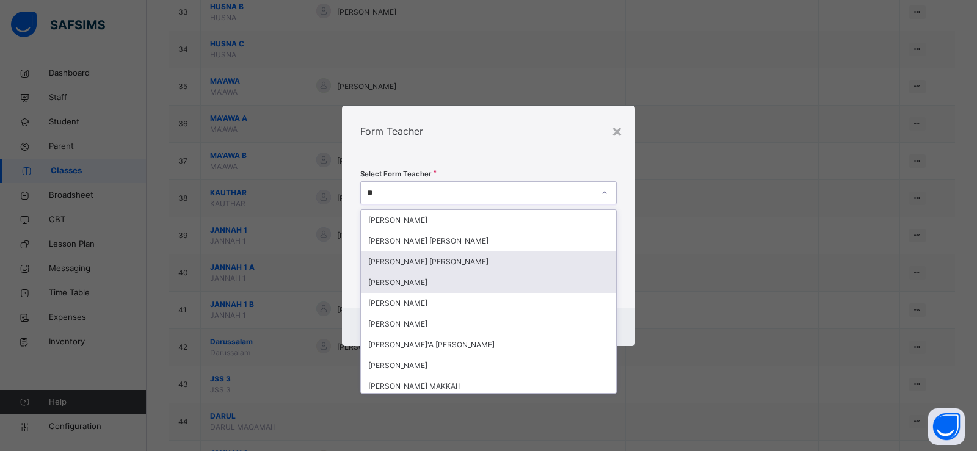
scroll to position [4, 0]
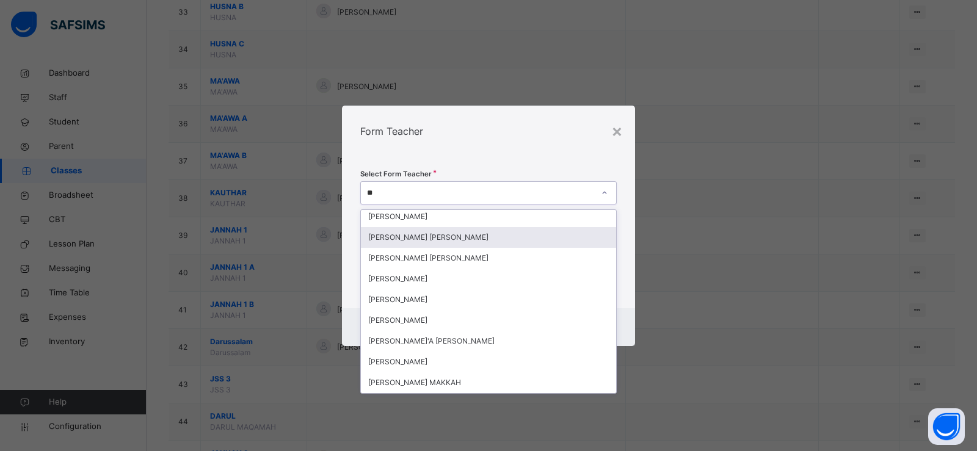
click at [509, 236] on div "[PERSON_NAME] [PERSON_NAME]" at bounding box center [488, 237] width 255 height 21
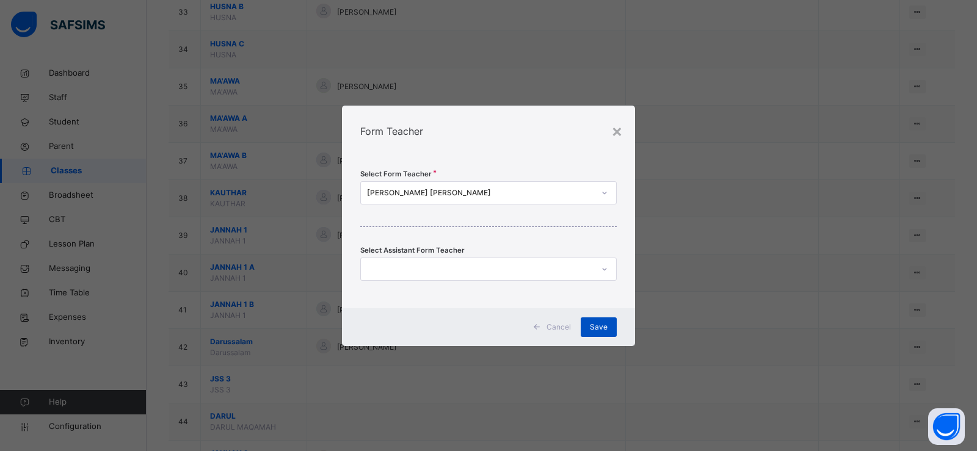
click at [588, 325] on div "Save" at bounding box center [598, 327] width 36 height 20
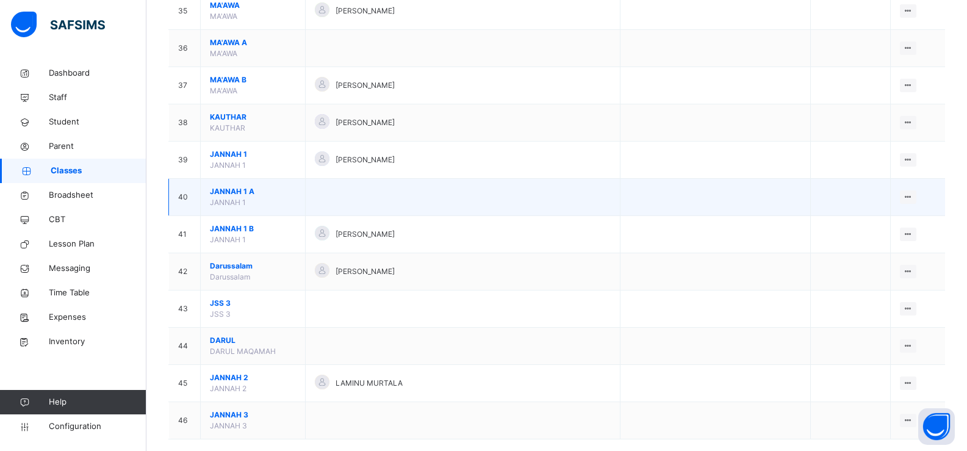
scroll to position [1437, 0]
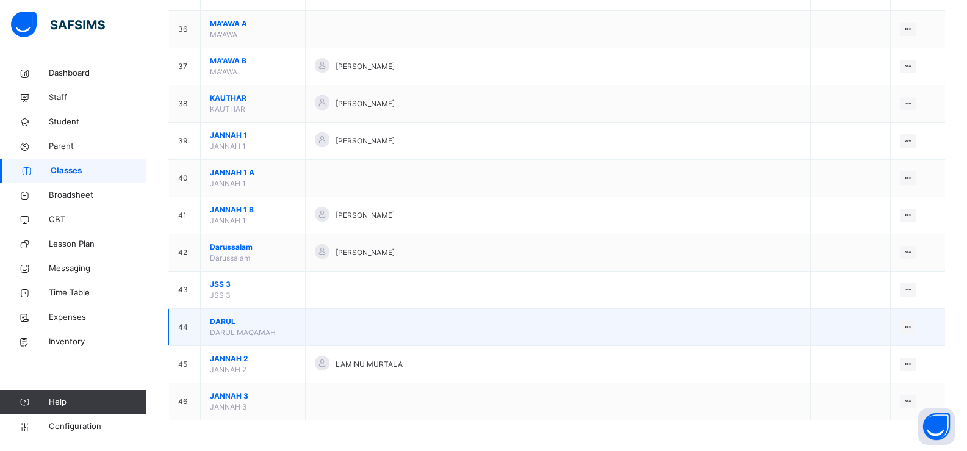
click at [292, 320] on span "DARUL" at bounding box center [253, 321] width 86 height 11
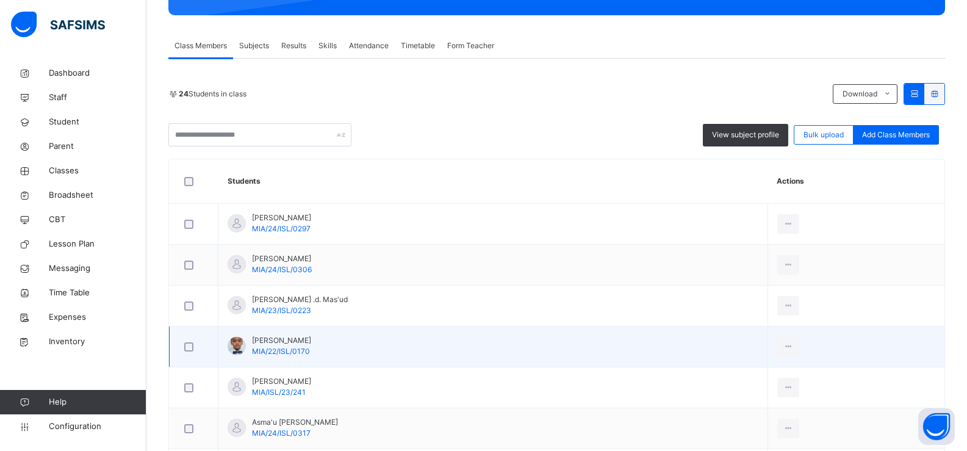
scroll to position [244, 0]
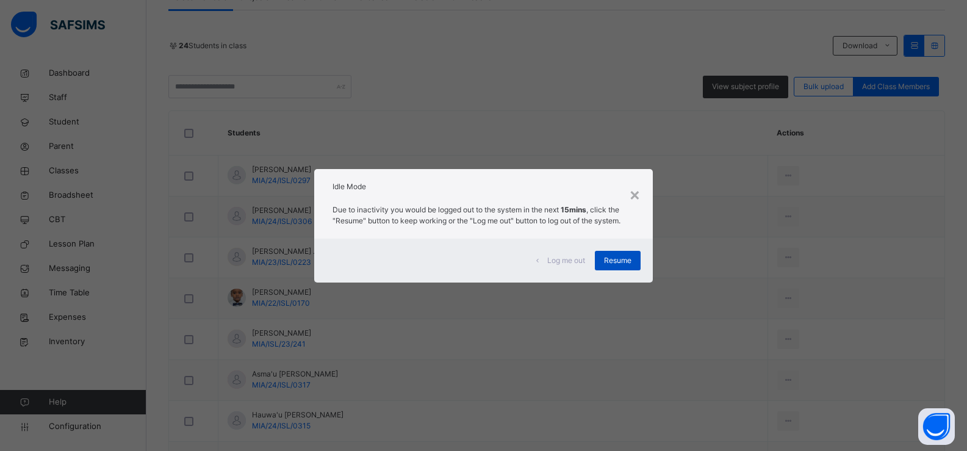
click at [624, 259] on span "Resume" at bounding box center [617, 260] width 27 height 11
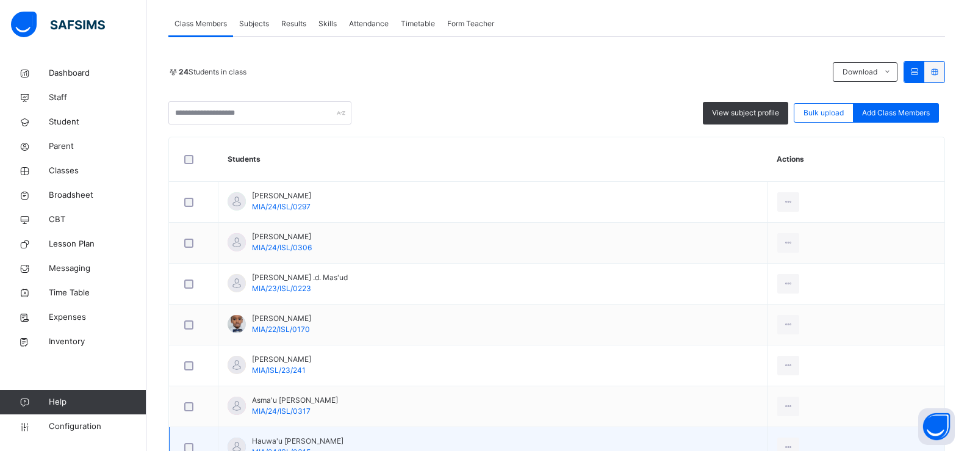
scroll to position [201, 0]
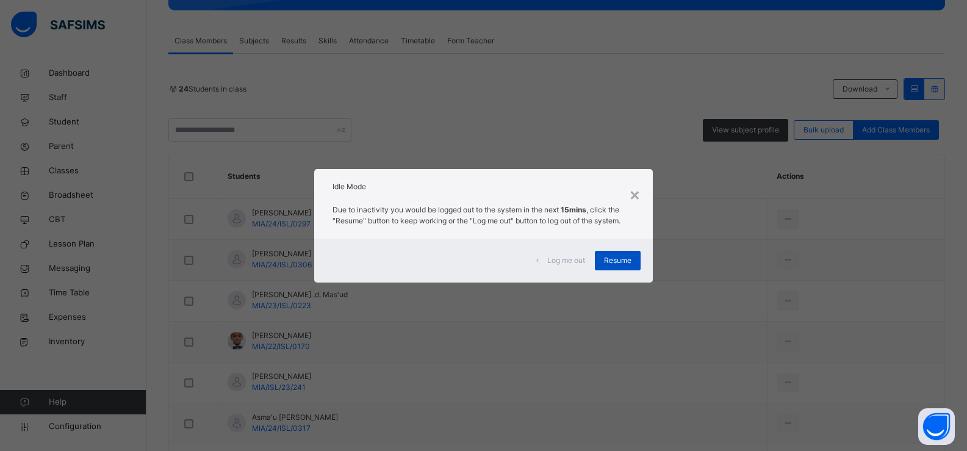
click at [618, 258] on span "Resume" at bounding box center [617, 260] width 27 height 11
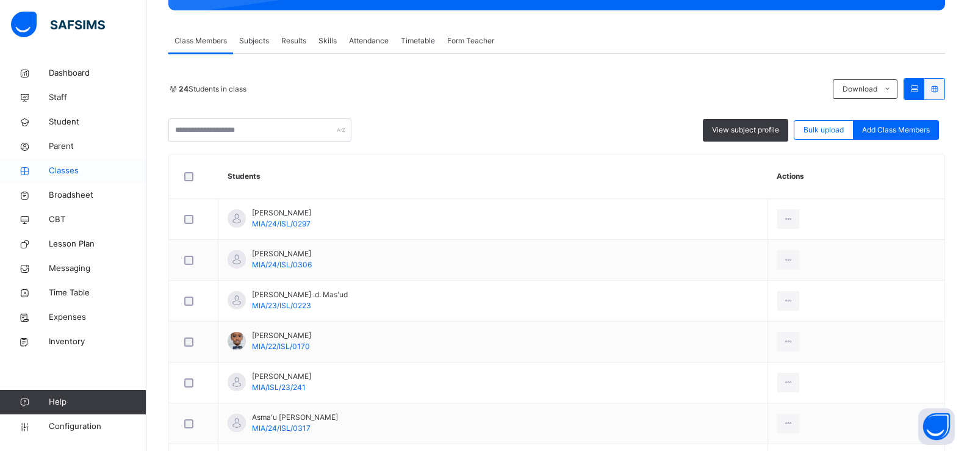
click at [90, 177] on link "Classes" at bounding box center [73, 171] width 146 height 24
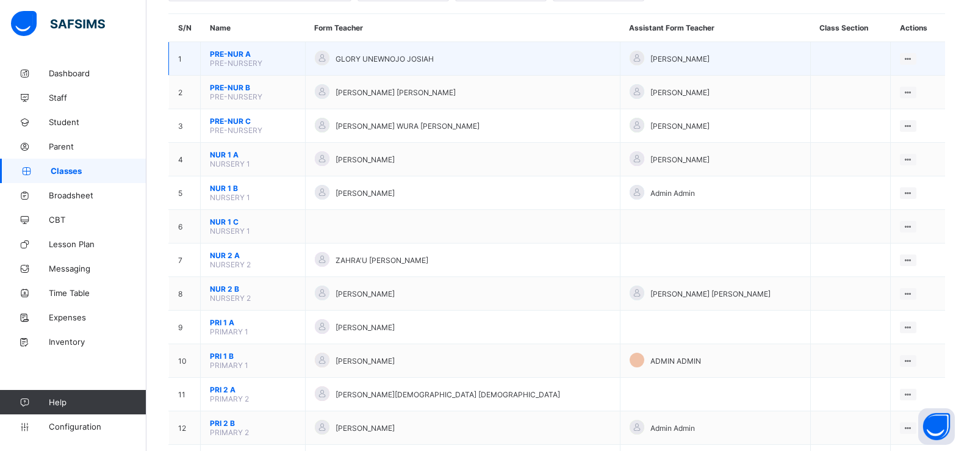
scroll to position [122, 0]
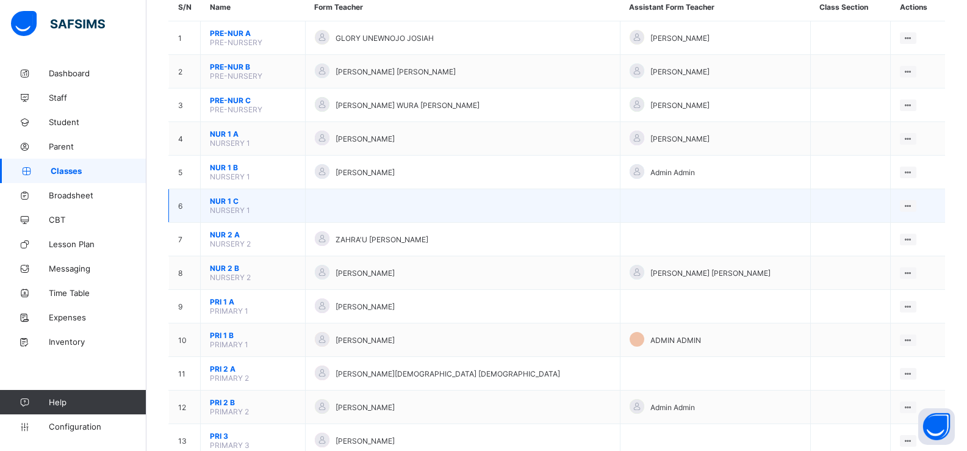
click at [294, 204] on span "NUR 1 C" at bounding box center [253, 201] width 86 height 9
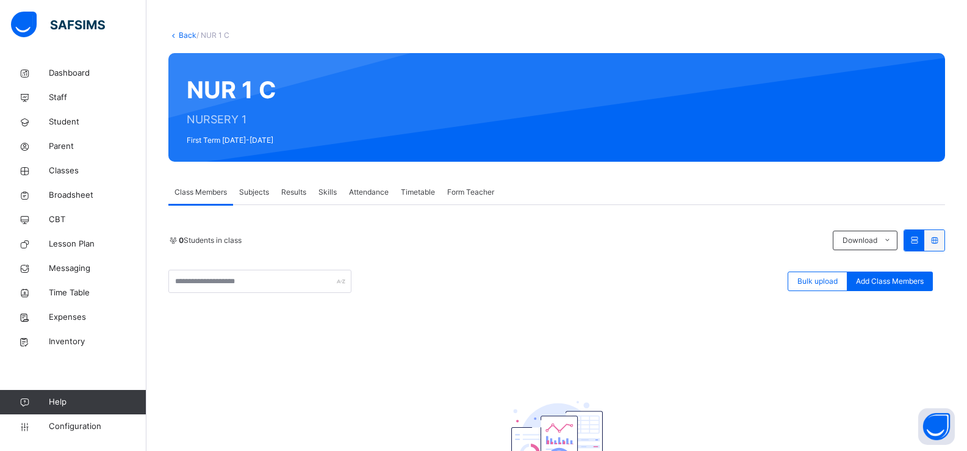
scroll to position [122, 0]
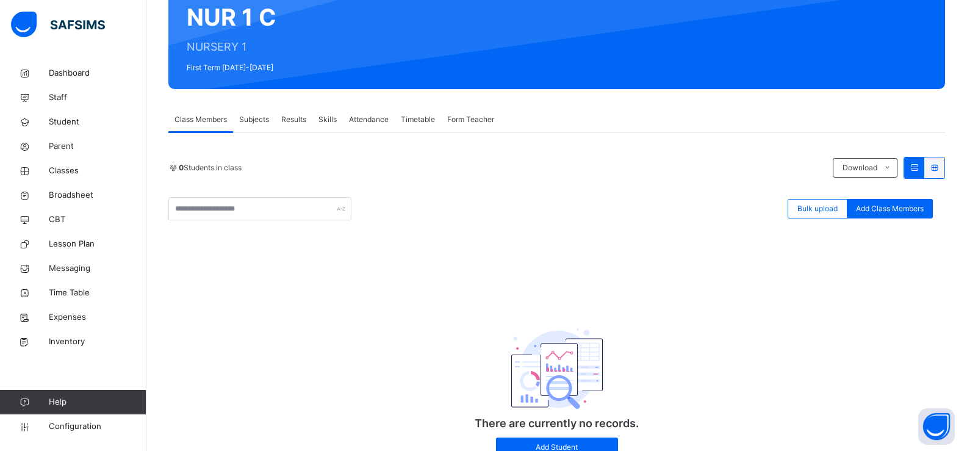
click at [255, 119] on span "Subjects" at bounding box center [254, 119] width 30 height 11
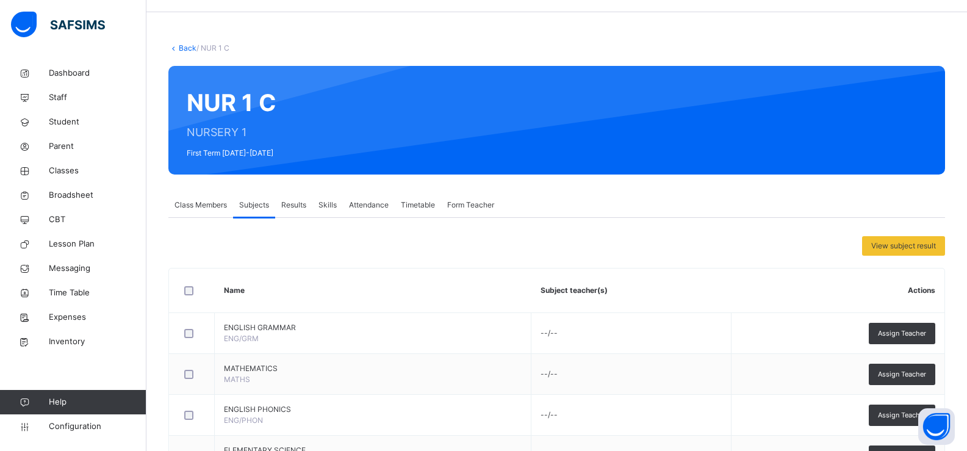
scroll to position [0, 0]
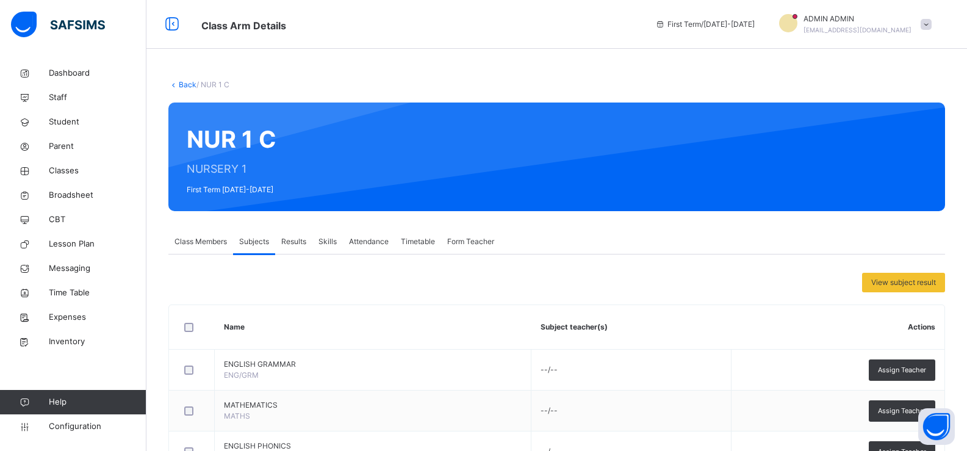
click at [184, 87] on link "Back" at bounding box center [188, 84] width 18 height 9
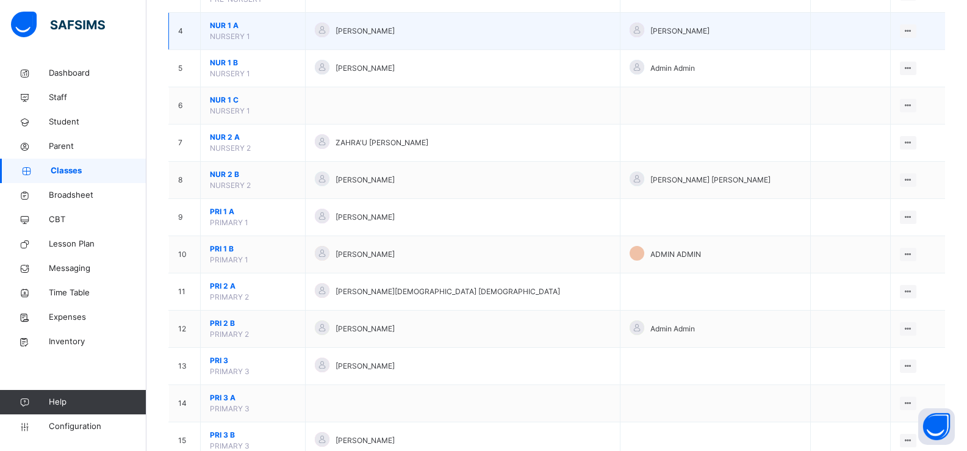
scroll to position [305, 0]
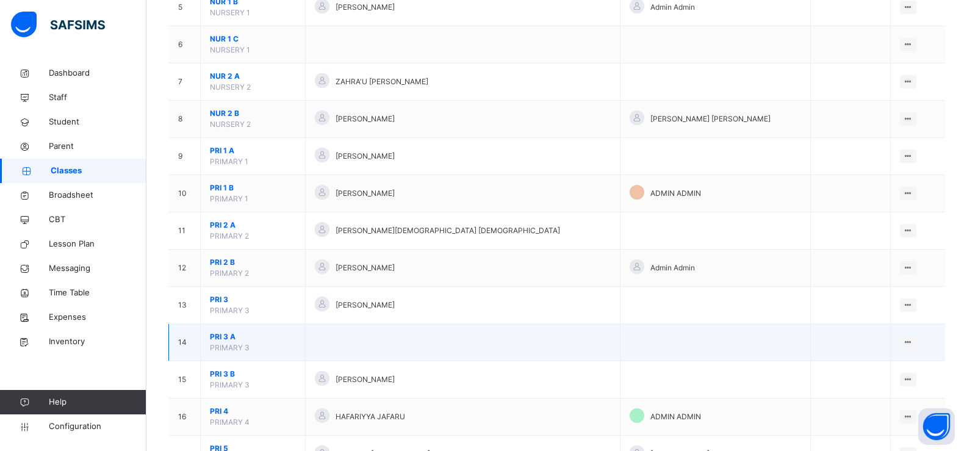
click at [292, 340] on span "PRI 3 A" at bounding box center [253, 336] width 86 height 11
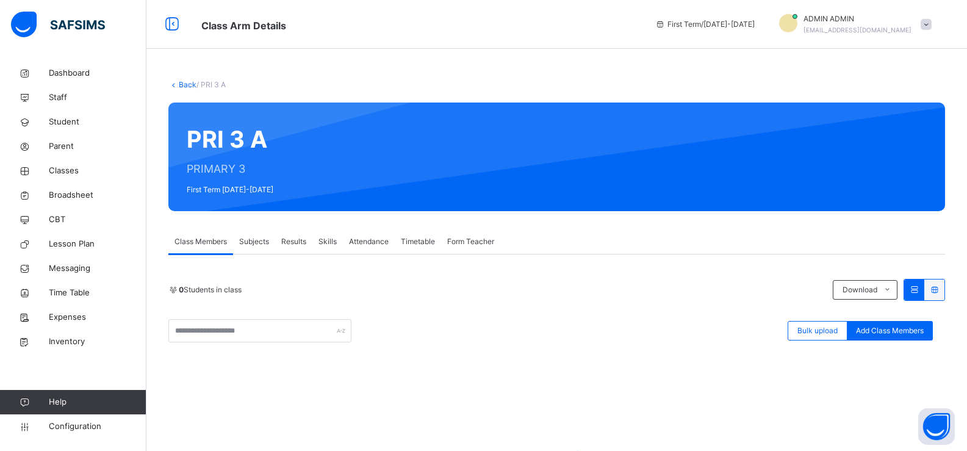
click at [256, 240] on span "Subjects" at bounding box center [254, 241] width 30 height 11
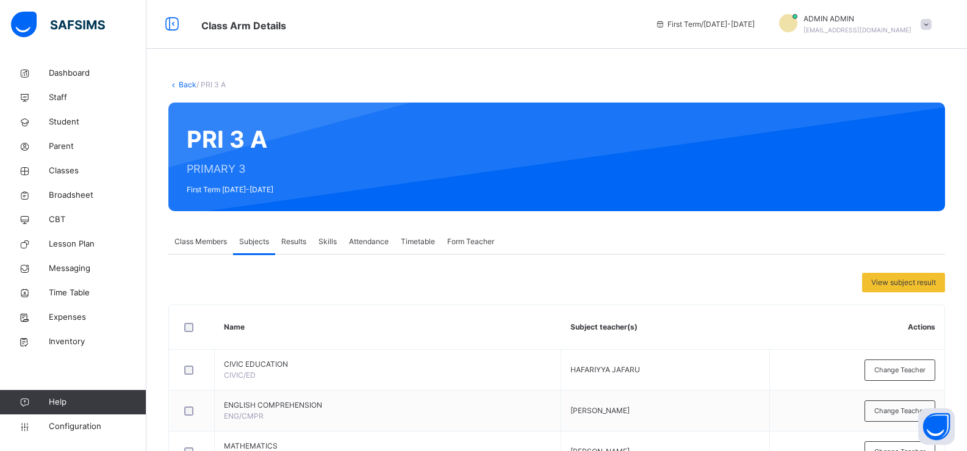
click at [185, 83] on link "Back" at bounding box center [188, 84] width 18 height 9
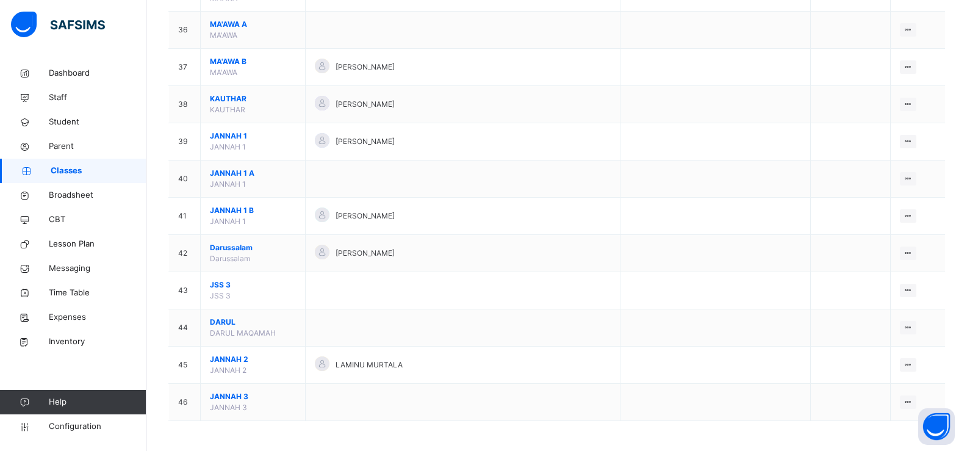
scroll to position [1437, 0]
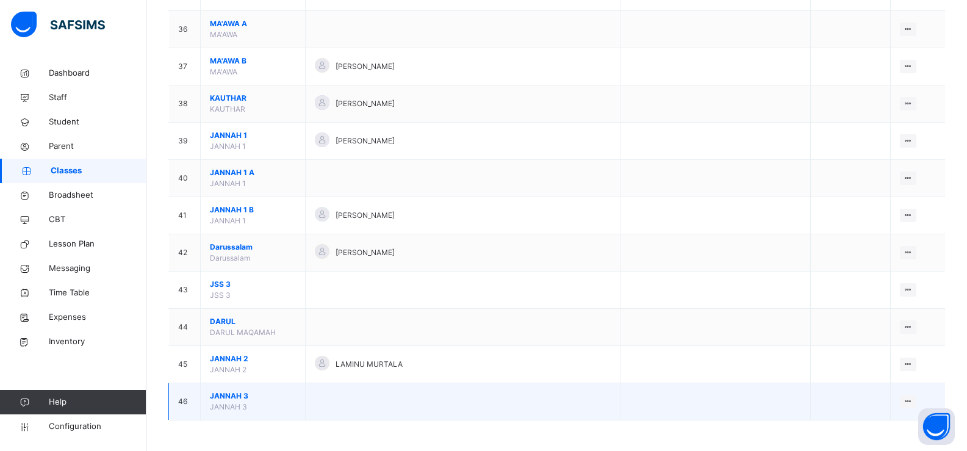
click at [285, 398] on span "JANNAH 3" at bounding box center [253, 396] width 86 height 11
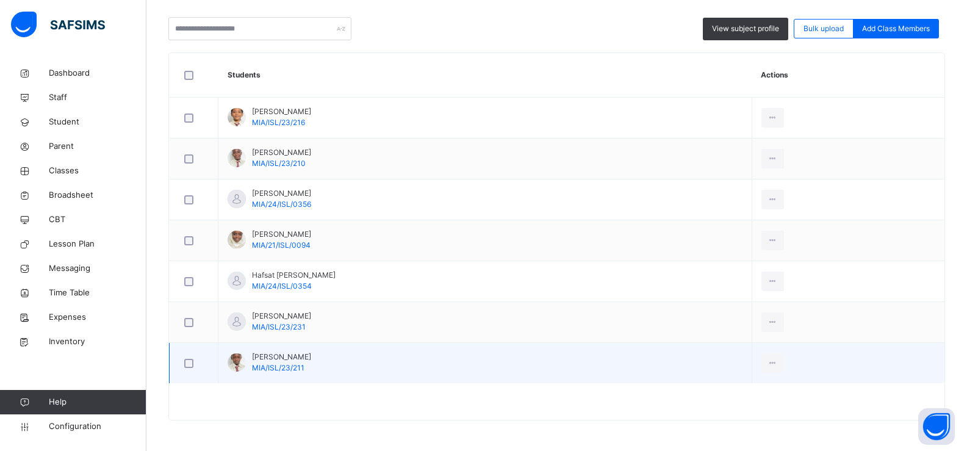
scroll to position [58, 0]
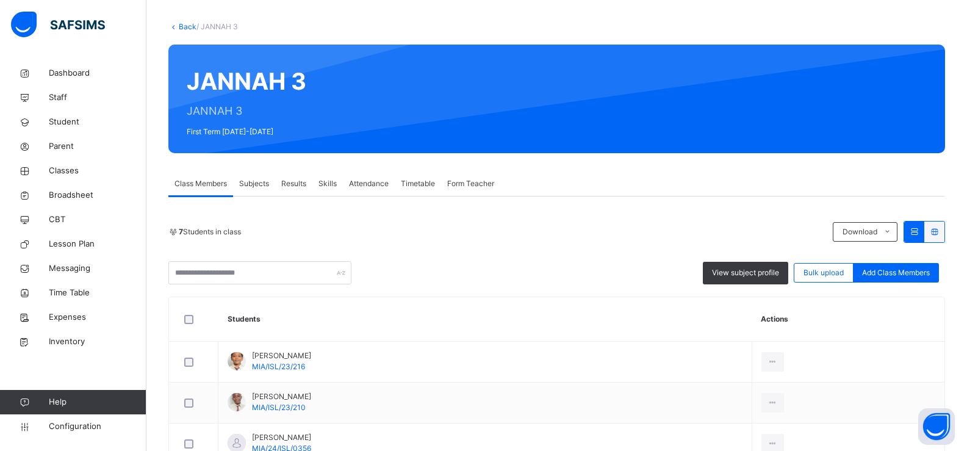
click at [258, 188] on span "Subjects" at bounding box center [254, 183] width 30 height 11
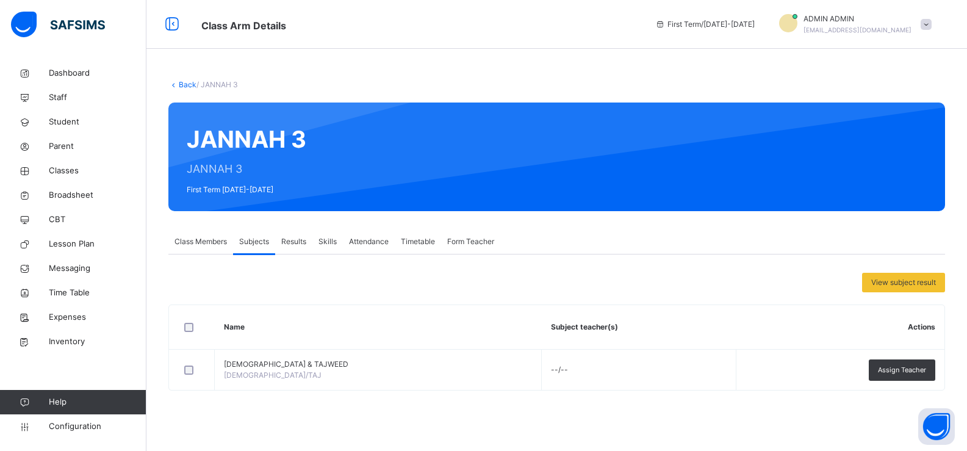
scroll to position [0, 0]
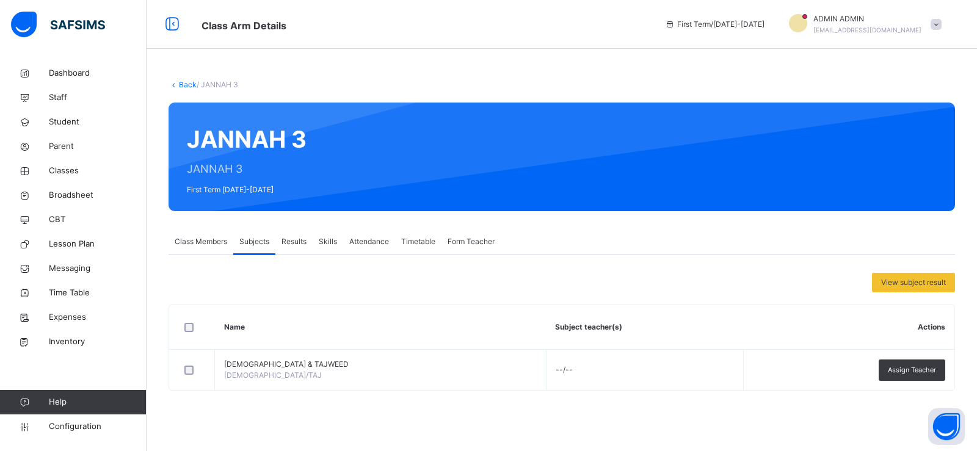
click at [183, 82] on link "Back" at bounding box center [188, 84] width 18 height 9
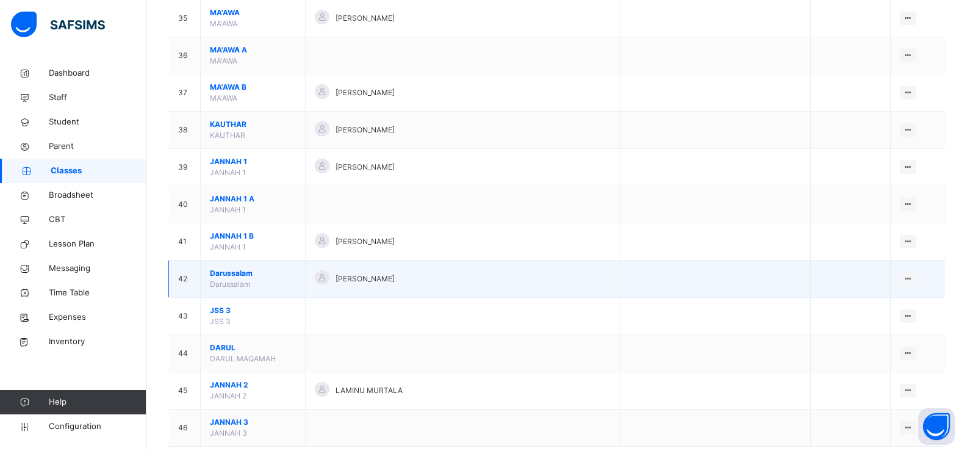
scroll to position [1437, 0]
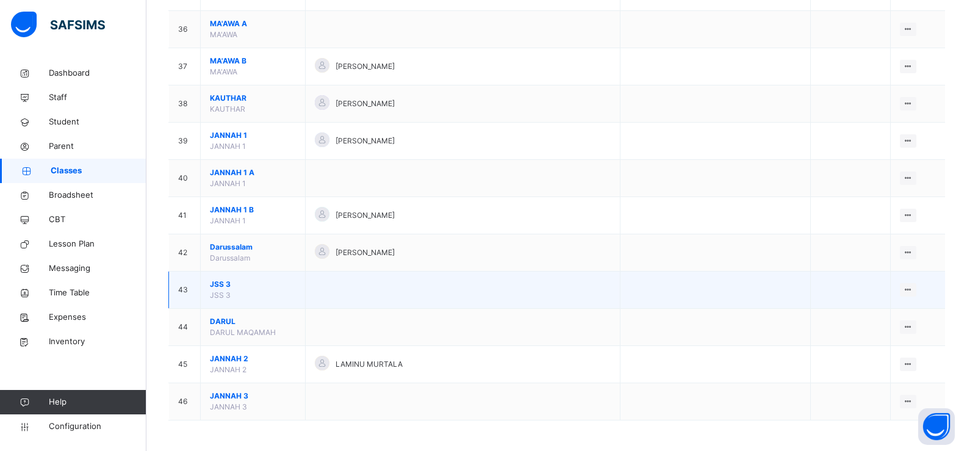
click at [272, 288] on span "JSS 3" at bounding box center [253, 284] width 86 height 11
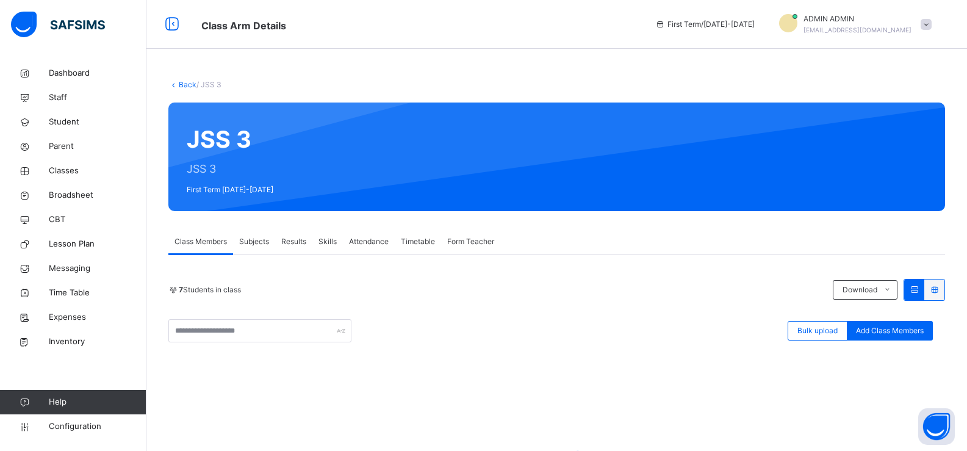
click at [262, 242] on span "Subjects" at bounding box center [254, 241] width 30 height 11
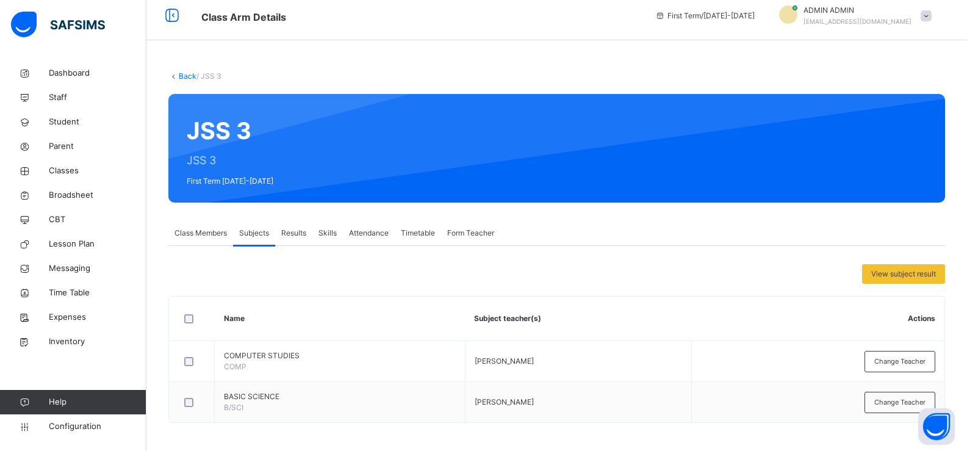
scroll to position [11, 0]
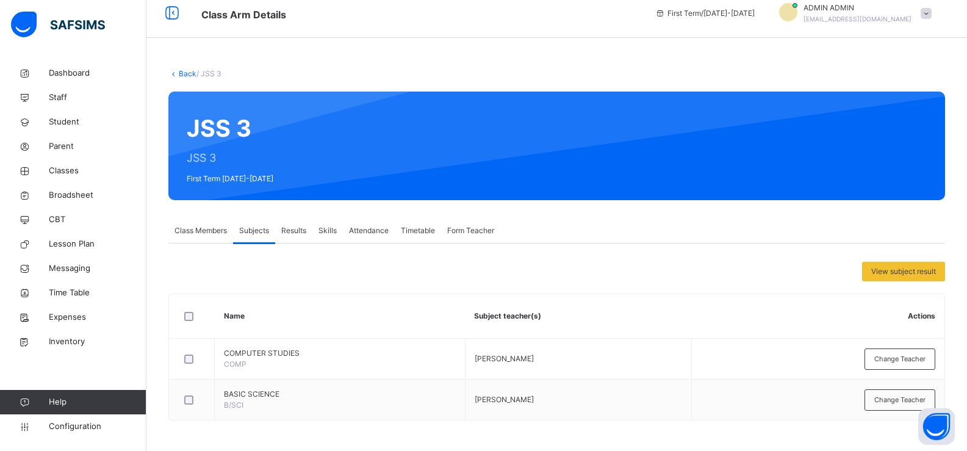
click at [192, 227] on span "Class Members" at bounding box center [201, 230] width 52 height 11
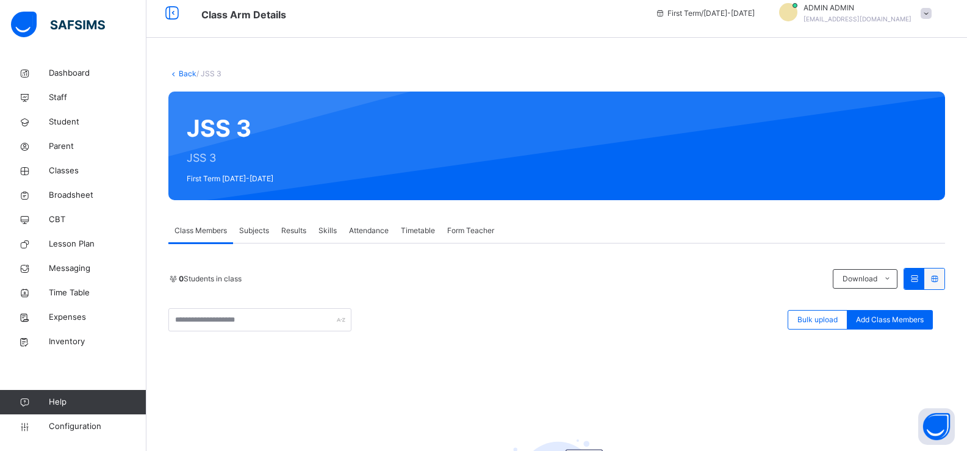
click at [181, 70] on link "Back" at bounding box center [188, 73] width 18 height 9
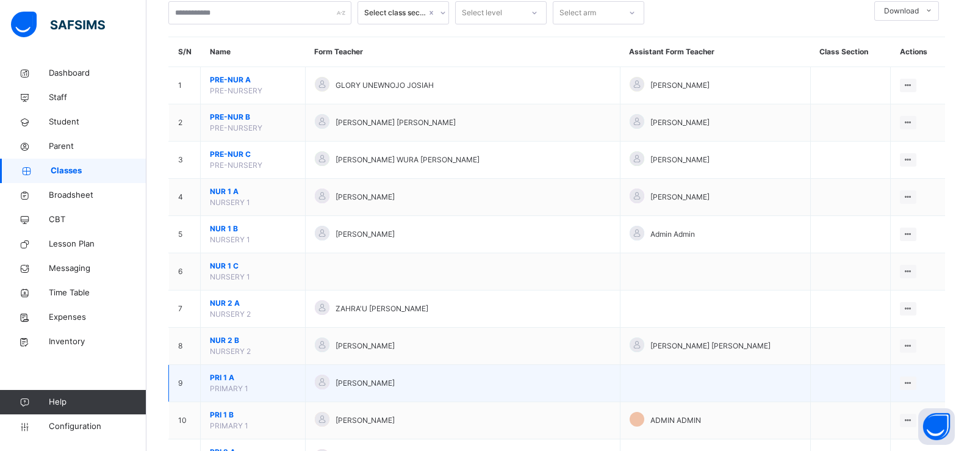
scroll to position [183, 0]
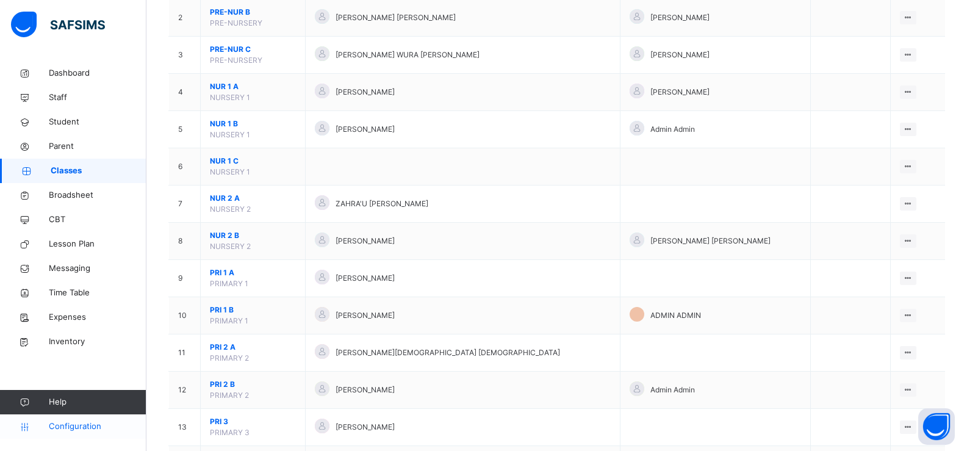
click at [84, 422] on span "Configuration" at bounding box center [97, 427] width 97 height 12
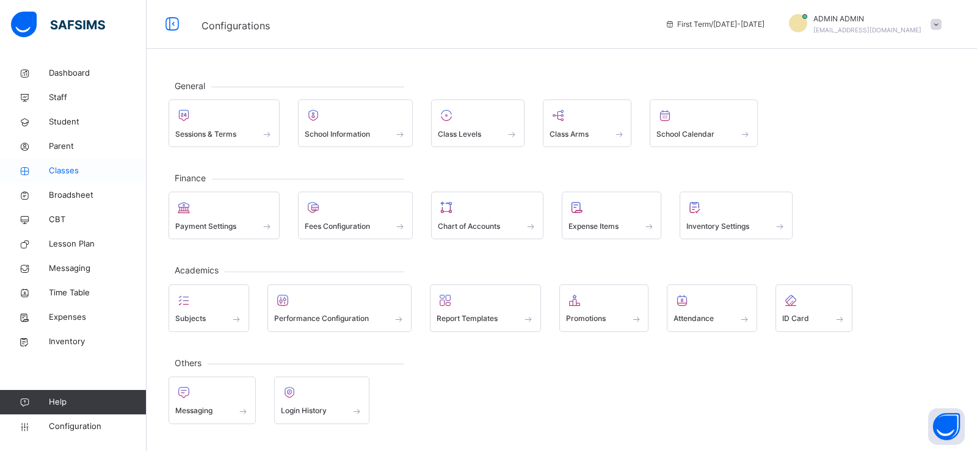
click at [99, 175] on span "Classes" at bounding box center [98, 171] width 98 height 12
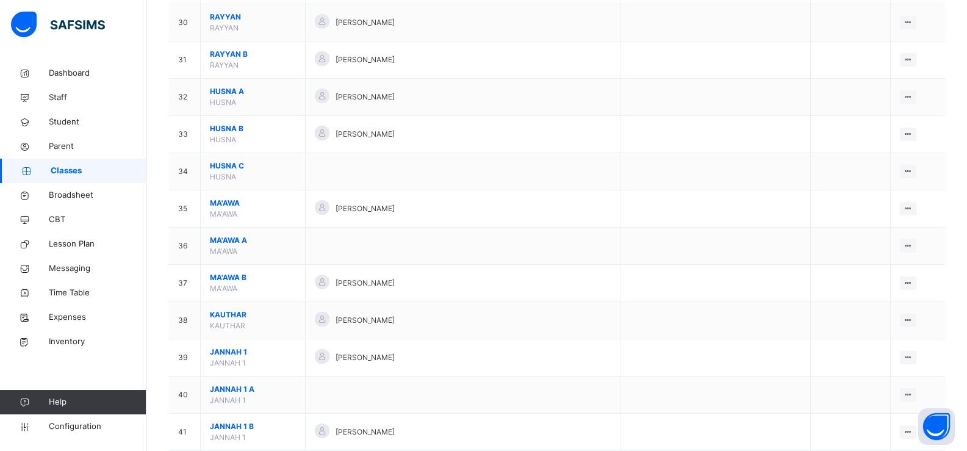
scroll to position [1437, 0]
